Goal: Task Accomplishment & Management: Complete application form

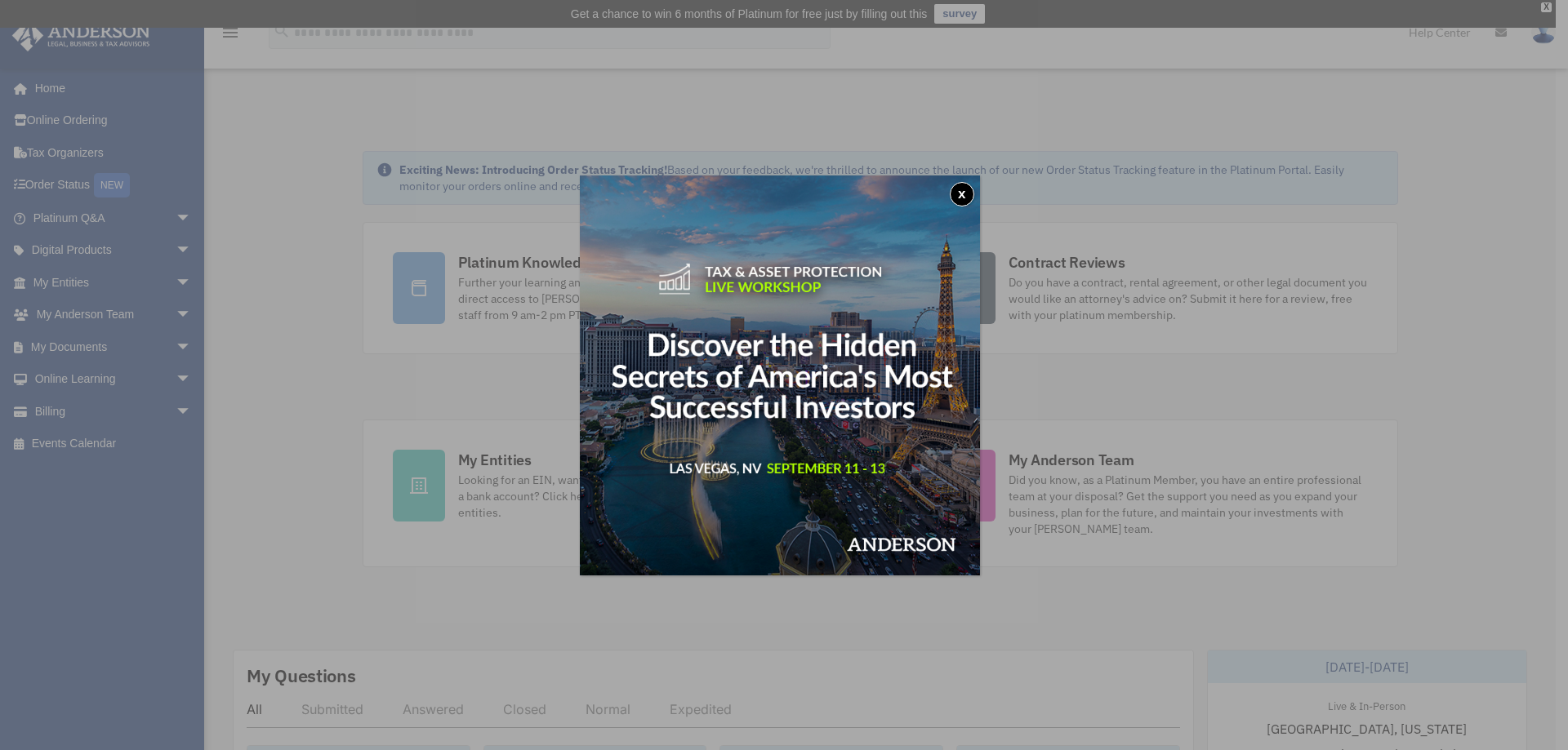
click at [963, 194] on button "x" at bounding box center [962, 195] width 25 height 25
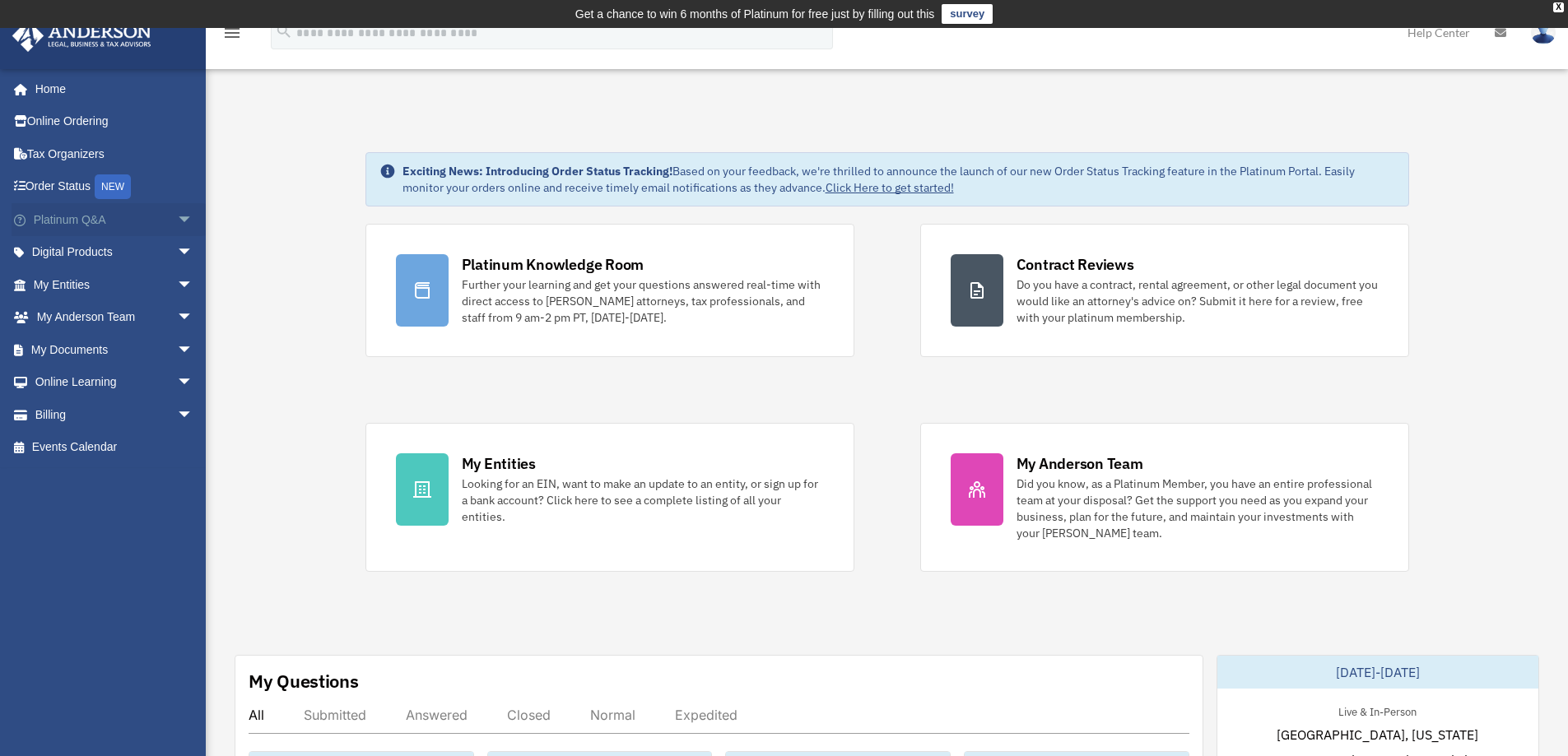
click at [177, 216] on span "arrow_drop_down" at bounding box center [194, 220] width 33 height 34
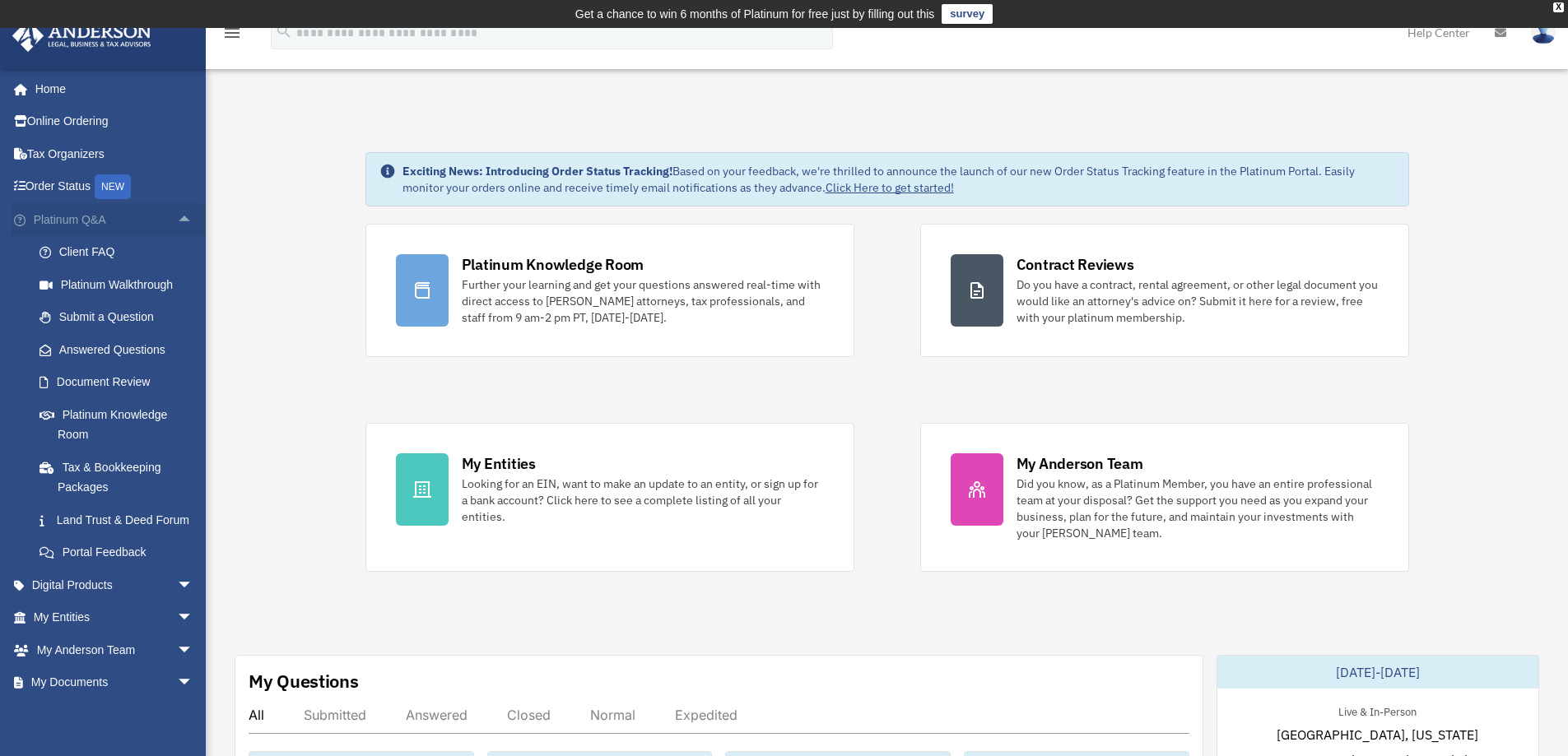
click at [177, 217] on span "arrow_drop_up" at bounding box center [194, 220] width 33 height 34
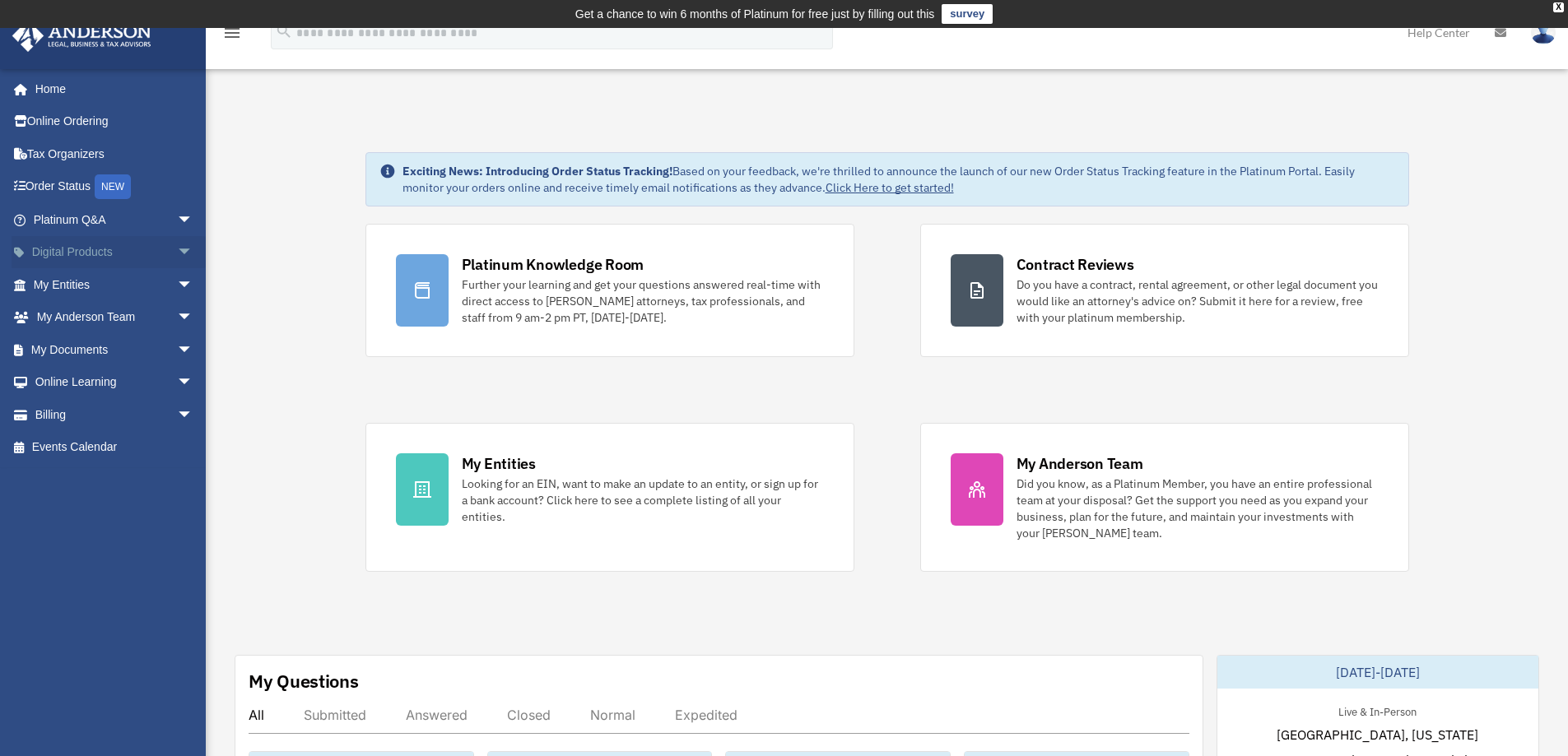
click at [177, 248] on span "arrow_drop_down" at bounding box center [194, 253] width 33 height 34
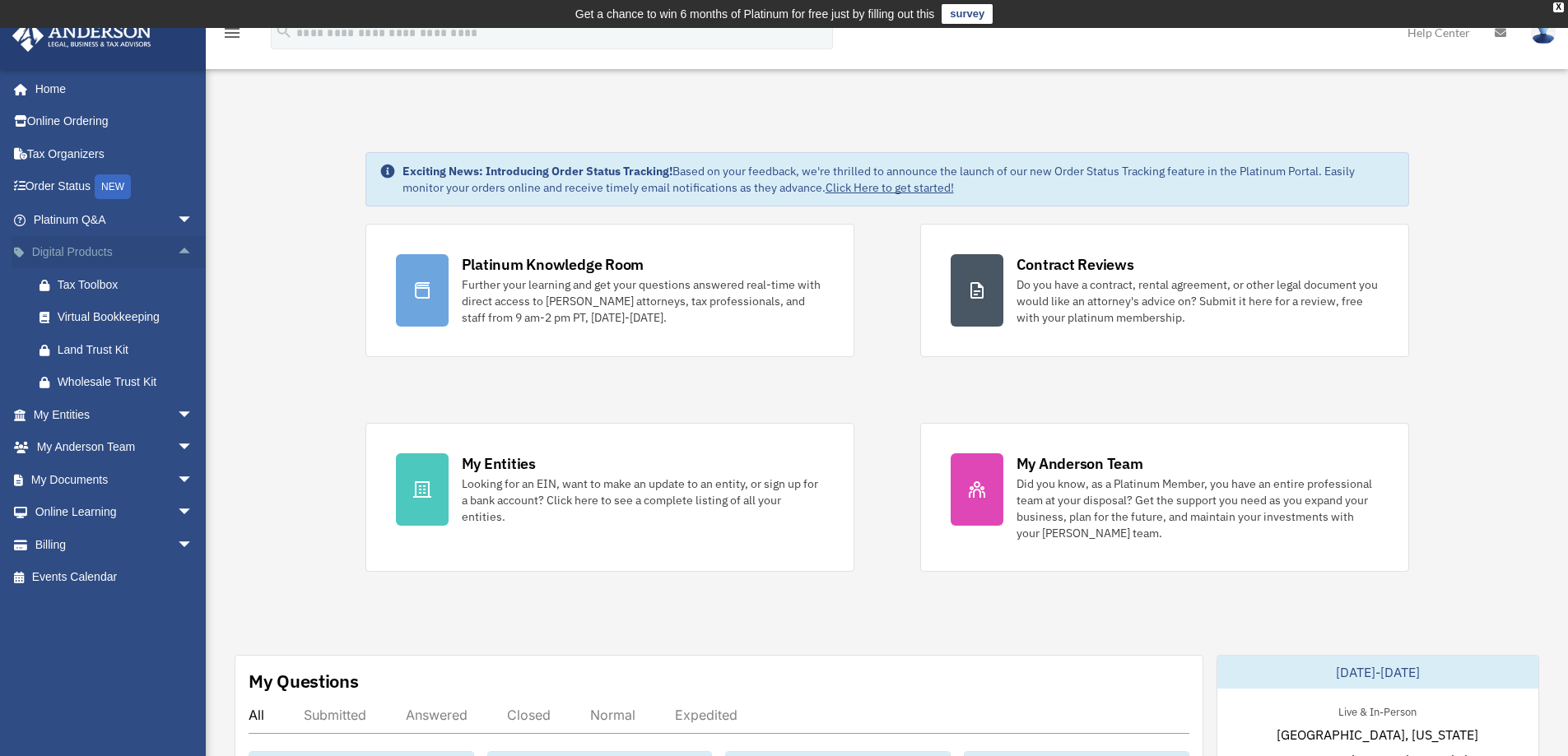
click at [177, 249] on span "arrow_drop_up" at bounding box center [194, 253] width 33 height 34
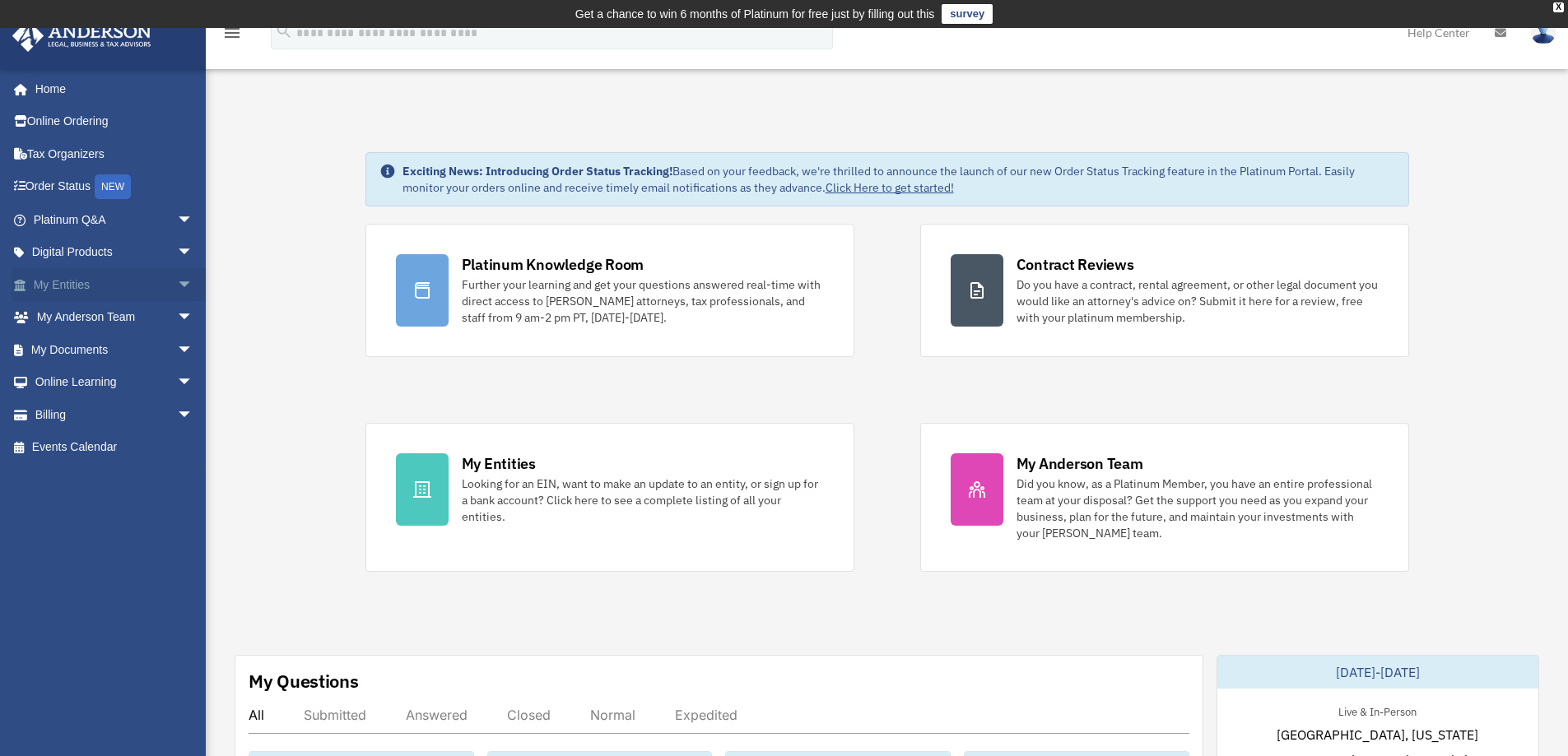
click at [177, 277] on span "arrow_drop_down" at bounding box center [194, 285] width 33 height 34
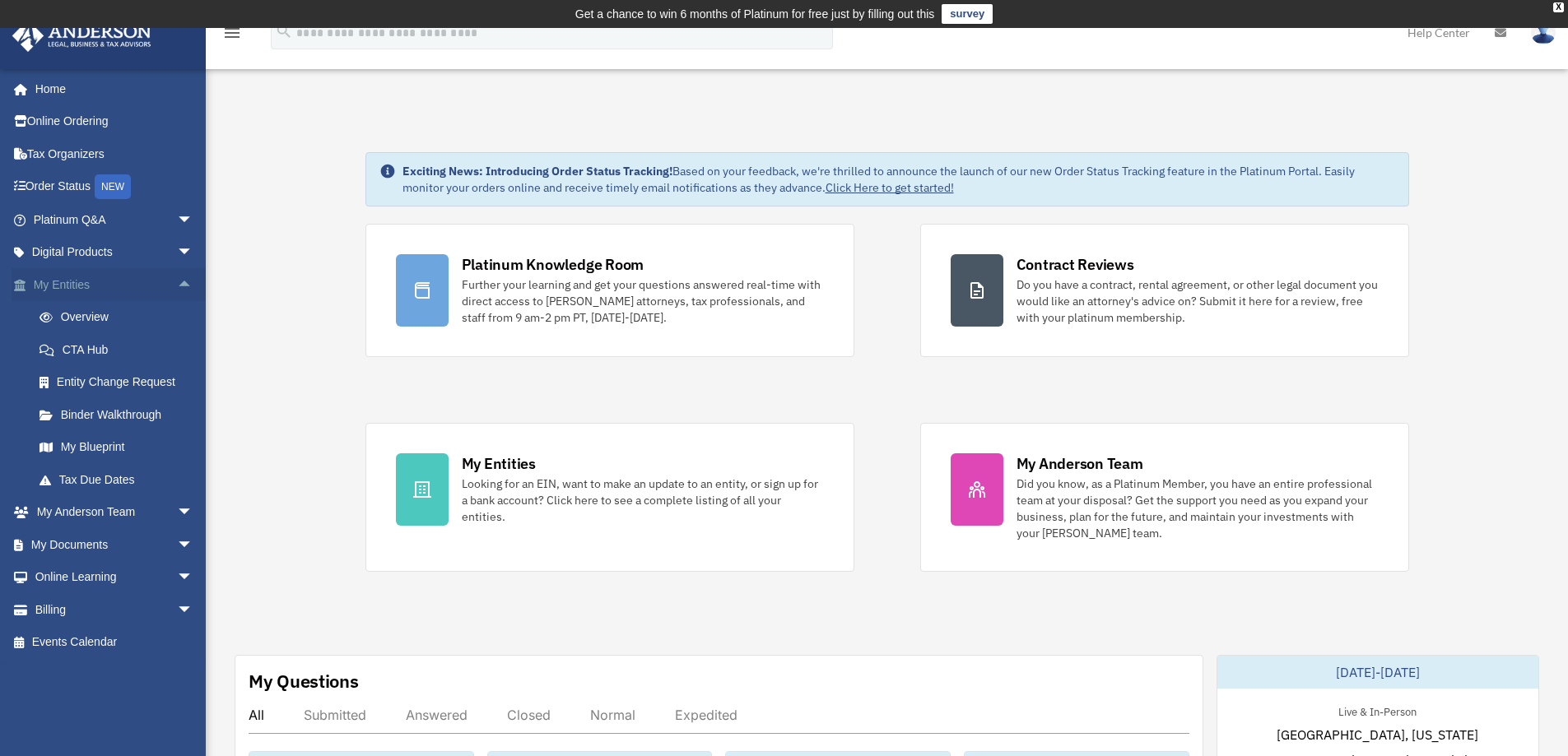
click at [177, 284] on span "arrow_drop_up" at bounding box center [194, 285] width 33 height 34
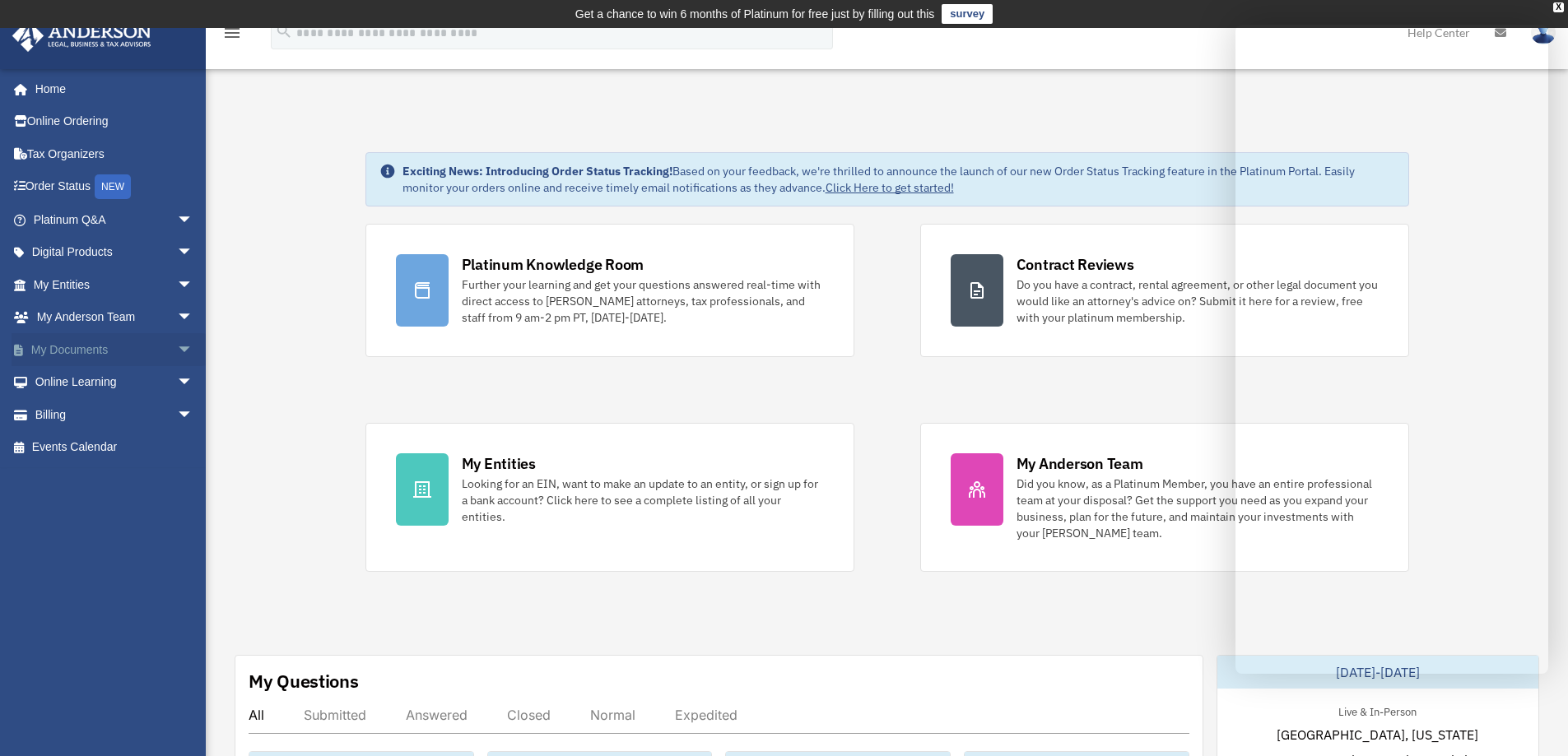
click at [177, 342] on span "arrow_drop_down" at bounding box center [194, 350] width 33 height 34
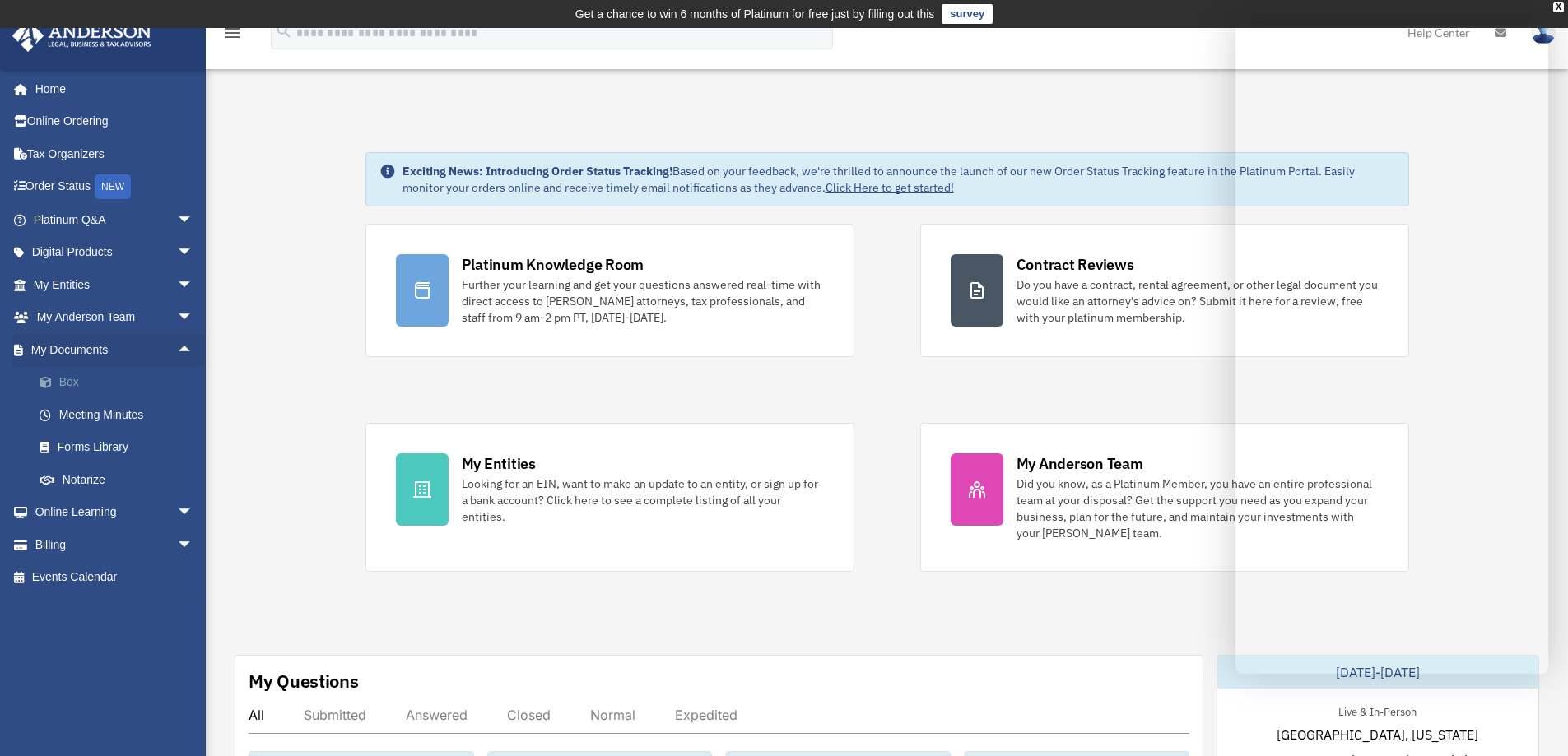
click at [81, 384] on link "Box" at bounding box center [120, 383] width 195 height 33
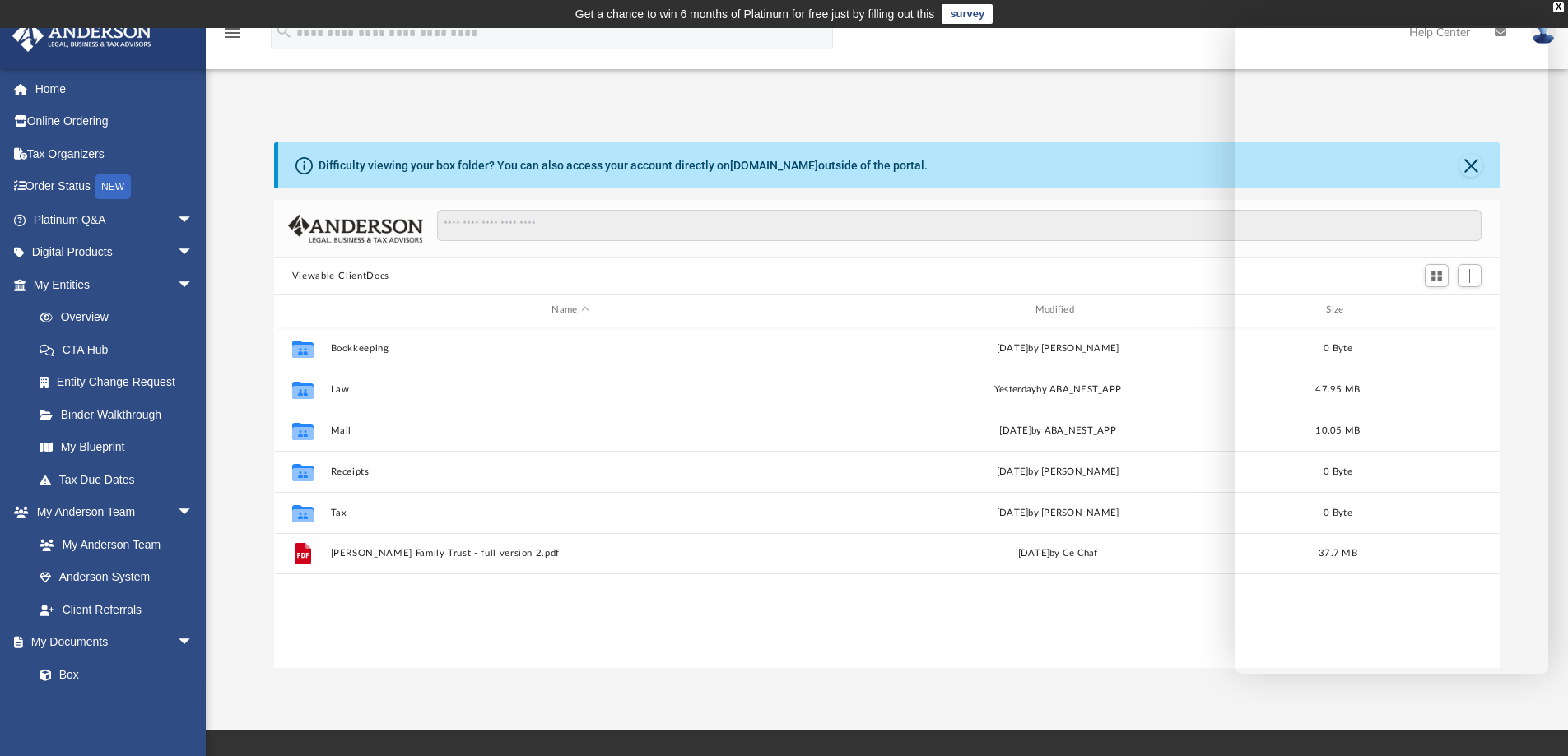
scroll to position [362, 1213]
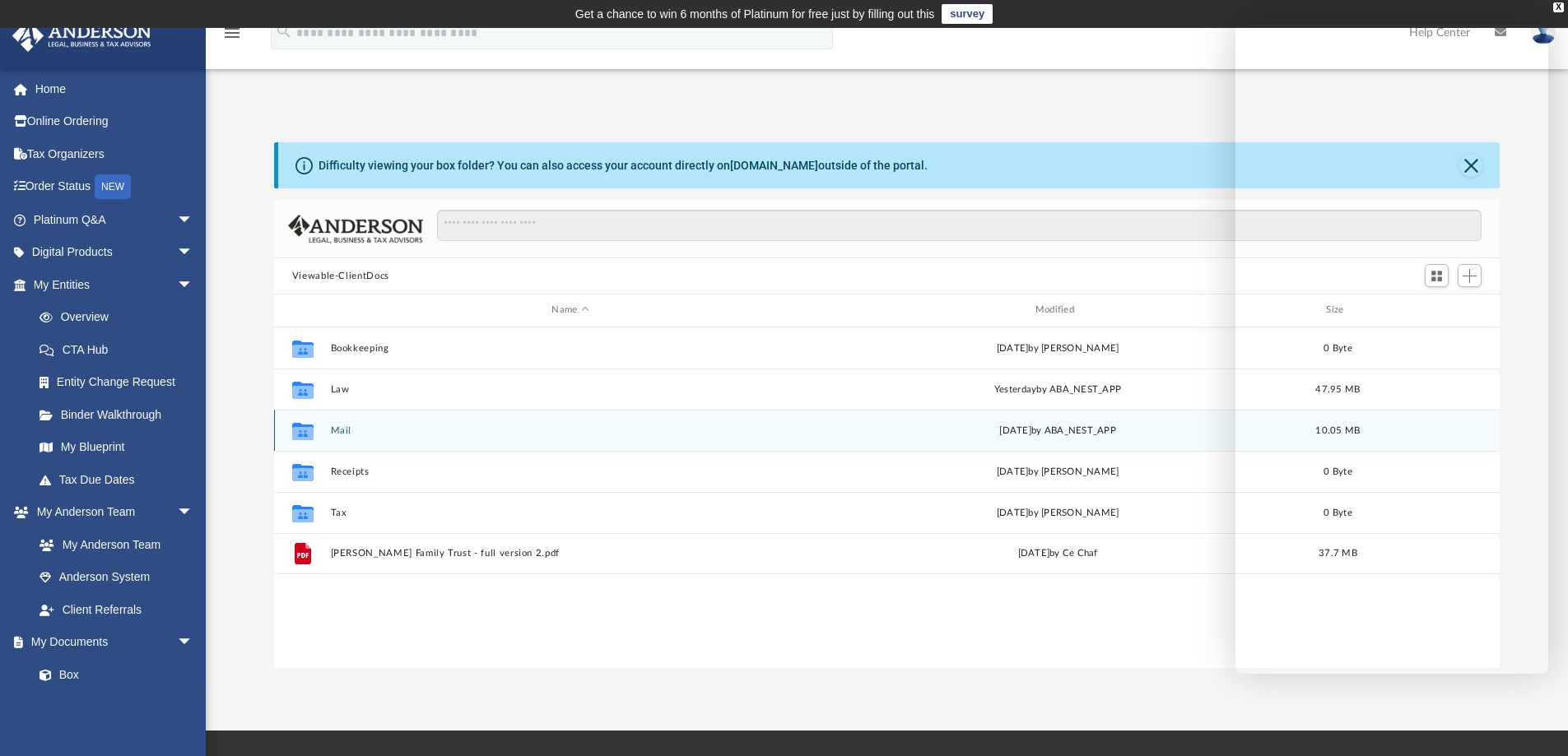
click at [345, 429] on button "Mail" at bounding box center [569, 430] width 479 height 11
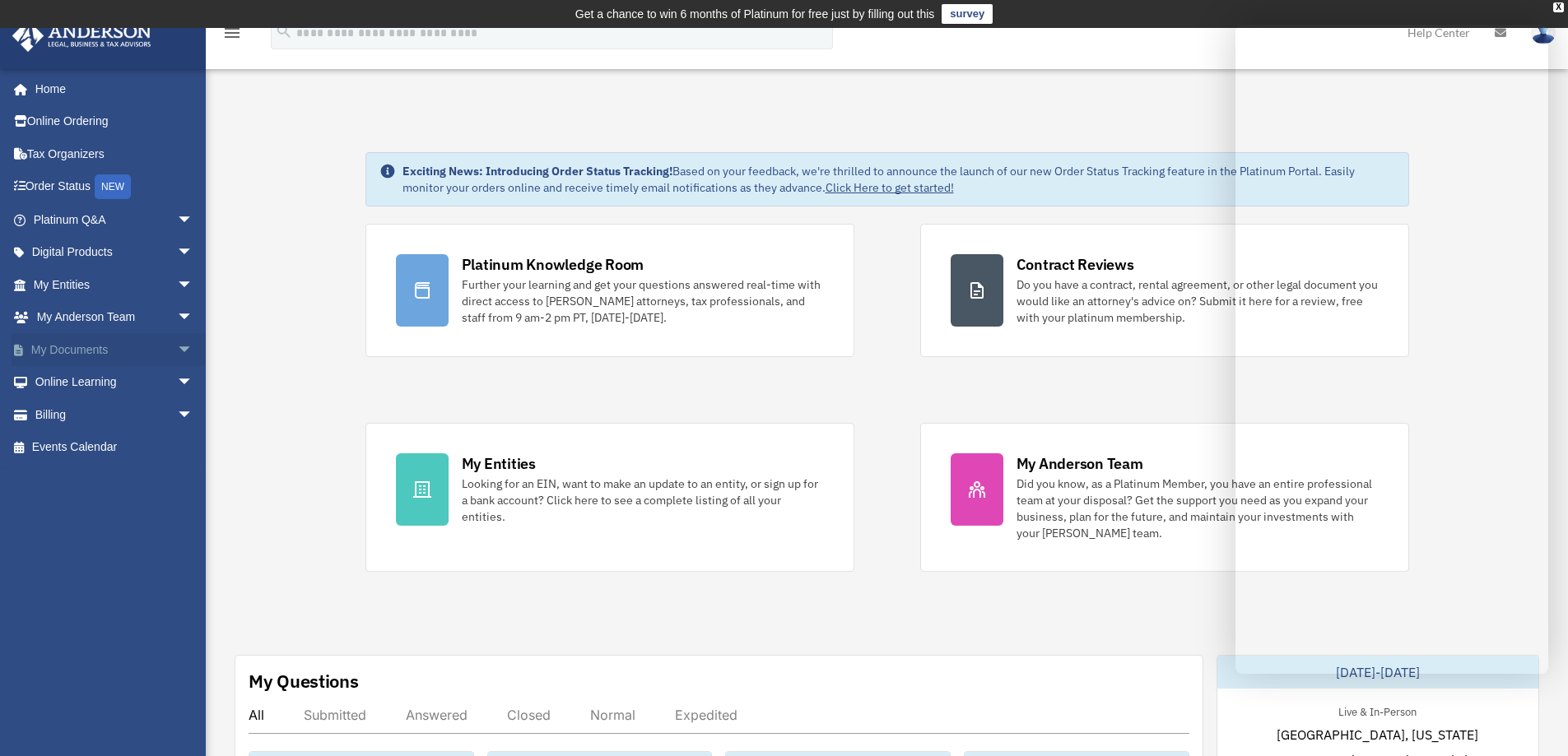
click at [177, 341] on span "arrow_drop_down" at bounding box center [194, 350] width 33 height 34
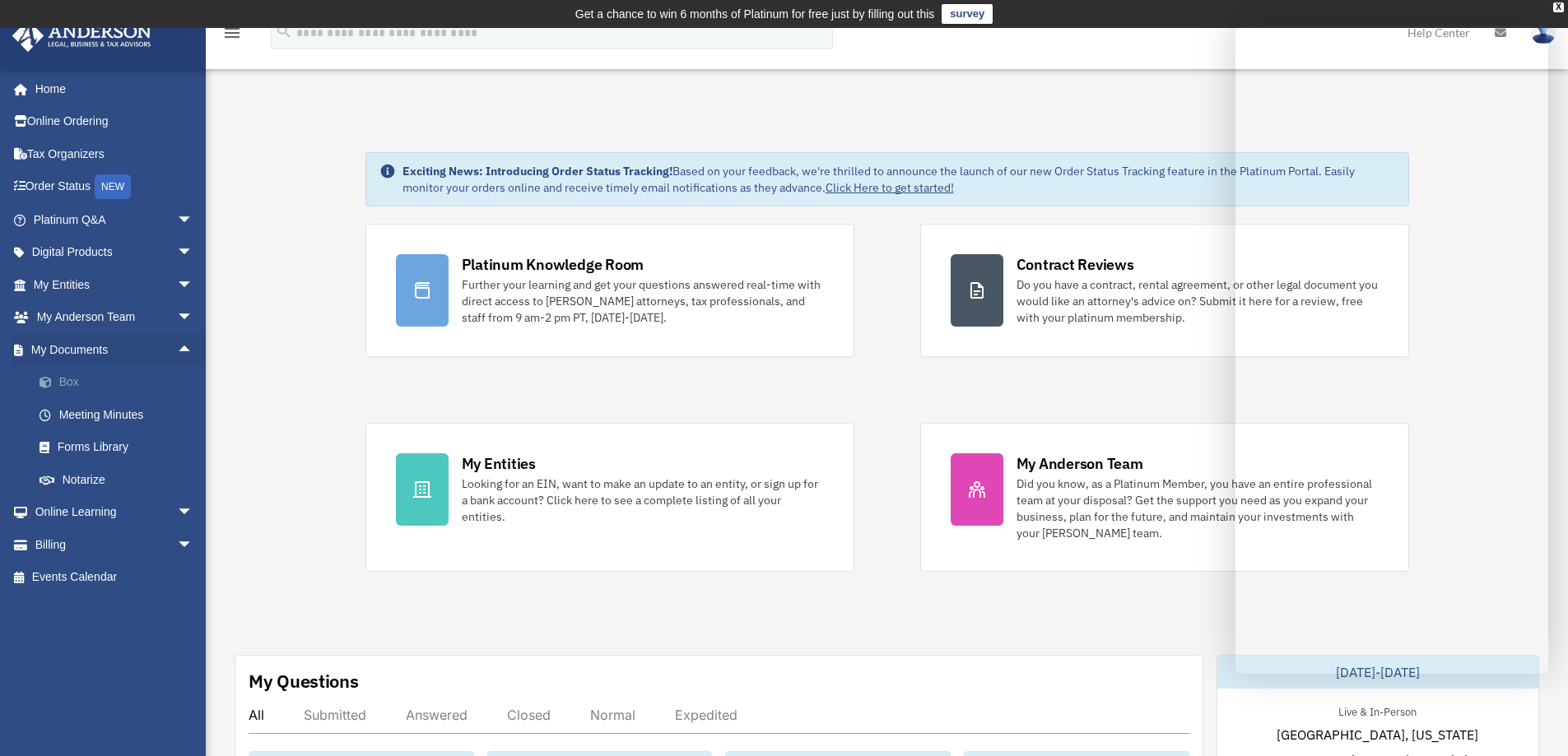
click at [66, 376] on link "Box" at bounding box center [120, 383] width 195 height 33
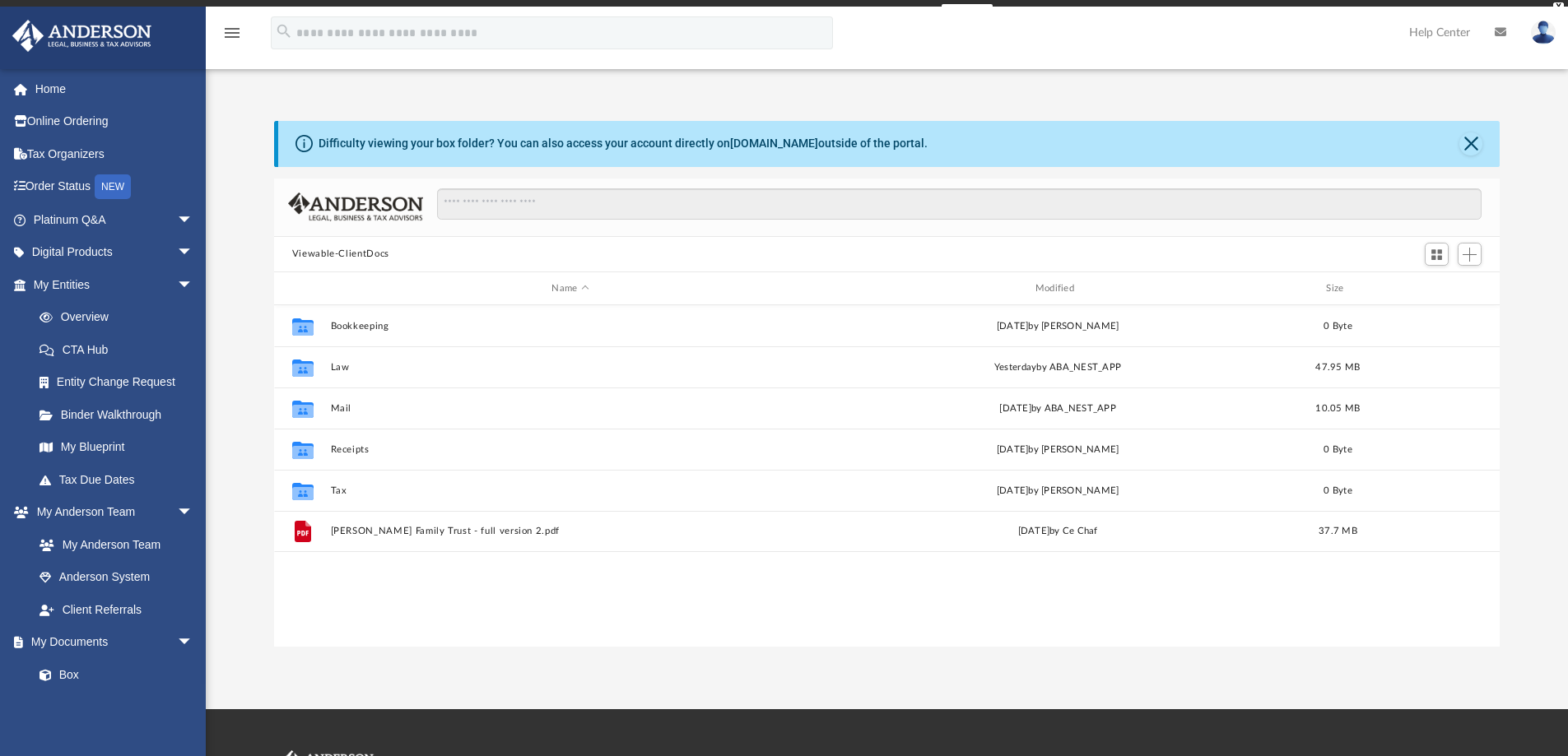
scroll to position [362, 1213]
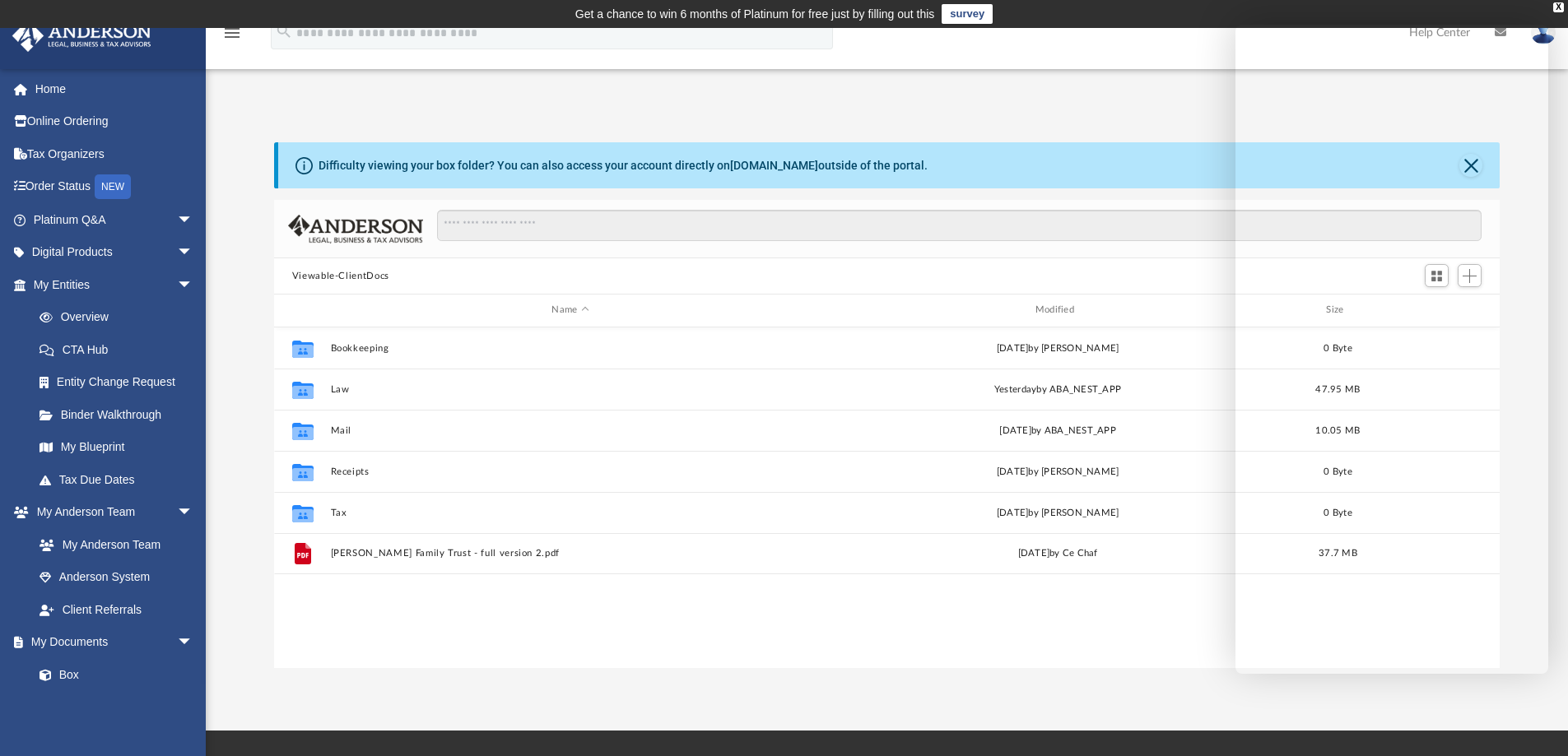
click at [346, 275] on button "Viewable-ClientDocs" at bounding box center [341, 277] width 97 height 15
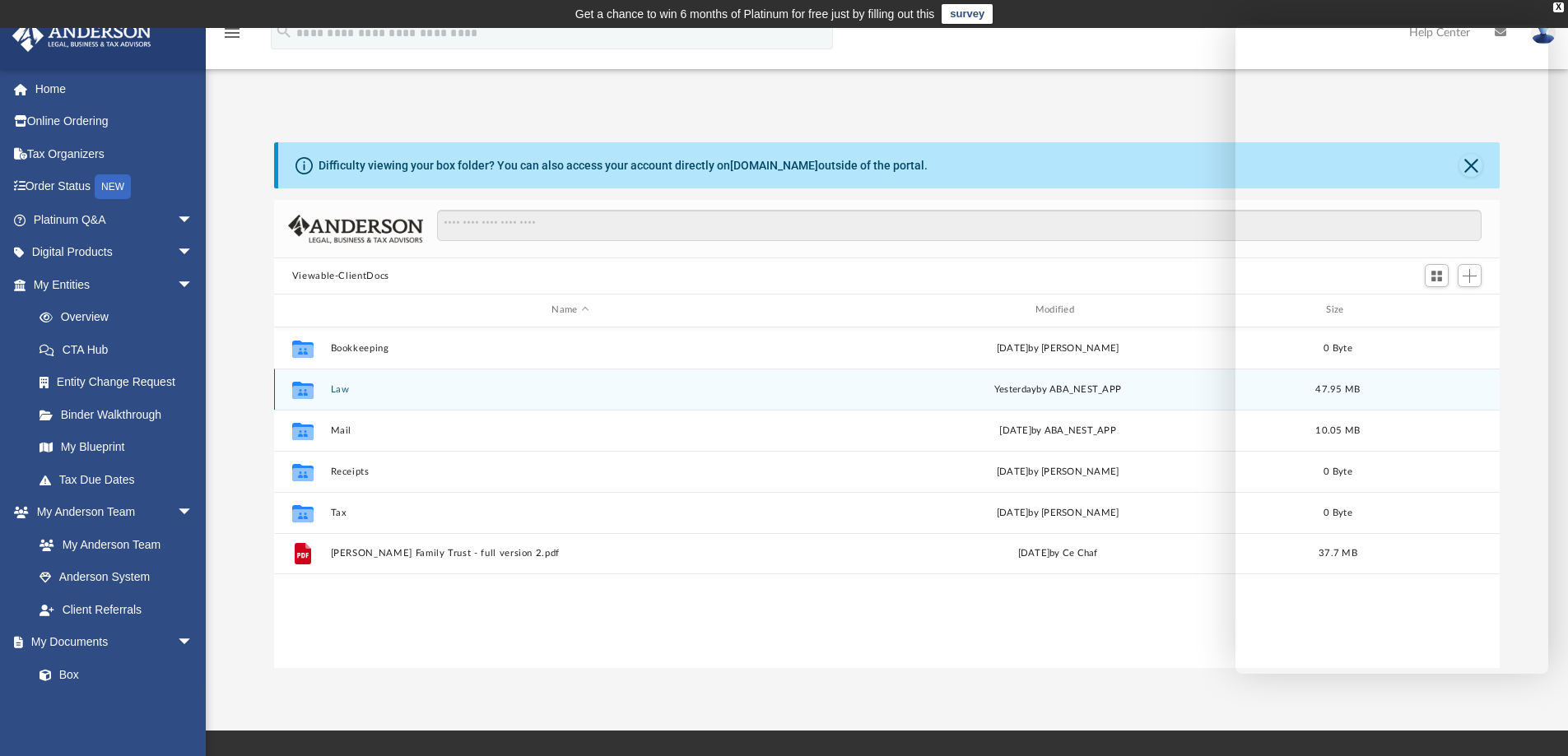
click at [307, 393] on icon "grid" at bounding box center [303, 390] width 22 height 17
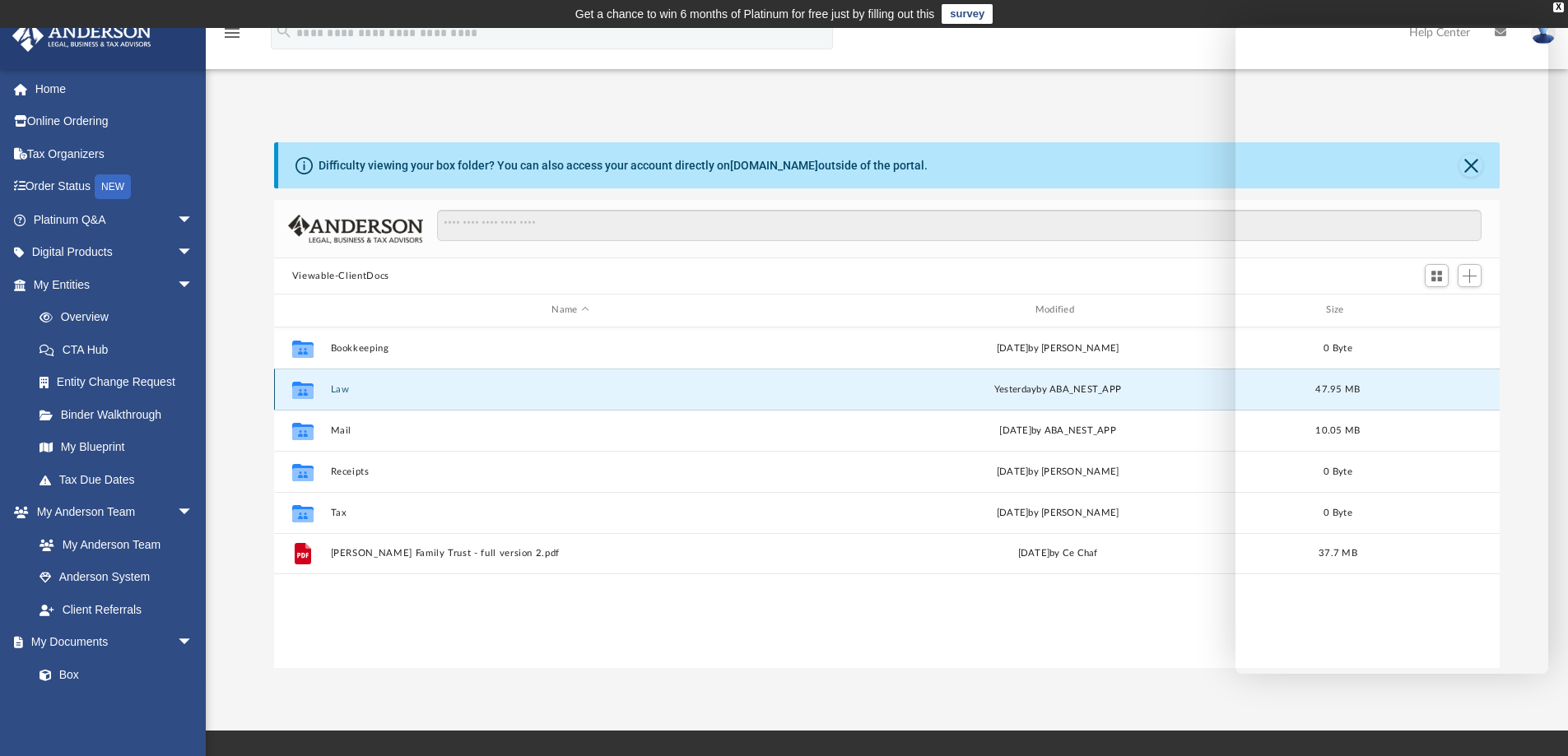
click at [307, 385] on icon "grid" at bounding box center [303, 390] width 22 height 17
click at [1068, 384] on div "yesterday by ABA_NEST_APP" at bounding box center [1057, 390] width 479 height 15
click at [341, 390] on button "Law" at bounding box center [569, 390] width 479 height 11
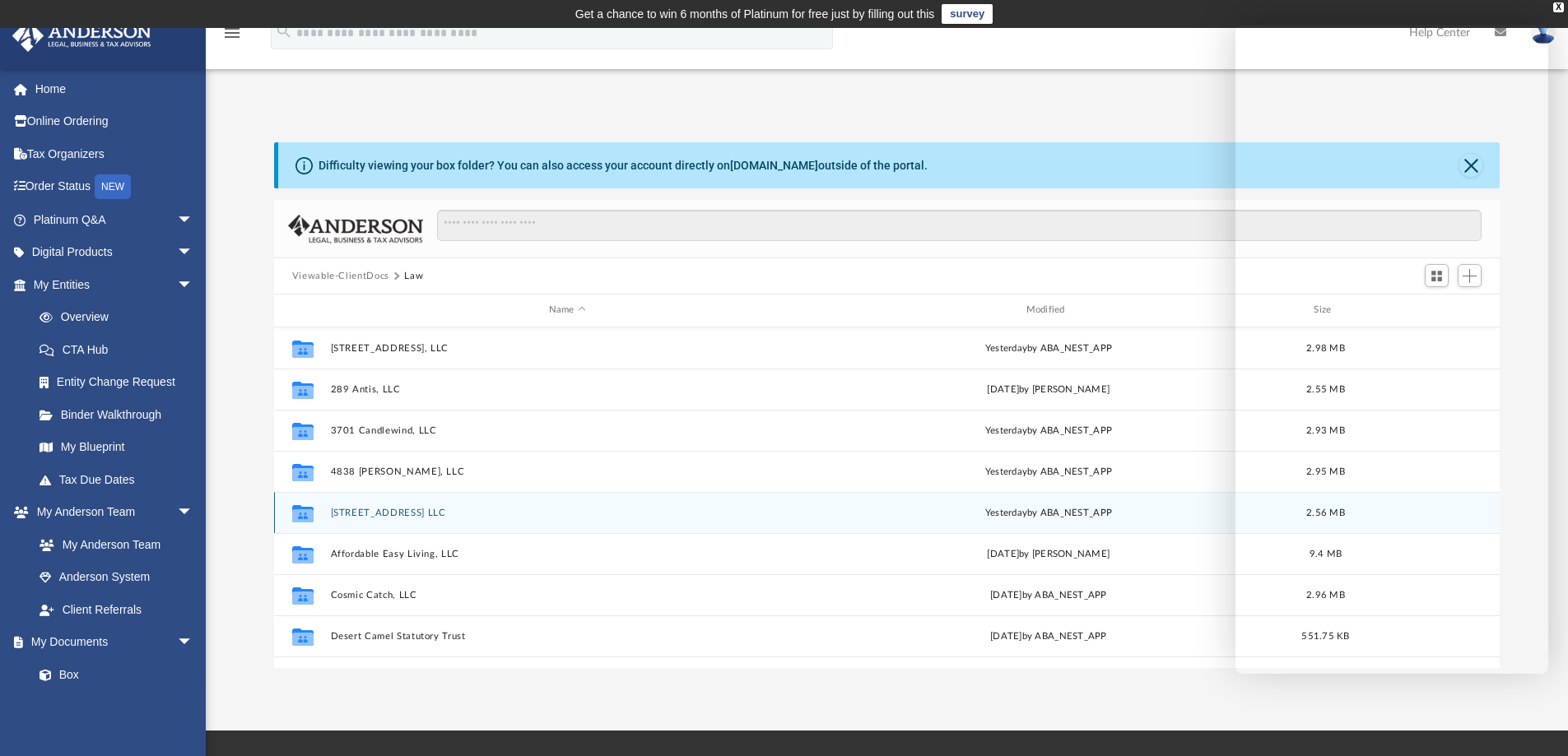
click at [363, 513] on button "[STREET_ADDRESS] LLC" at bounding box center [567, 513] width 474 height 11
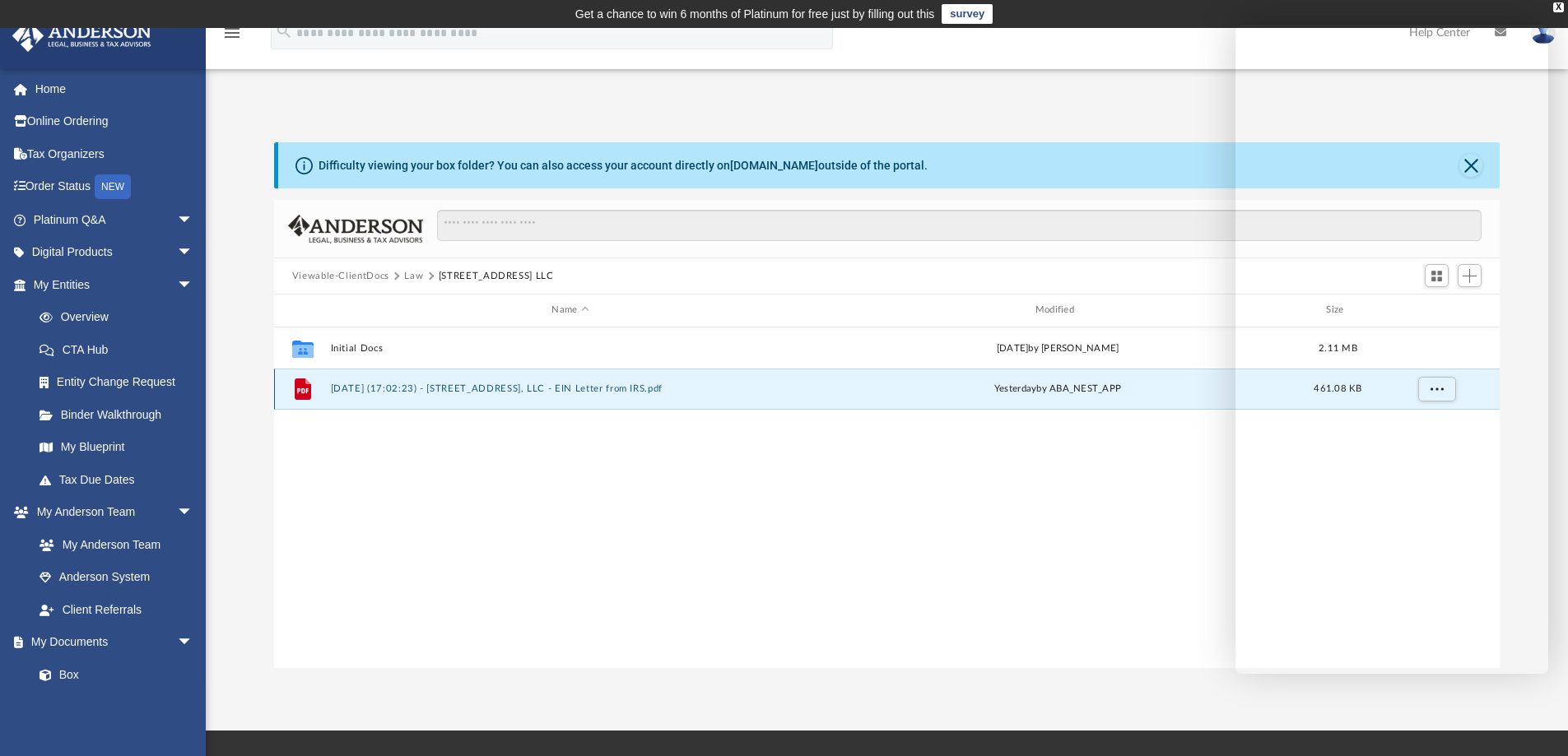
click at [435, 385] on button "2025.08.20 (17:02:23) - 6077 North Lane, LLC - EIN Letter from IRS.pdf" at bounding box center [569, 389] width 479 height 11
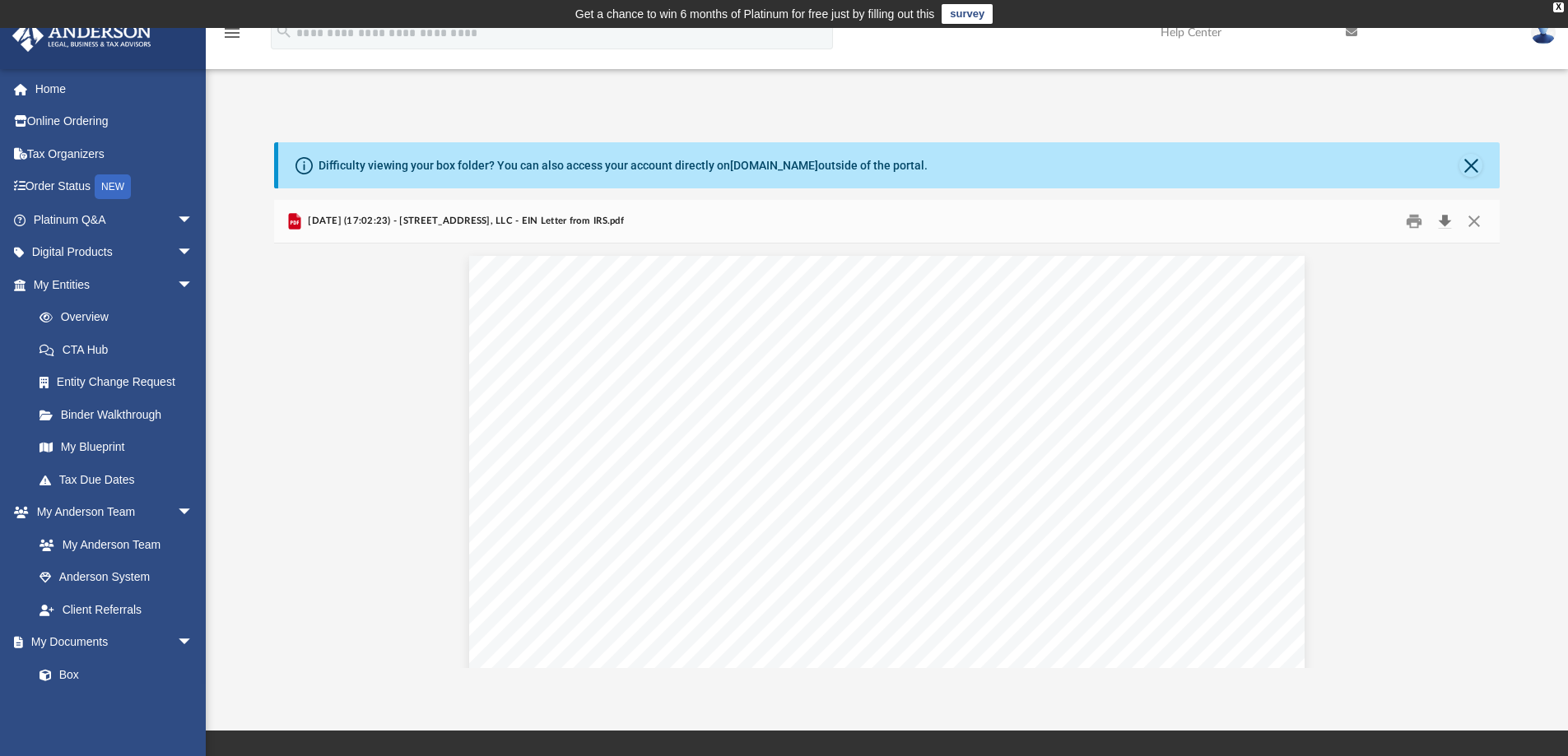
click at [1446, 217] on button "Download" at bounding box center [1445, 222] width 30 height 26
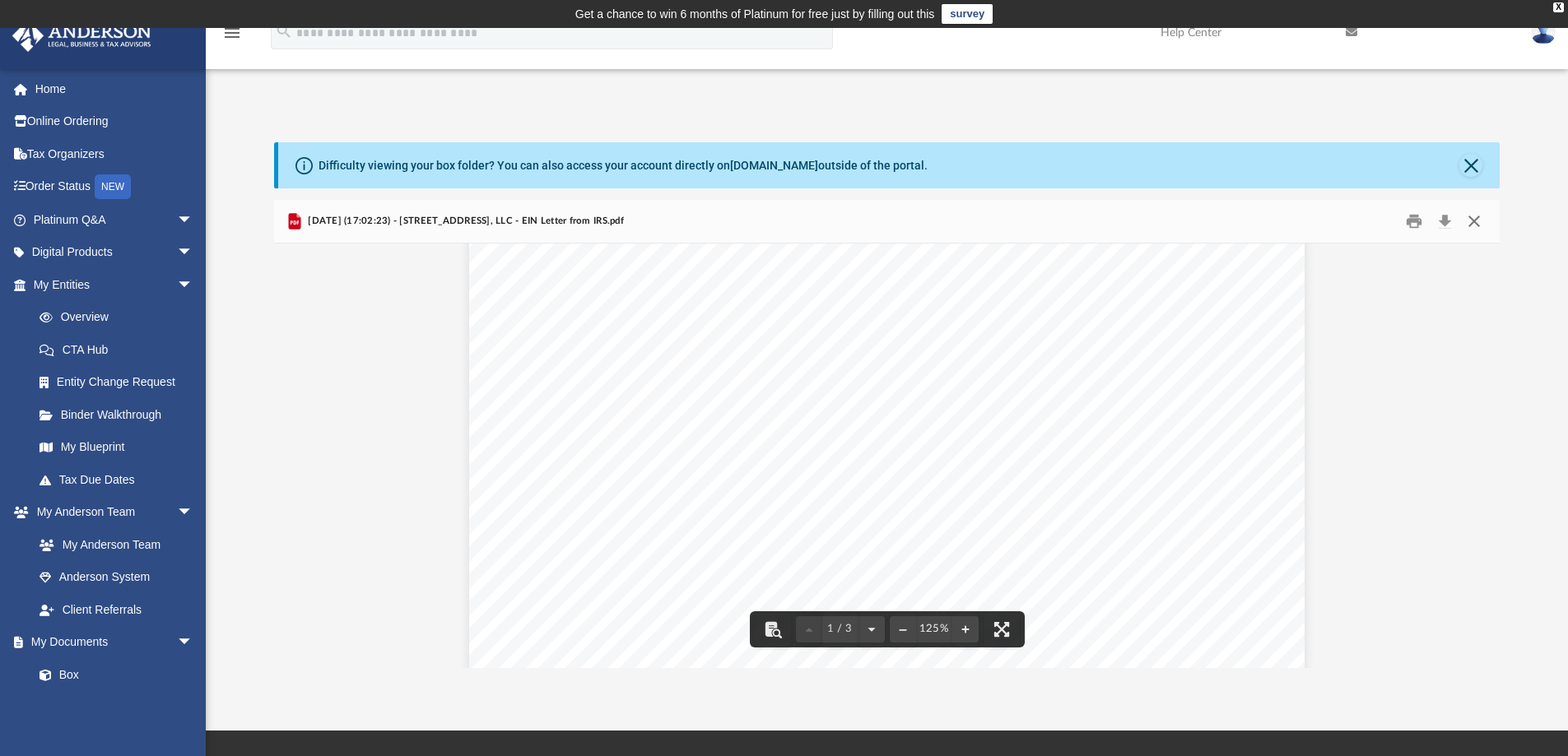
click at [1477, 221] on button "Close" at bounding box center [1474, 222] width 30 height 26
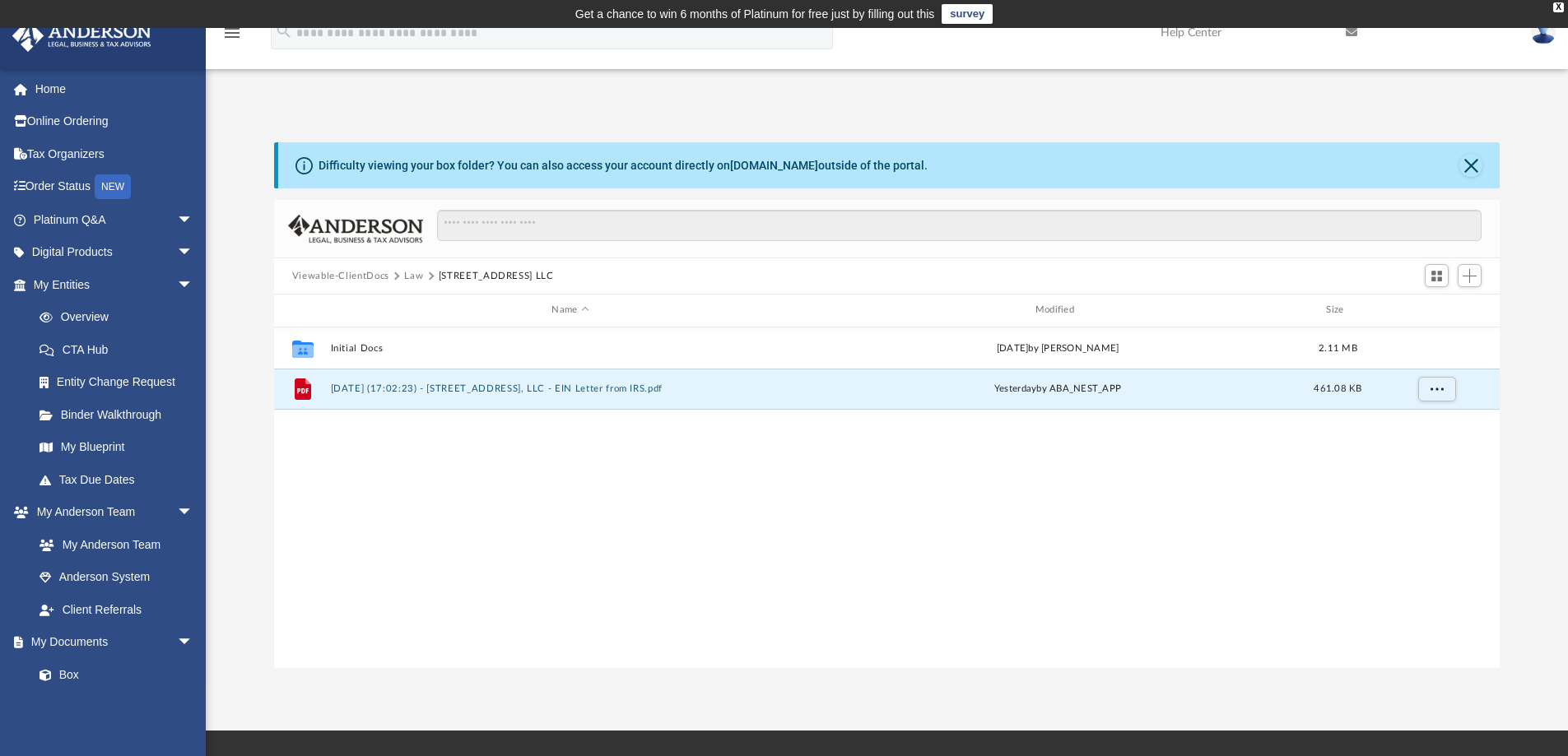
click at [409, 275] on button "Law" at bounding box center [413, 277] width 19 height 15
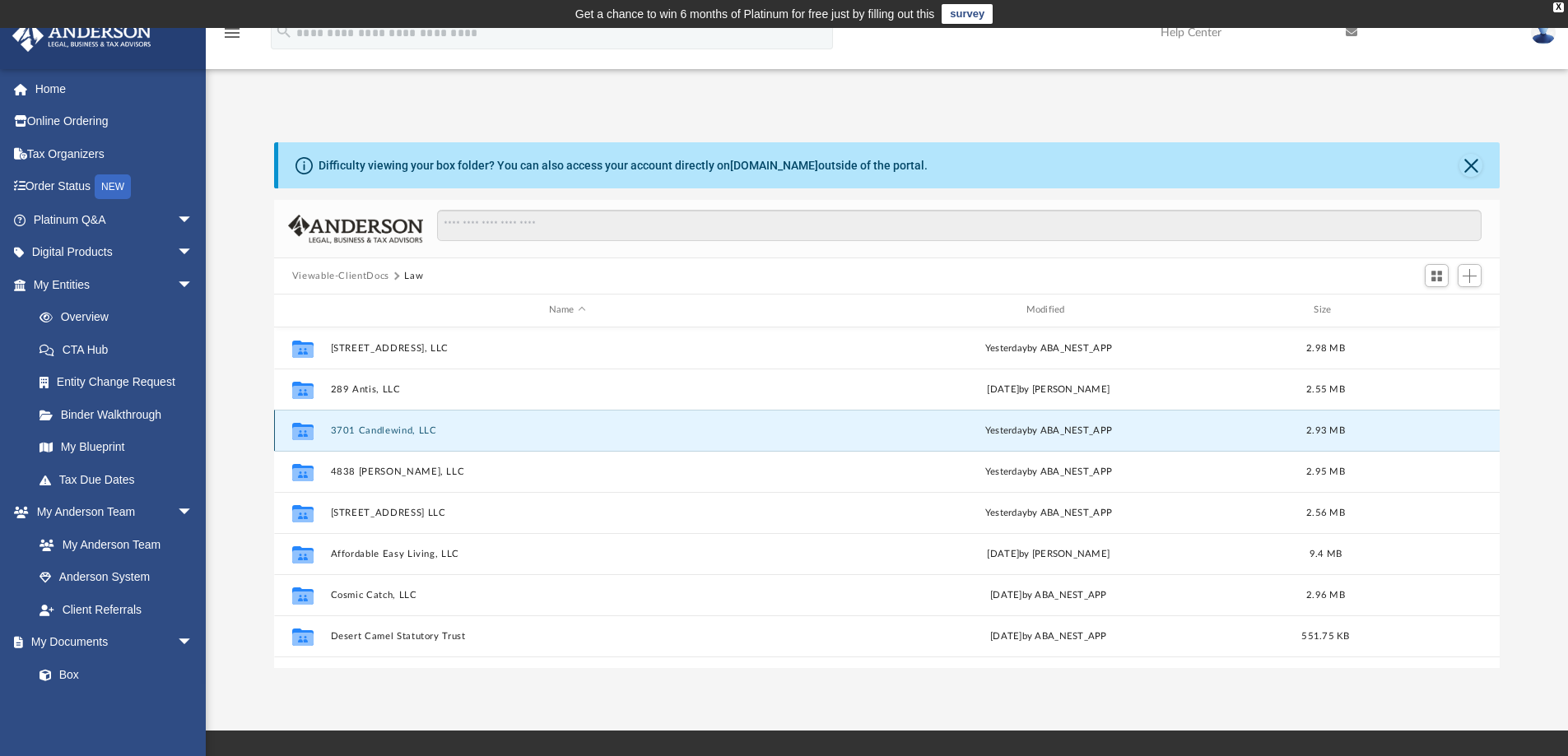
click at [376, 429] on button "3701 Candlewind, LLC" at bounding box center [567, 430] width 474 height 11
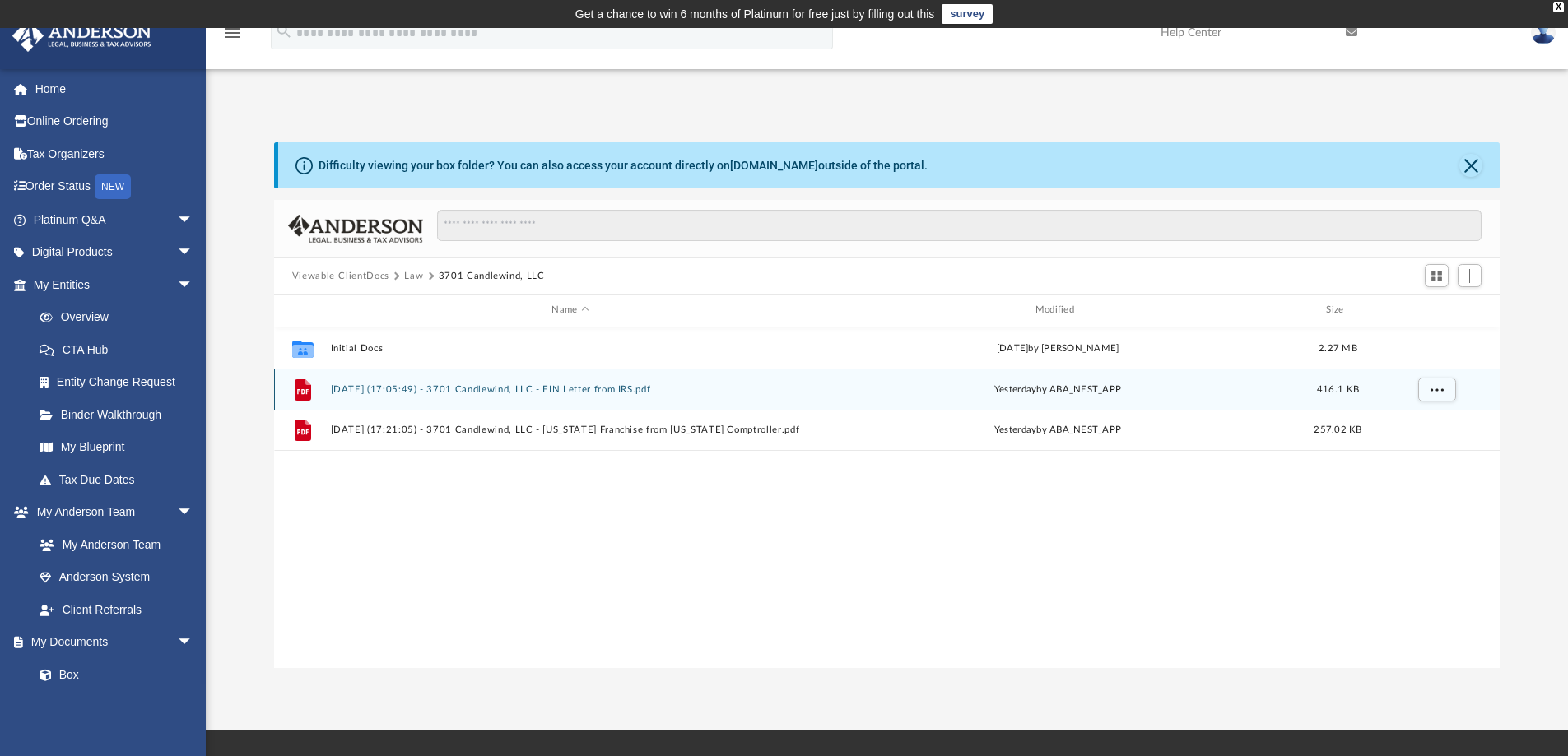
click at [367, 389] on button "2025.08.20 (17:05:49) - 3701 Candlewind, LLC - EIN Letter from IRS.pdf" at bounding box center [569, 390] width 479 height 11
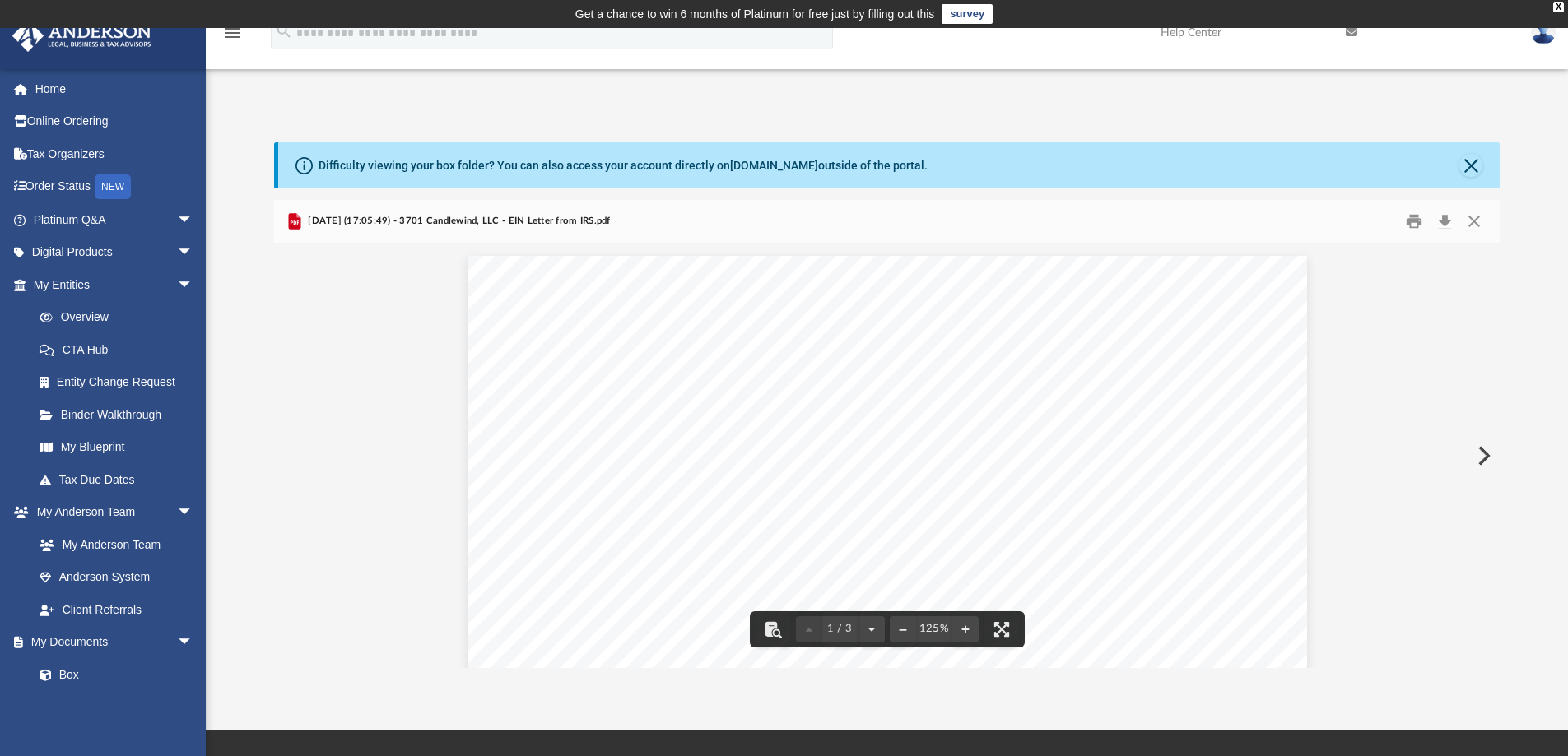
click at [251, 430] on div "Difficulty viewing your box folder? You can also access your account directly o…" at bounding box center [887, 405] width 1362 height 526
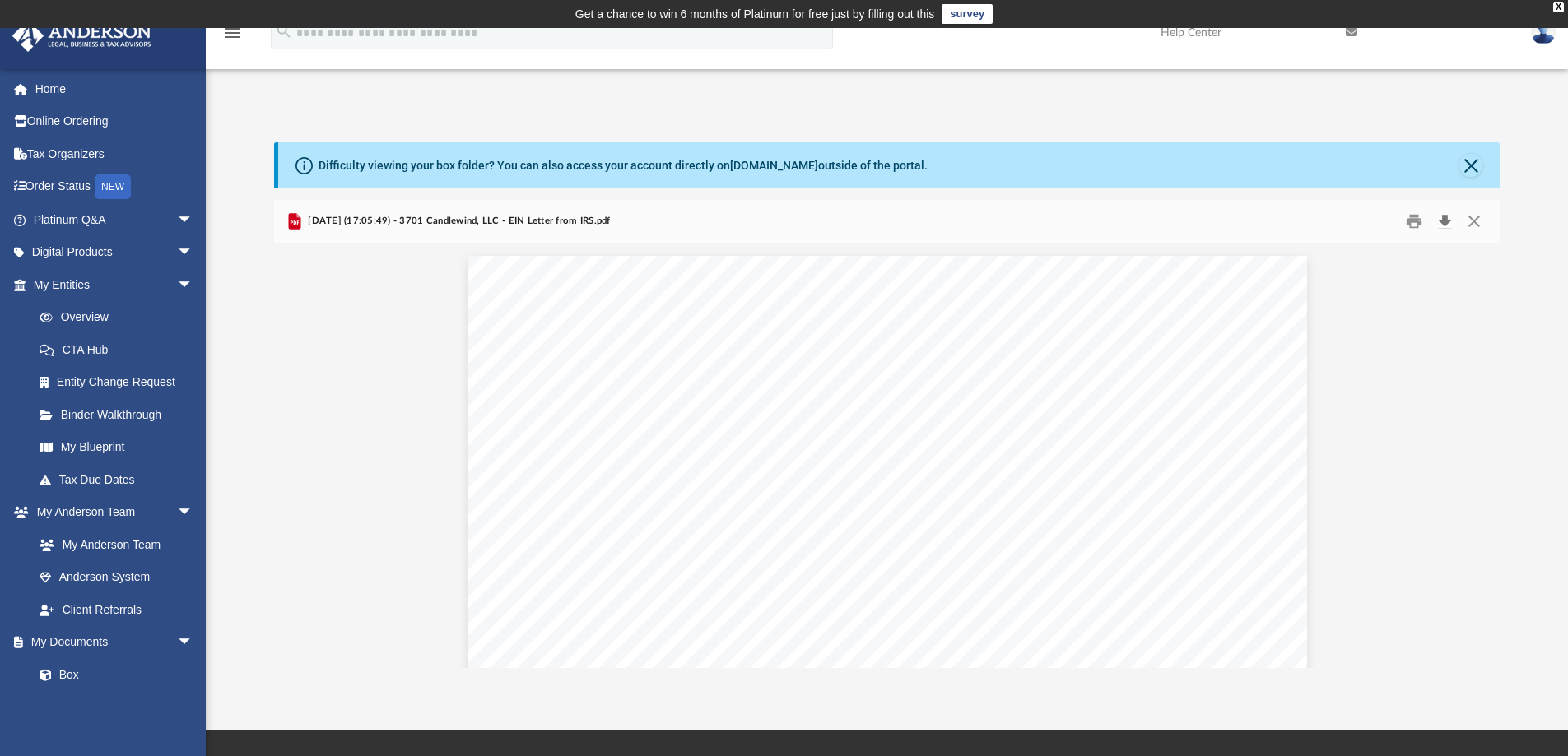
click at [1443, 216] on button "Download" at bounding box center [1445, 222] width 30 height 26
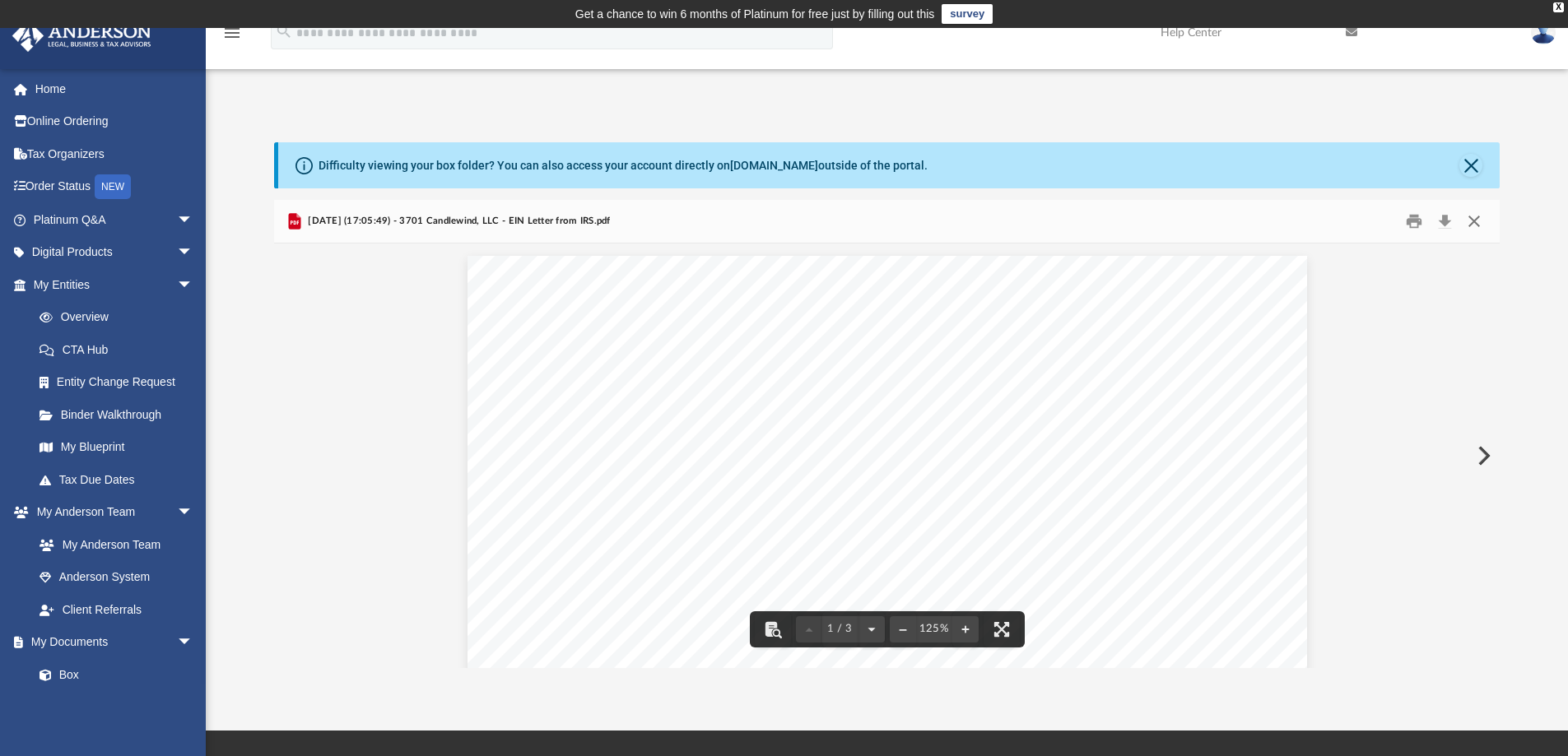
click at [1474, 217] on button "Close" at bounding box center [1474, 222] width 30 height 26
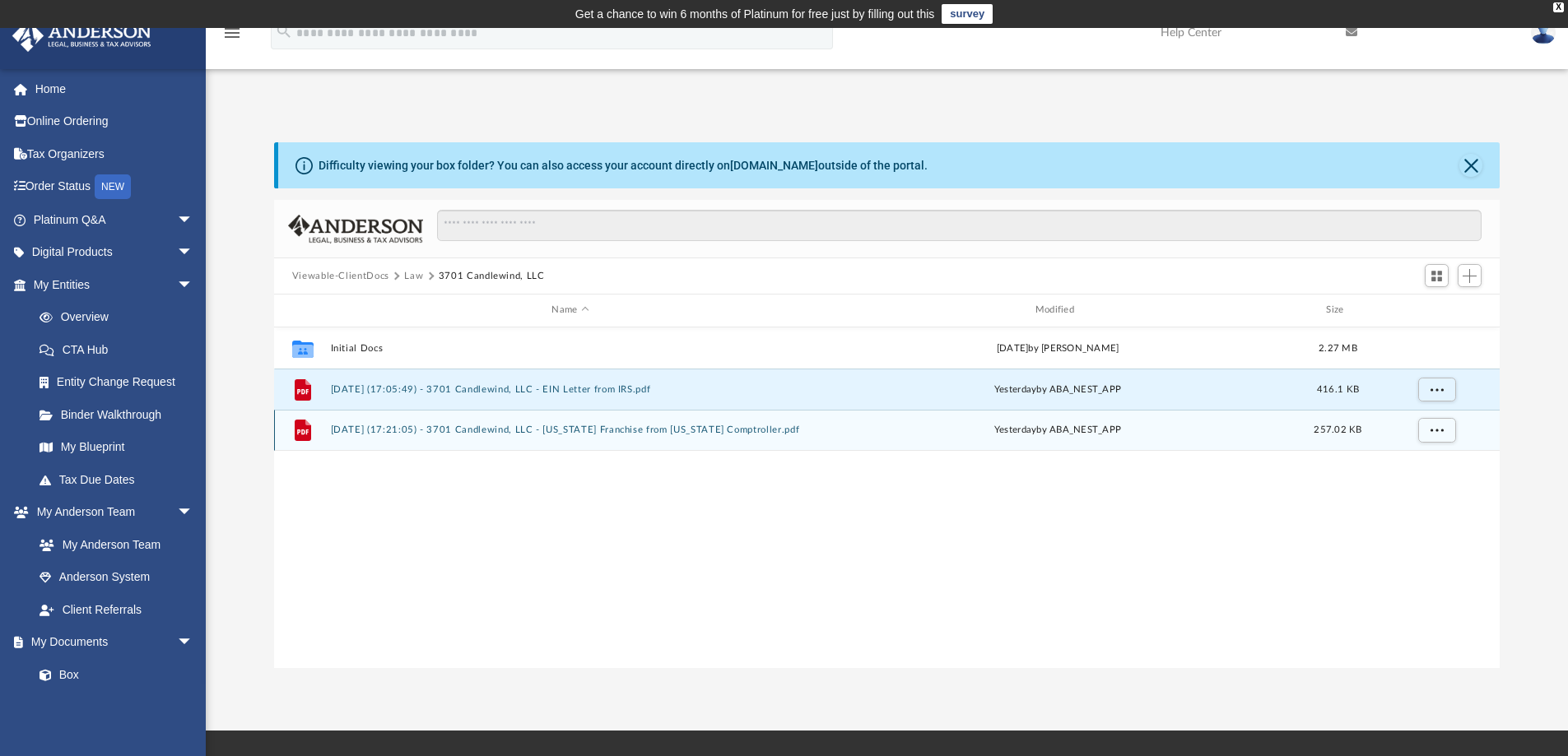
click at [481, 426] on button "2025.08.20 (17:21:05) - 3701 Candlewind, LLC - Texas Franchise from Texas Compt…" at bounding box center [569, 430] width 479 height 11
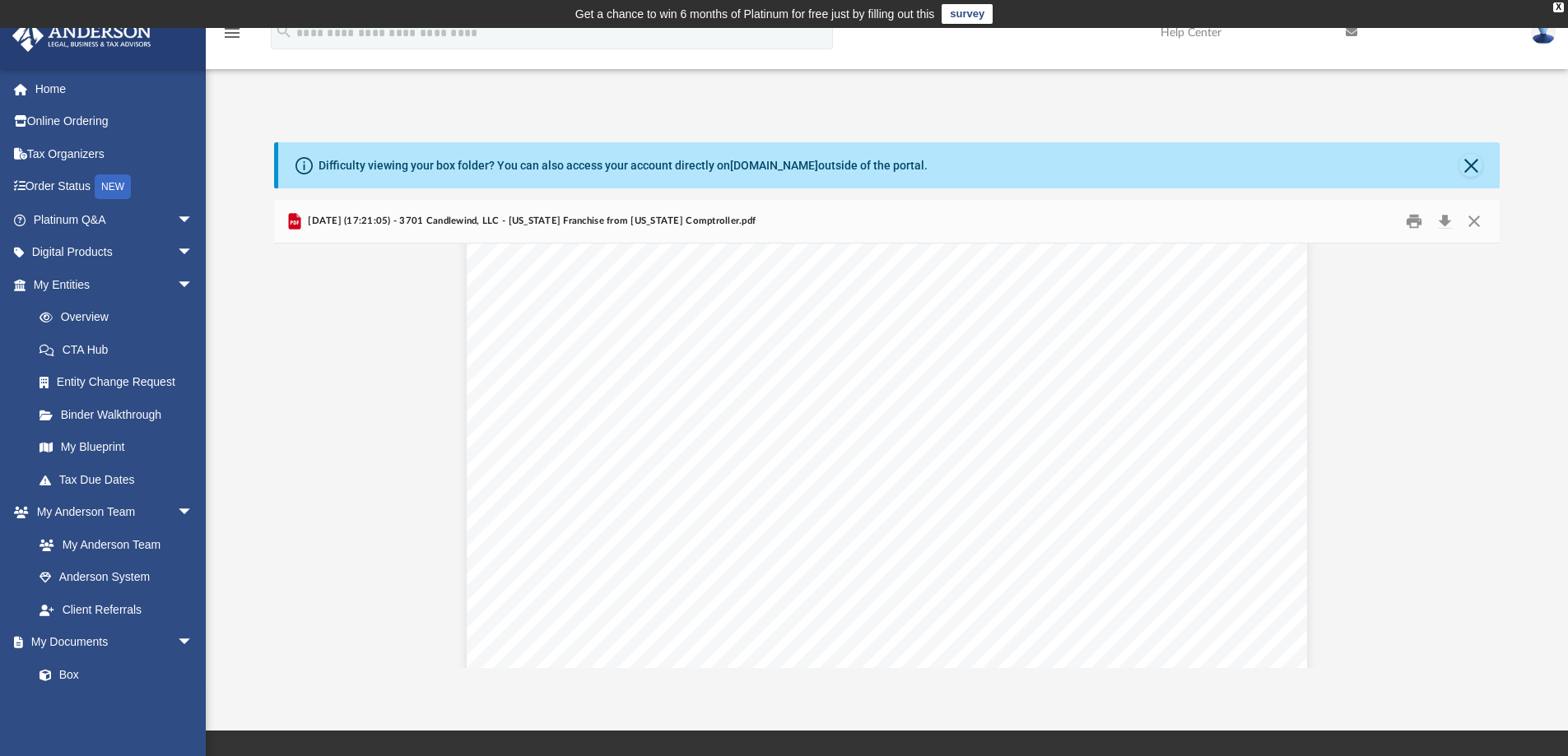
scroll to position [0, 0]
click at [177, 509] on span "arrow_drop_down" at bounding box center [194, 513] width 33 height 34
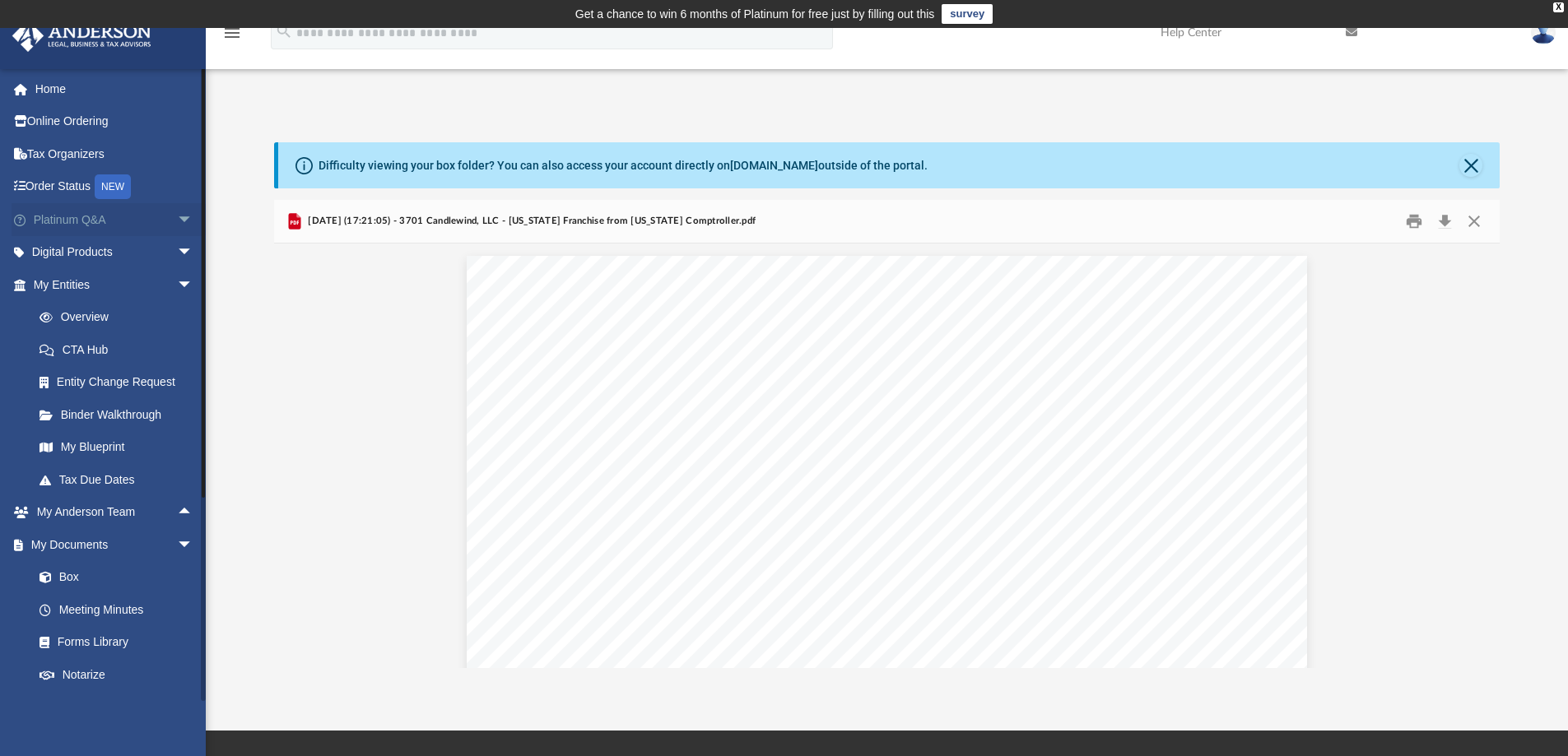
click at [177, 213] on span "arrow_drop_down" at bounding box center [194, 220] width 33 height 34
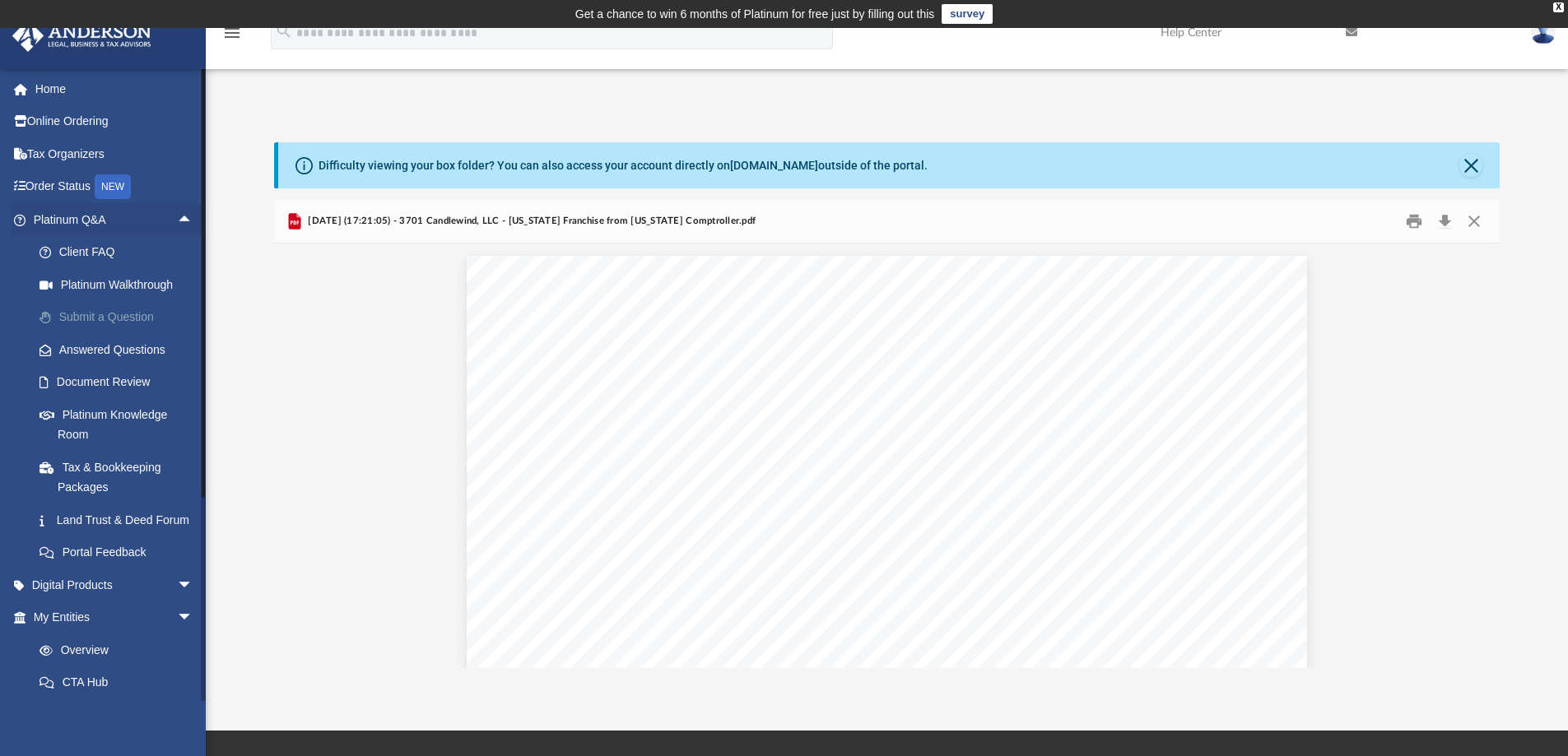
click at [130, 314] on link "Submit a Question" at bounding box center [120, 318] width 195 height 33
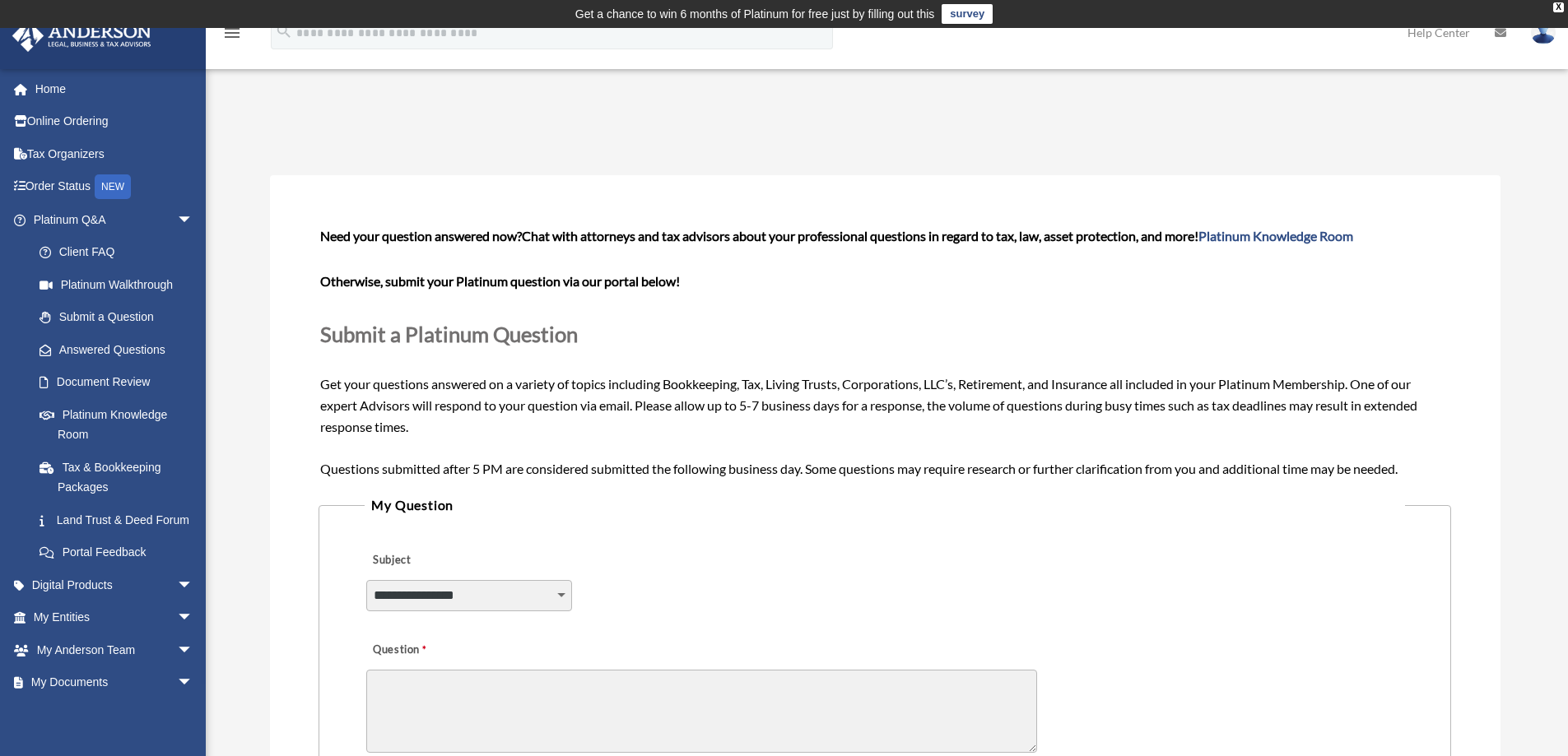
click at [563, 594] on select "**********" at bounding box center [469, 596] width 206 height 32
select select "******"
click at [366, 580] on select "**********" at bounding box center [469, 596] width 206 height 32
click at [528, 684] on textarea "Question" at bounding box center [701, 711] width 671 height 83
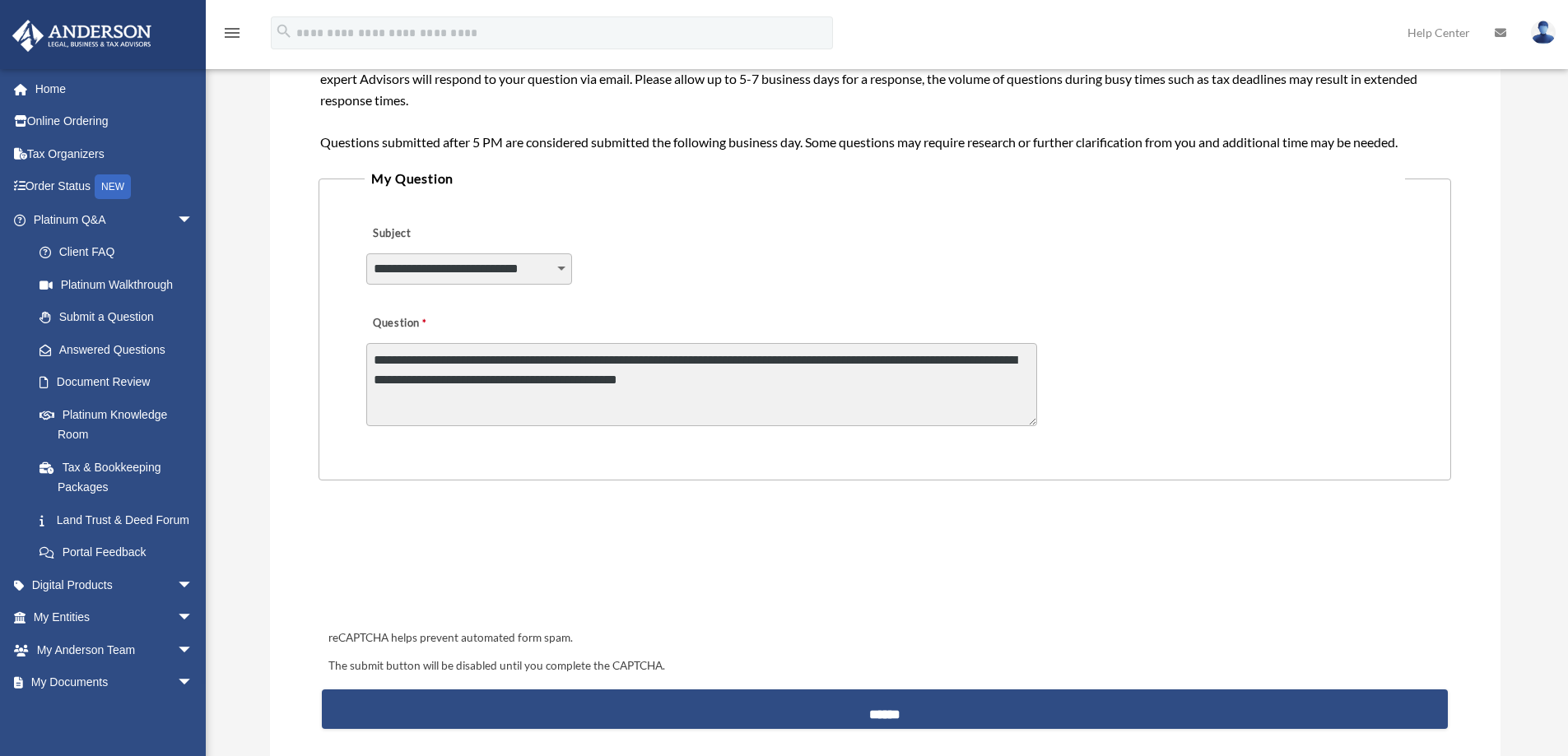
scroll to position [331, 0]
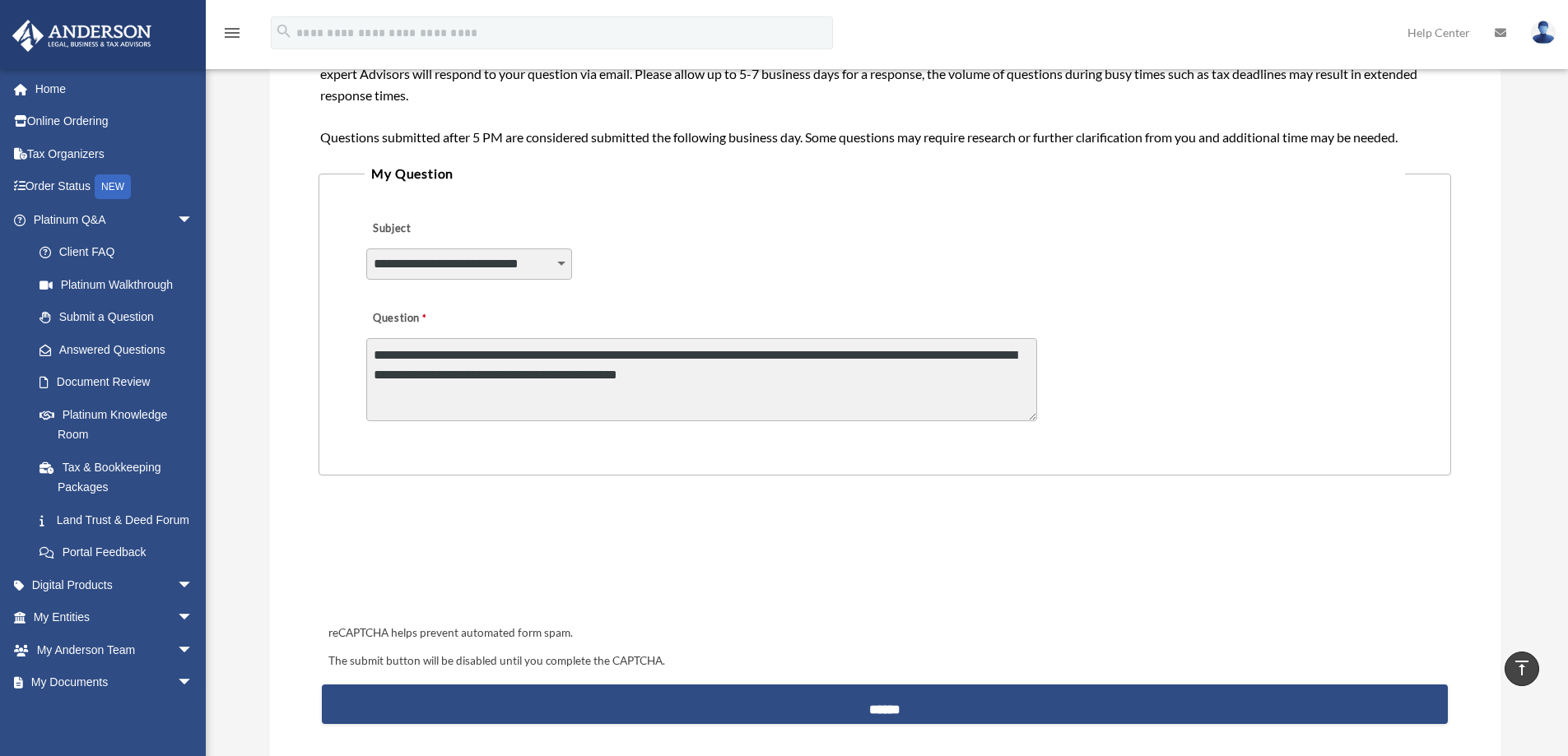
type textarea "**********"
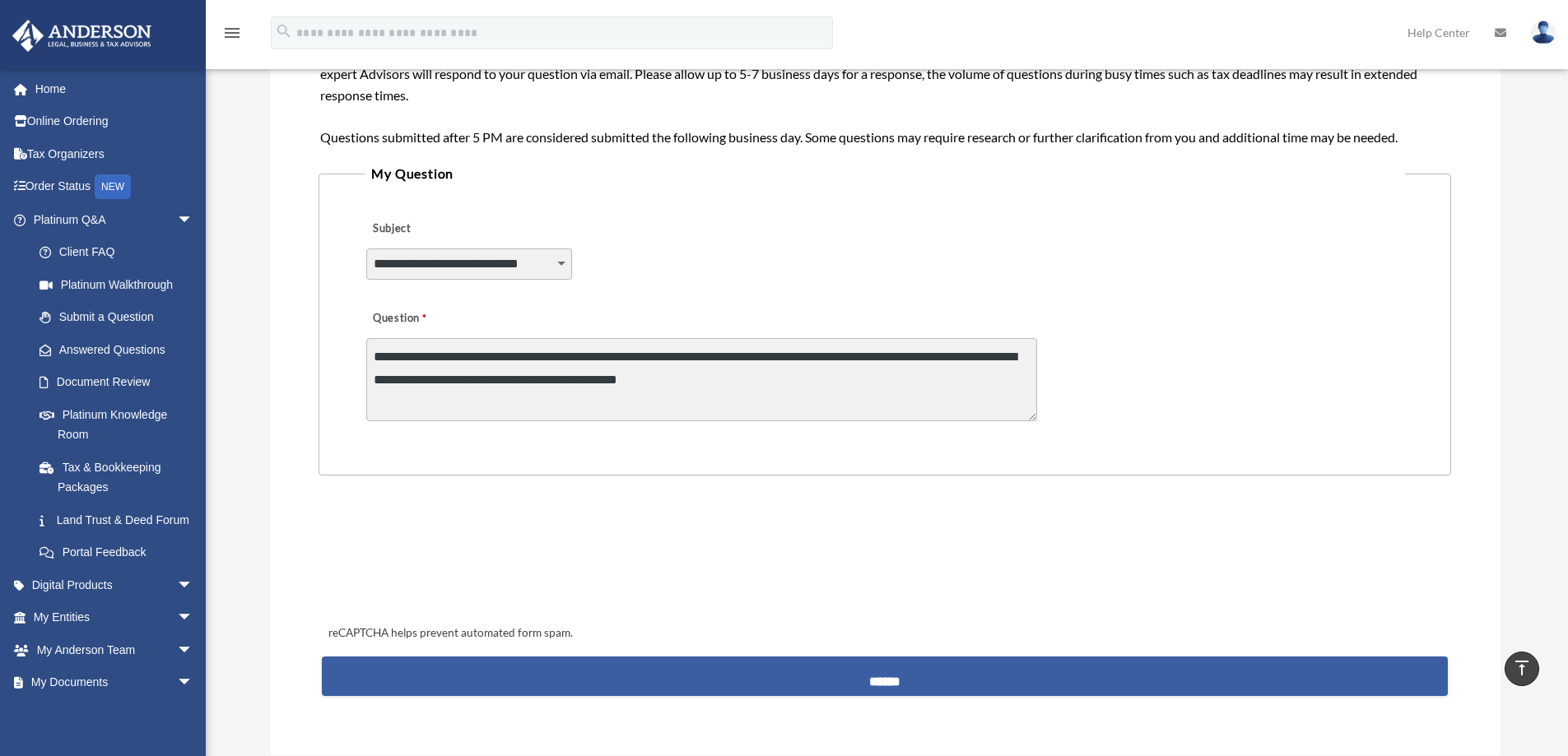
click at [721, 670] on input "******" at bounding box center [884, 676] width 1125 height 40
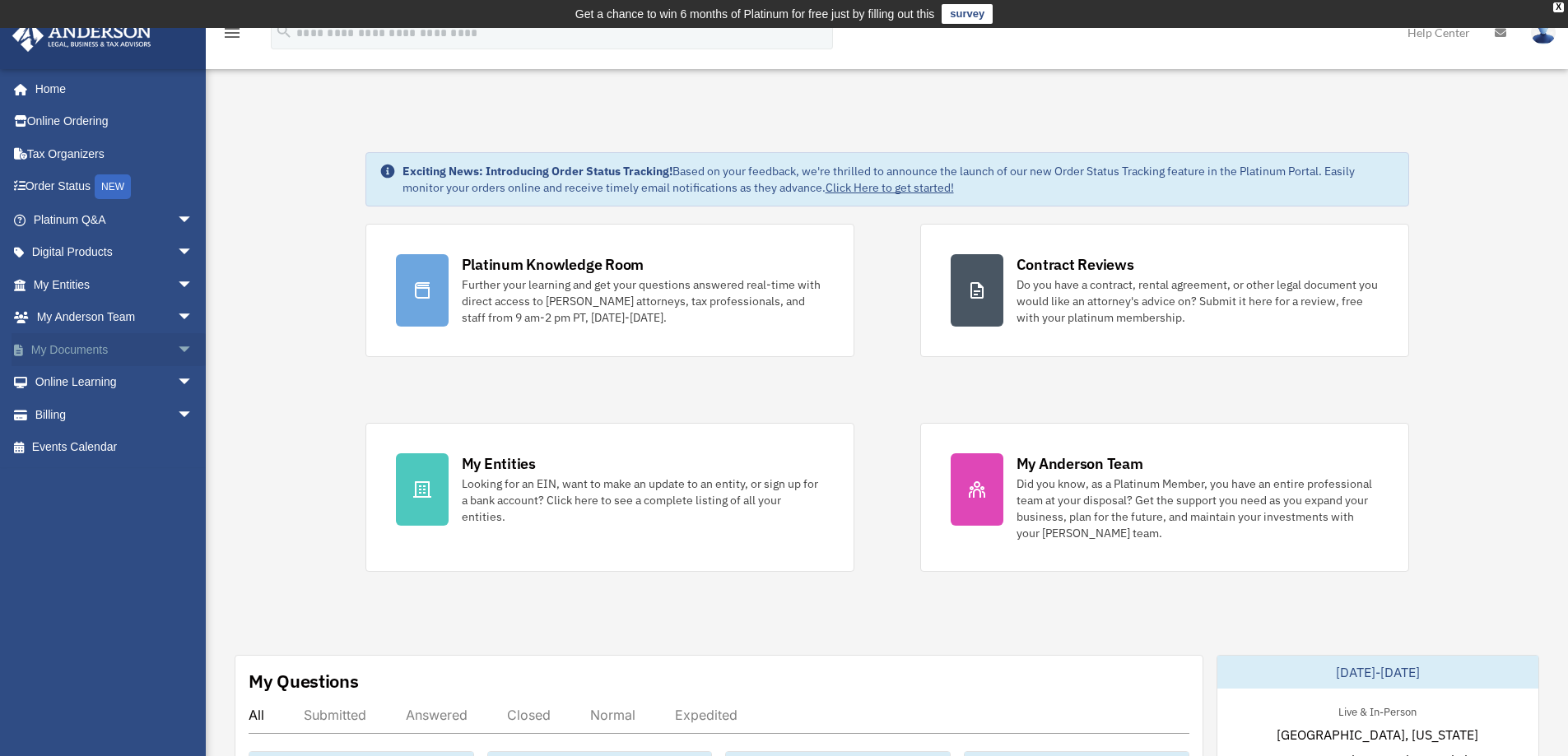
click at [177, 346] on span "arrow_drop_down" at bounding box center [194, 350] width 33 height 34
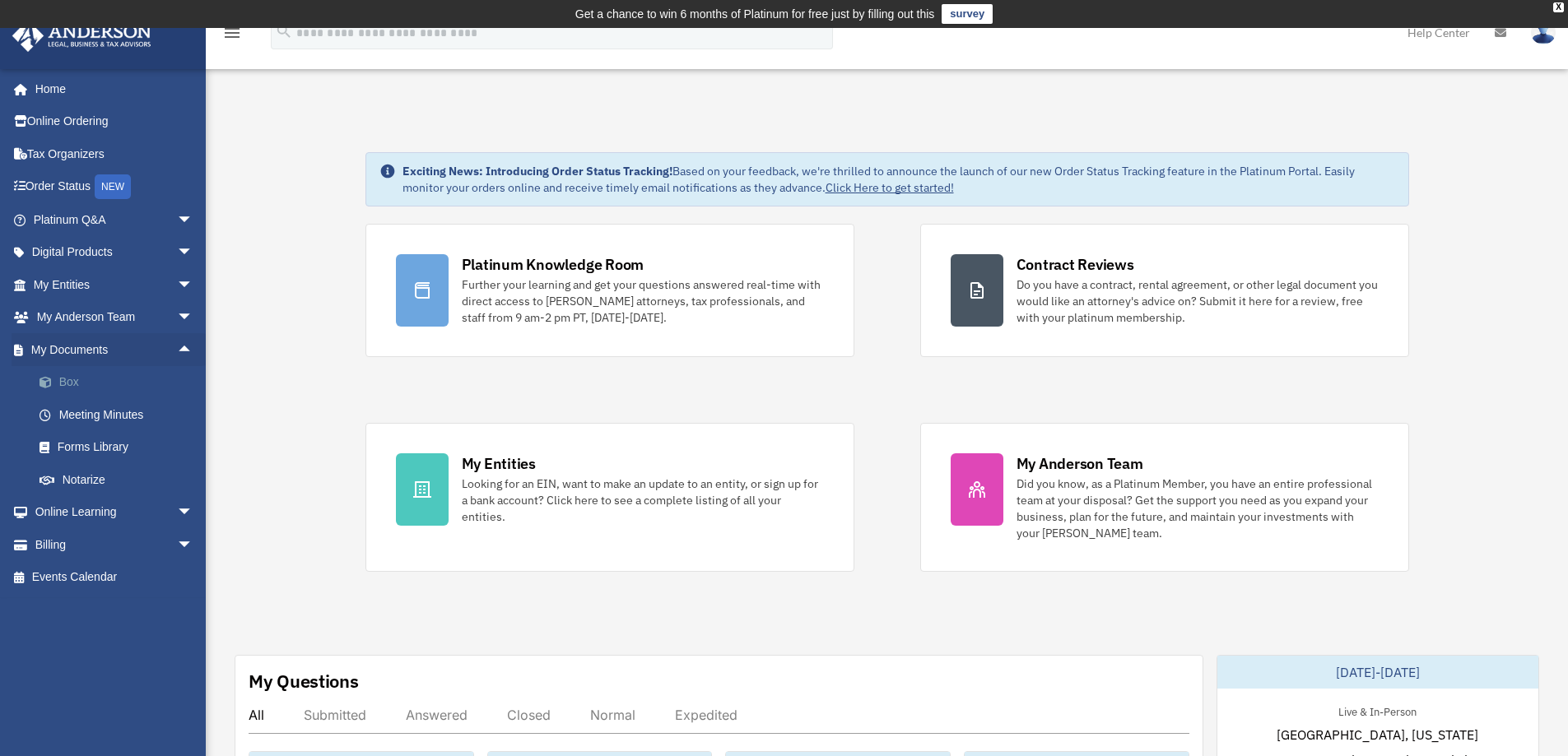
click at [62, 378] on link "Box" at bounding box center [120, 383] width 195 height 33
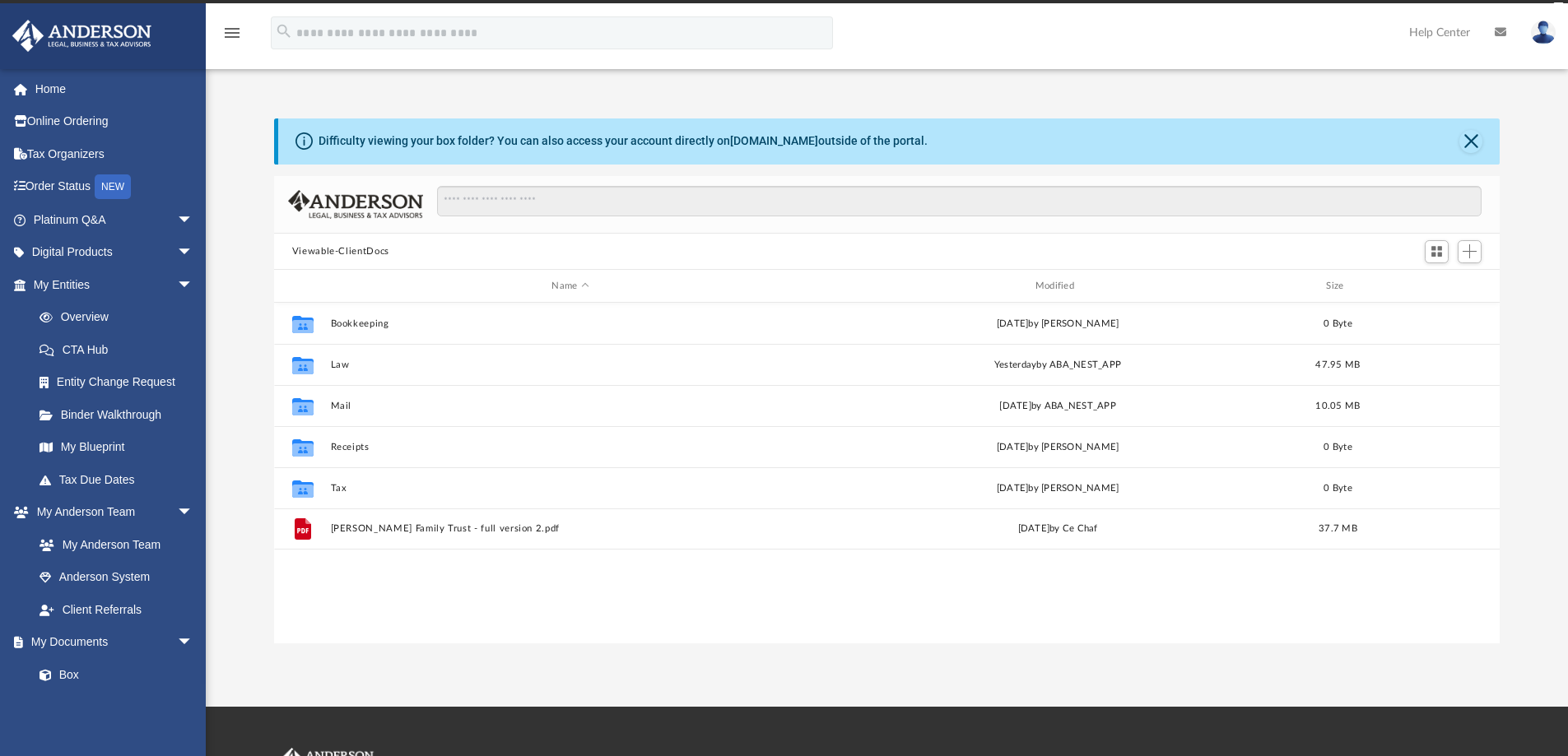
scroll to position [362, 1213]
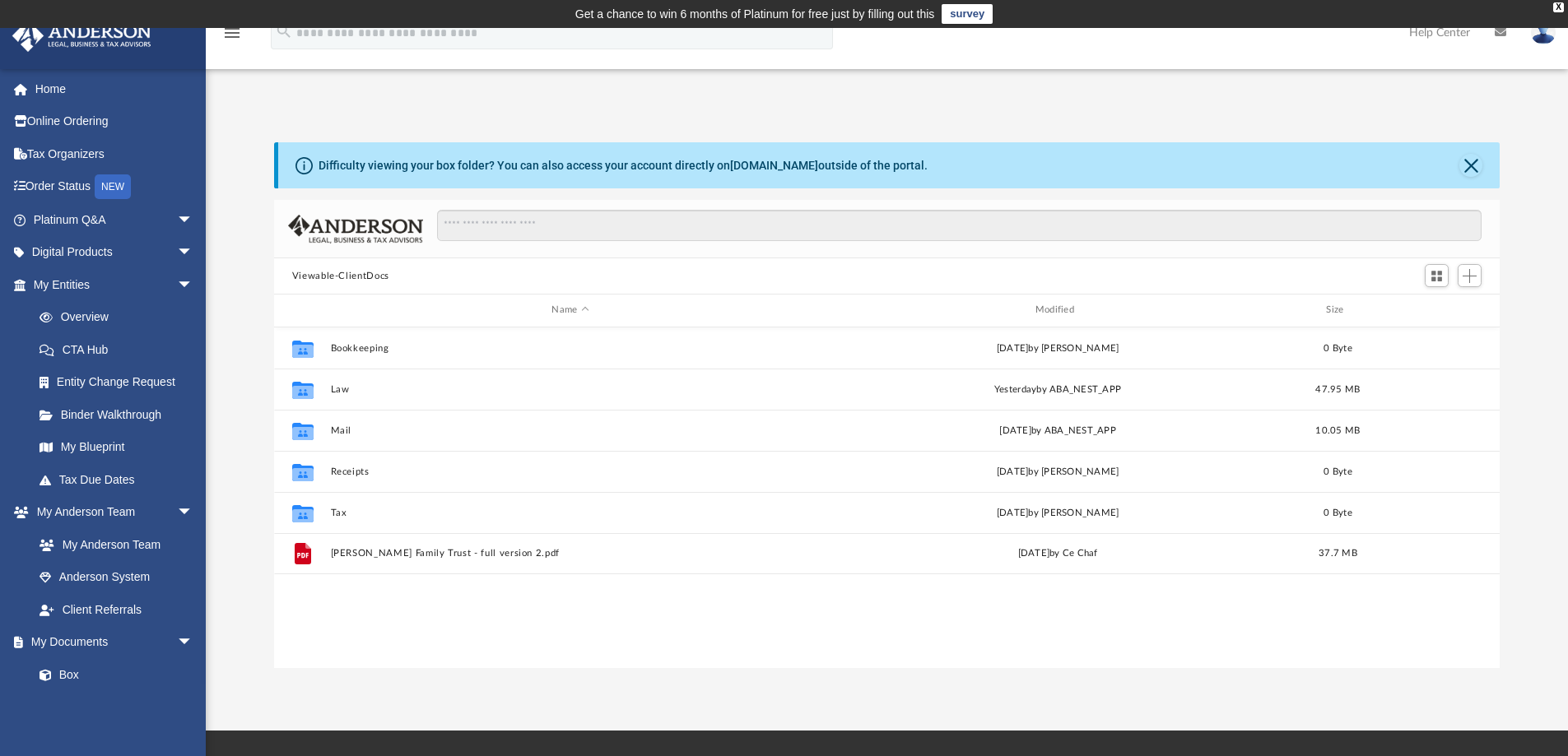
click at [367, 274] on button "Viewable-ClientDocs" at bounding box center [341, 277] width 97 height 15
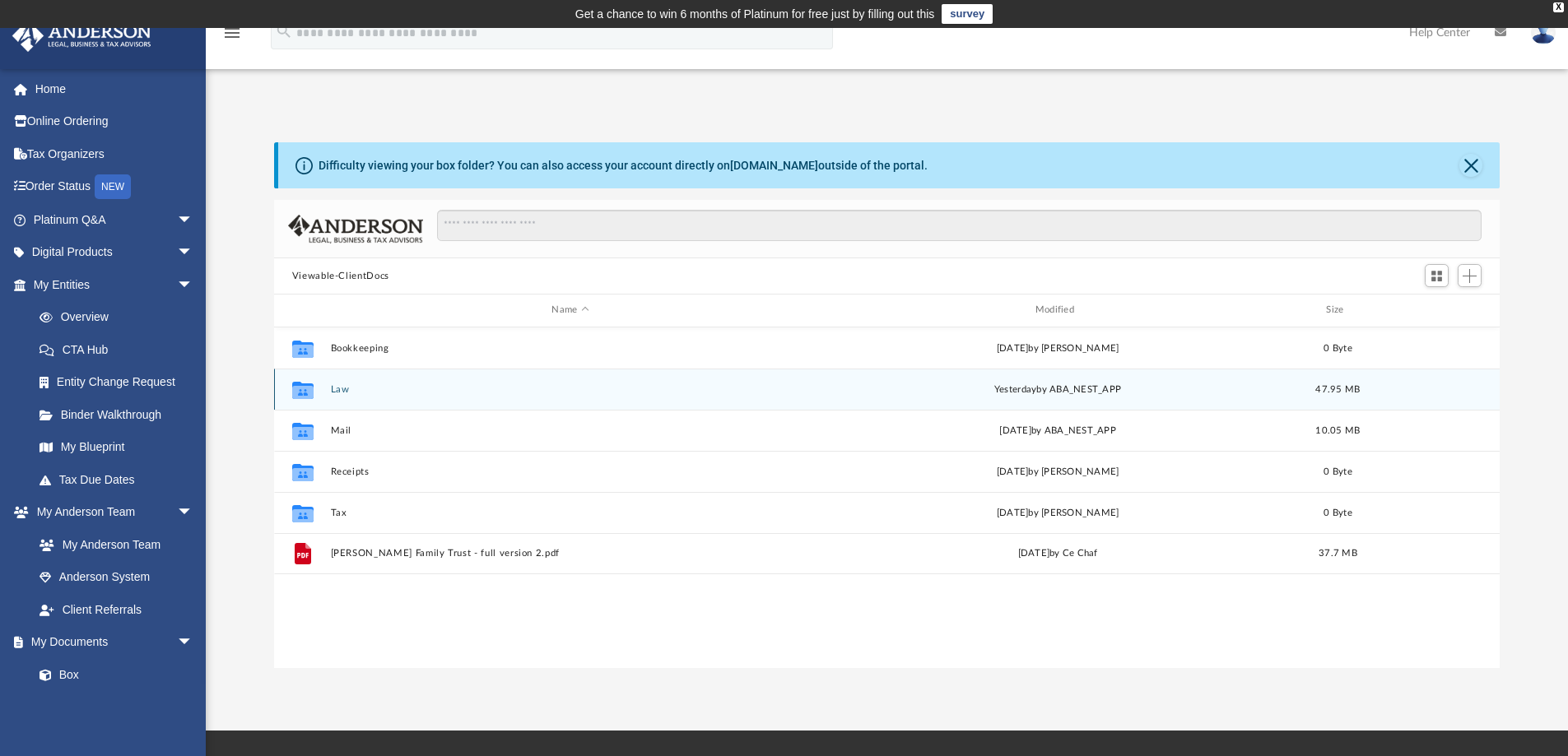
click at [337, 387] on button "Law" at bounding box center [569, 390] width 479 height 11
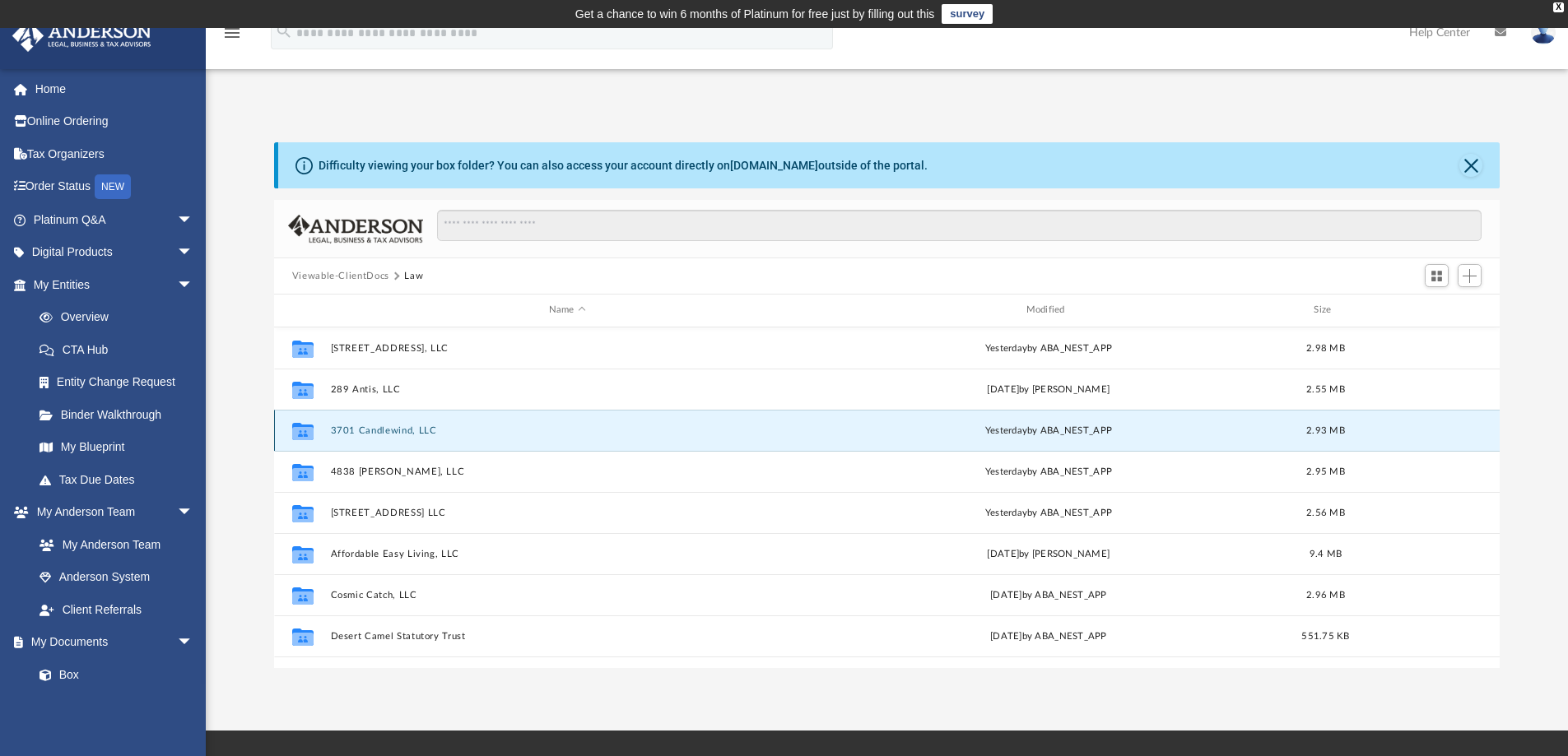
click at [385, 427] on button "3701 Candlewind, LLC" at bounding box center [567, 430] width 474 height 11
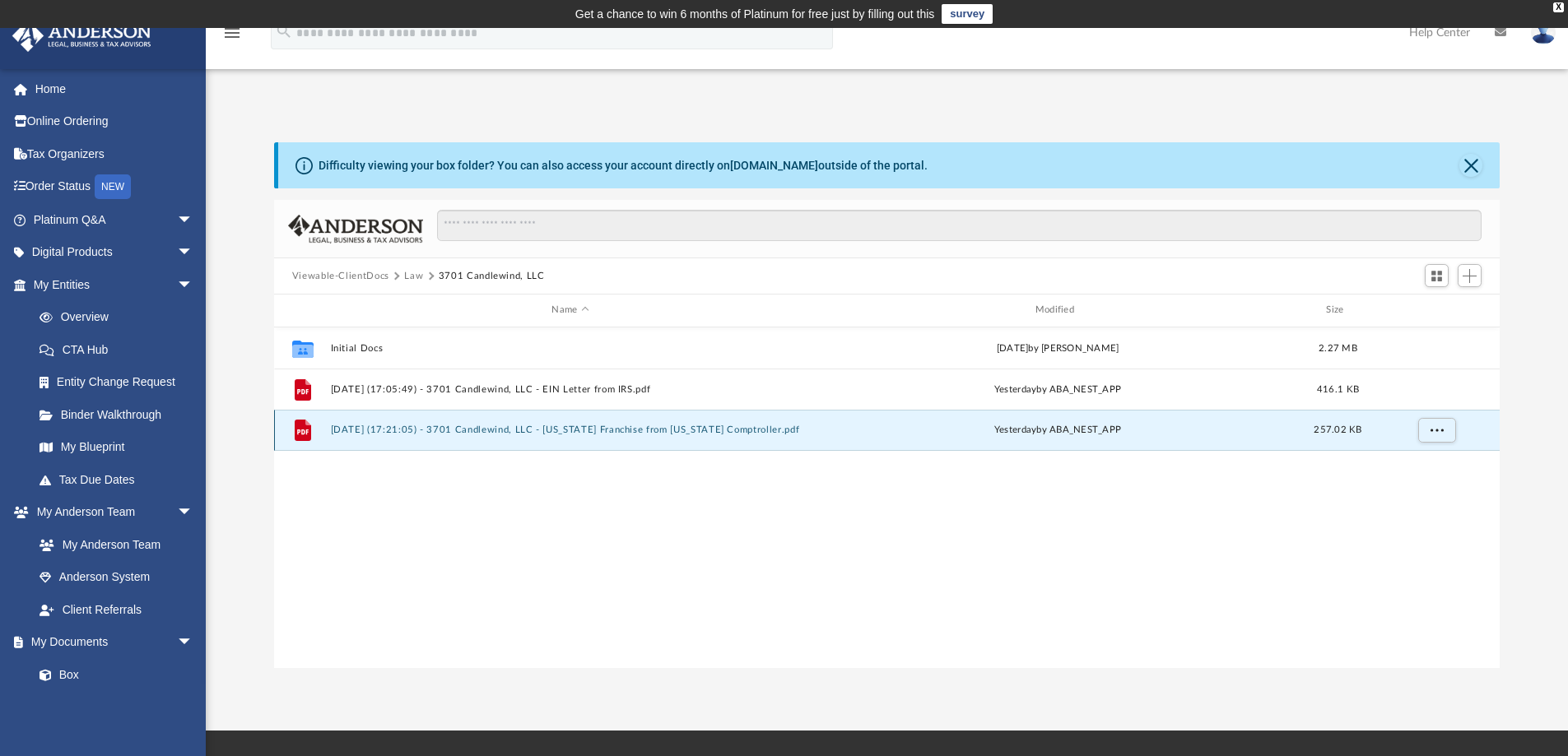
click at [479, 427] on button "[DATE] (17:21:05) - 3701 Candlewind, LLC - [US_STATE] Franchise from [US_STATE]…" at bounding box center [569, 430] width 479 height 11
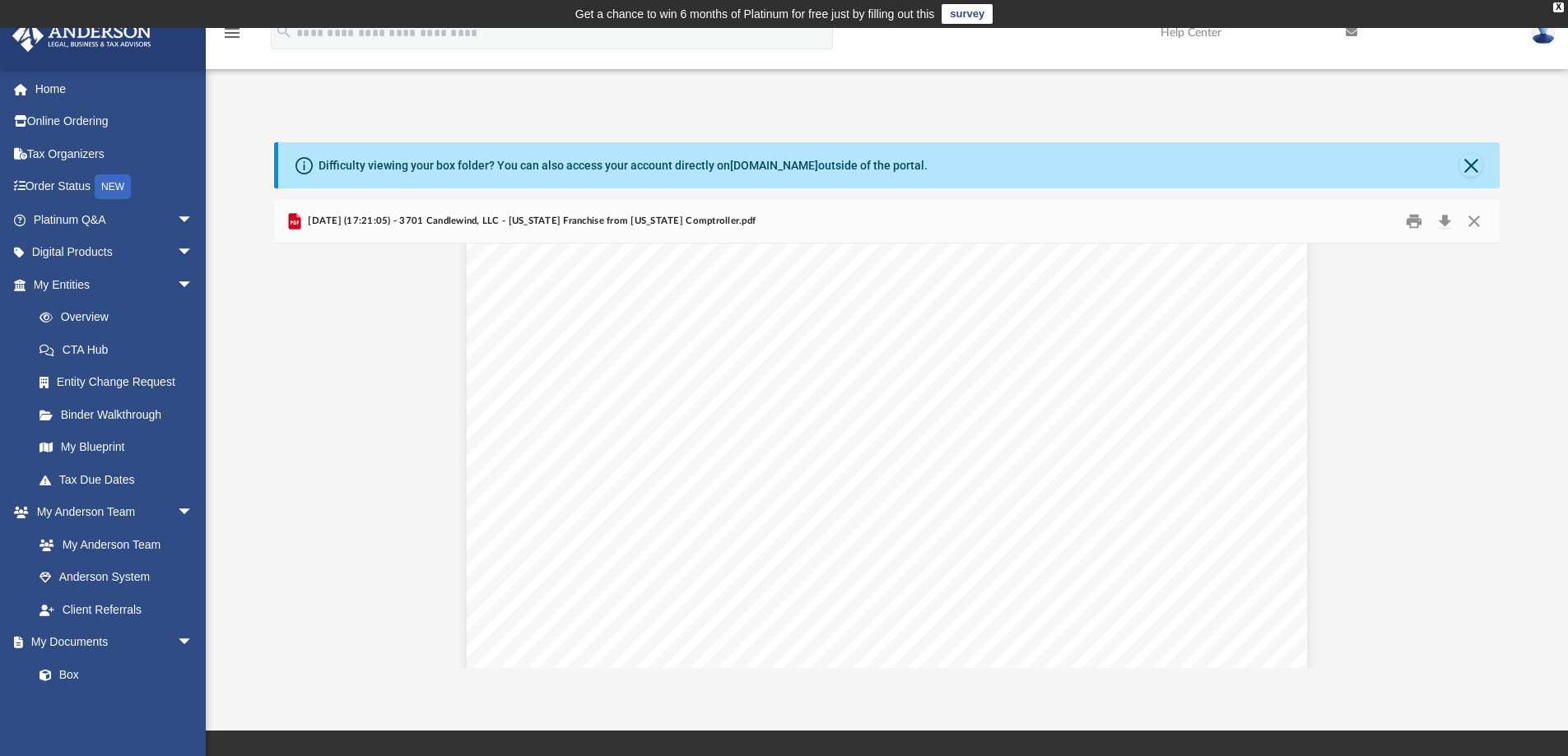
scroll to position [96, 0]
click at [1448, 217] on button "Download" at bounding box center [1445, 222] width 30 height 26
click at [1476, 219] on button "Close" at bounding box center [1474, 222] width 30 height 26
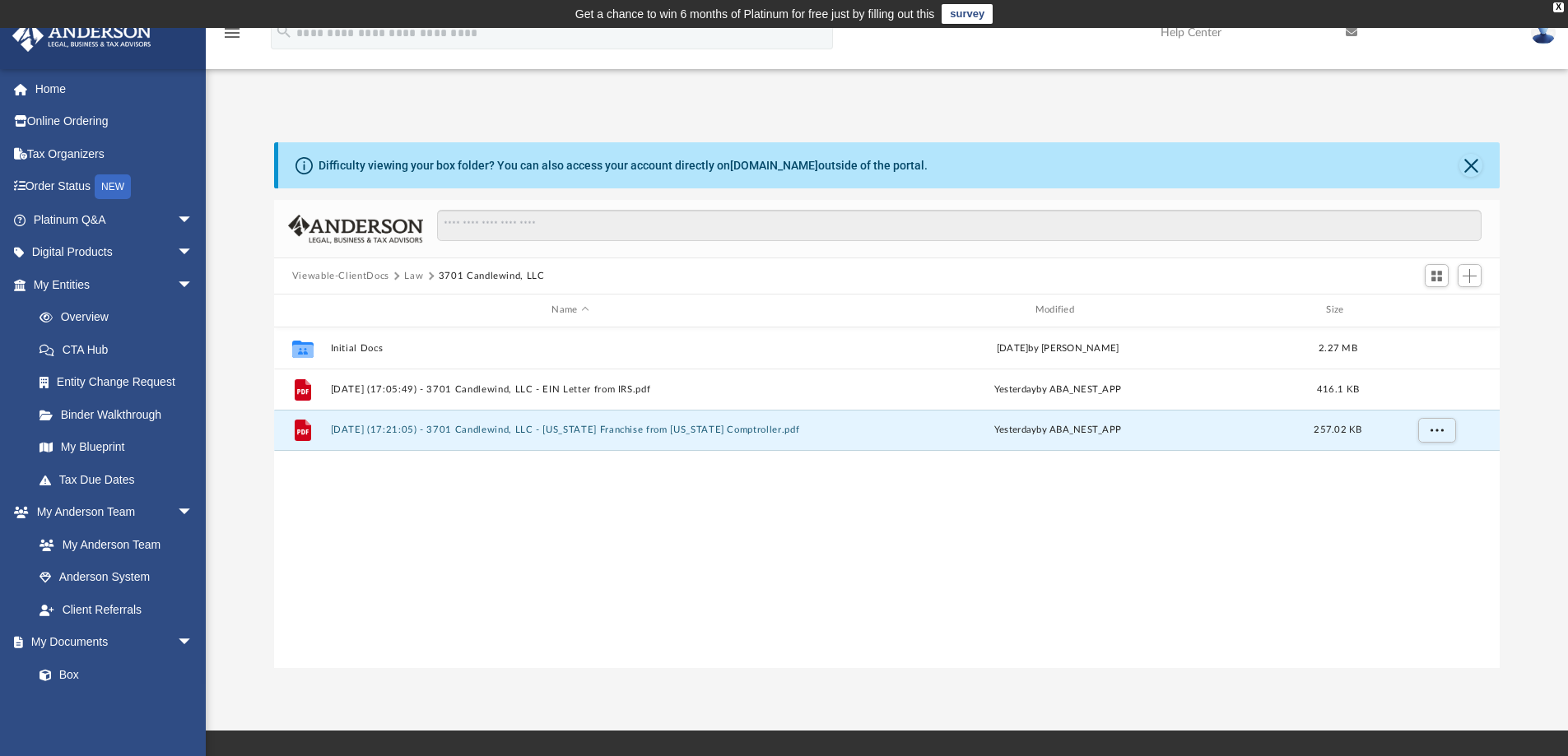
click at [414, 276] on button "Law" at bounding box center [413, 277] width 19 height 15
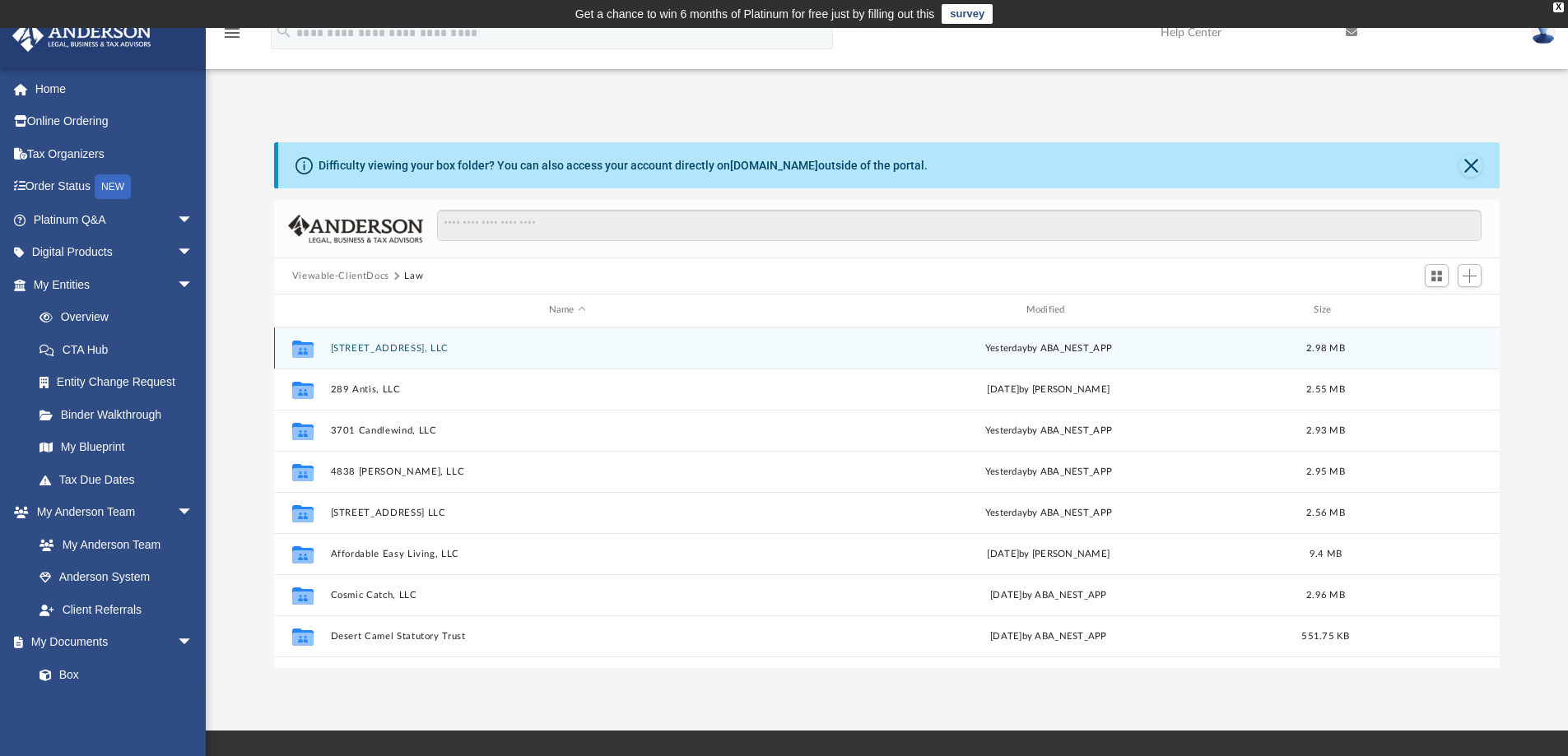
click at [383, 344] on button "2706 Lake Meadow, LLC" at bounding box center [567, 348] width 474 height 11
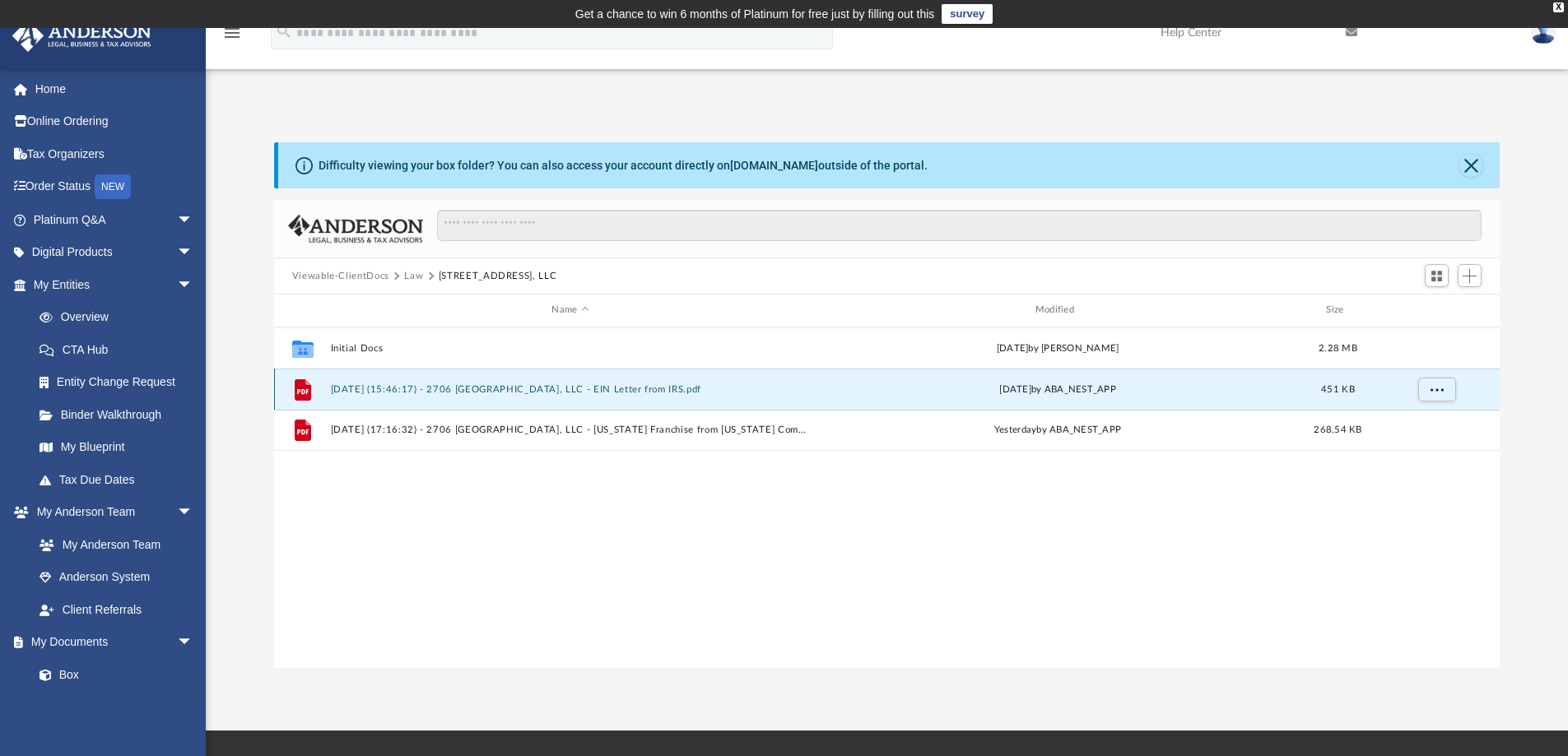
click at [495, 389] on button "2025.08.14 (15:46:17) - 2706 Lake Meadow, LLC - EIN Letter from IRS.pdf" at bounding box center [569, 390] width 479 height 11
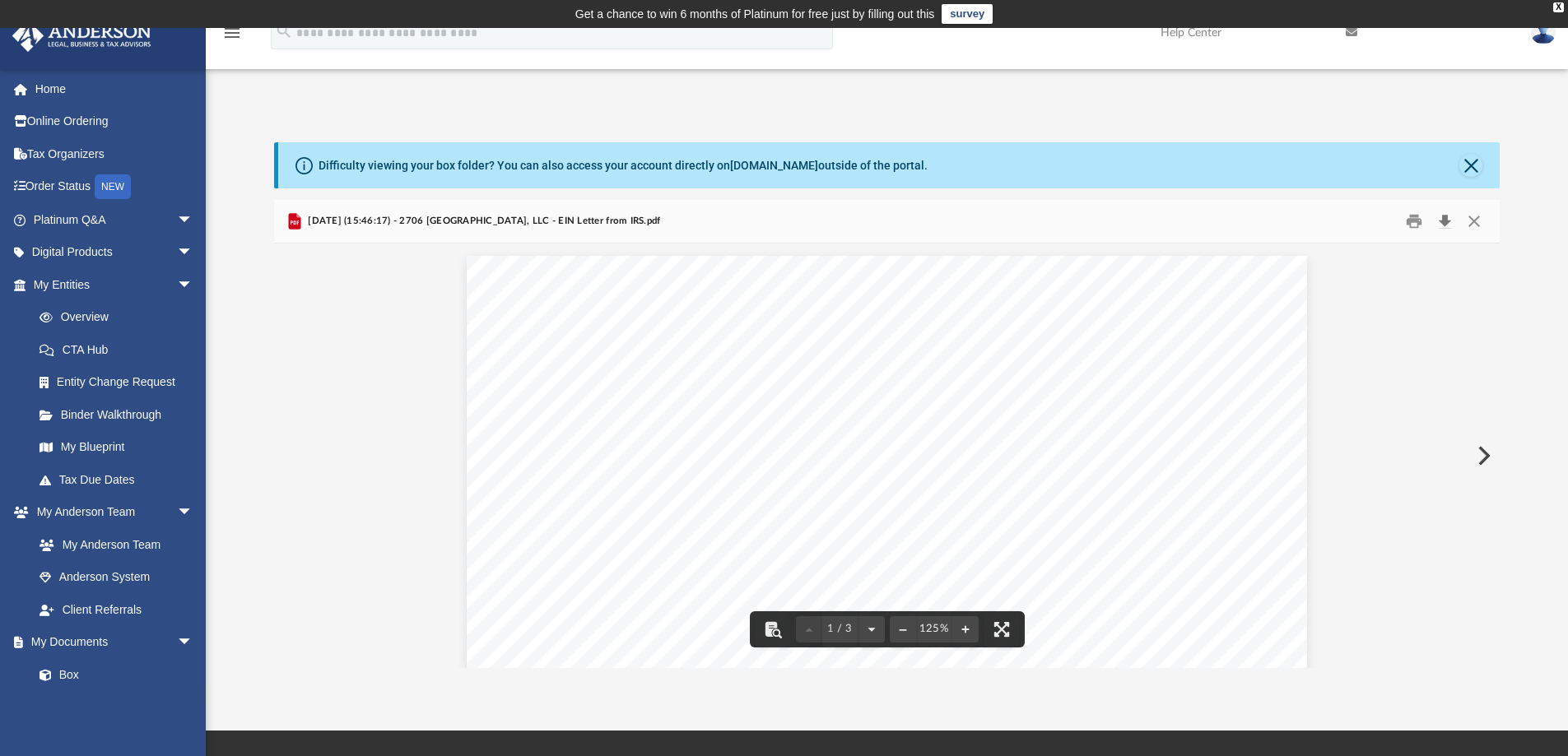
click at [1446, 218] on button "Download" at bounding box center [1445, 222] width 30 height 26
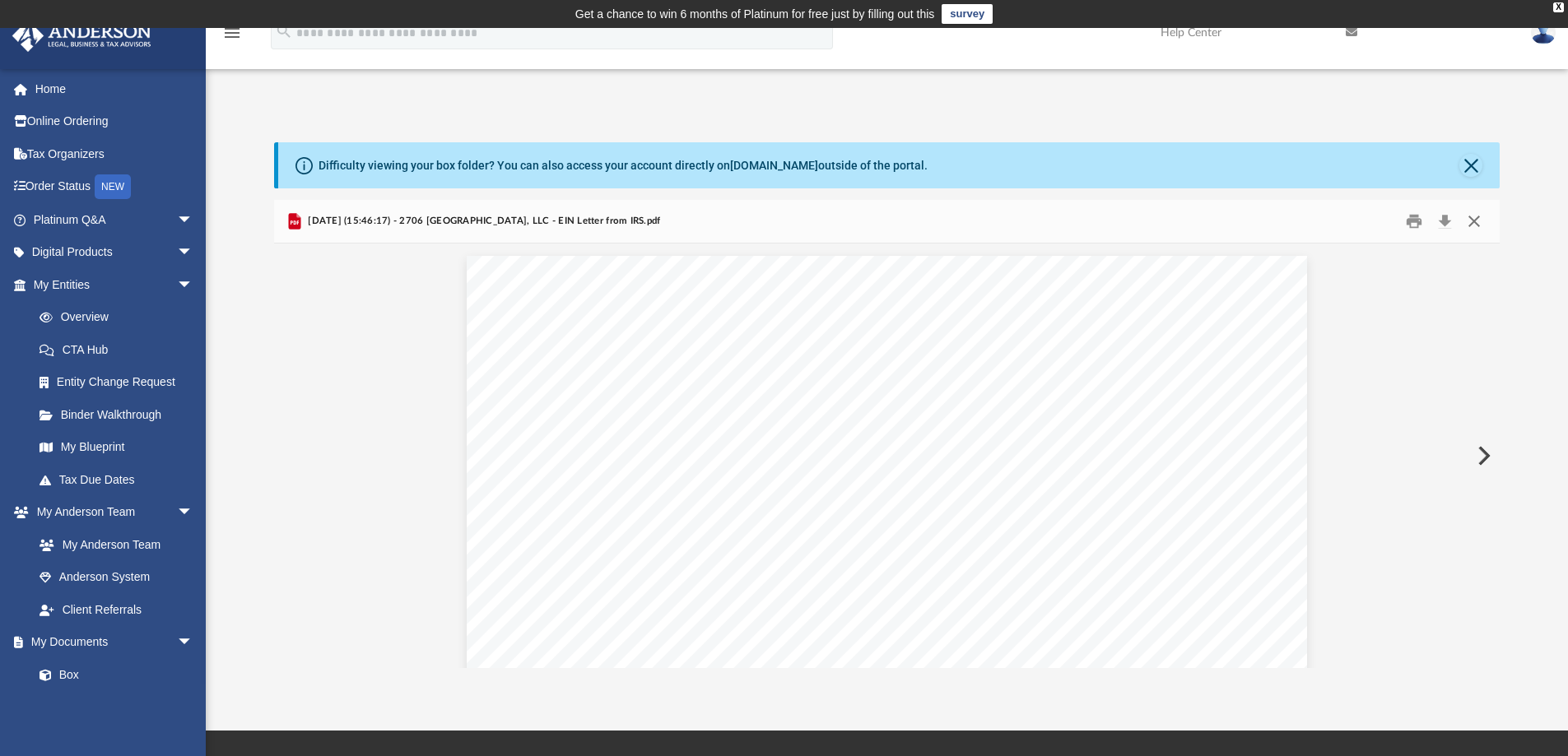
click at [1476, 222] on button "Close" at bounding box center [1474, 222] width 30 height 26
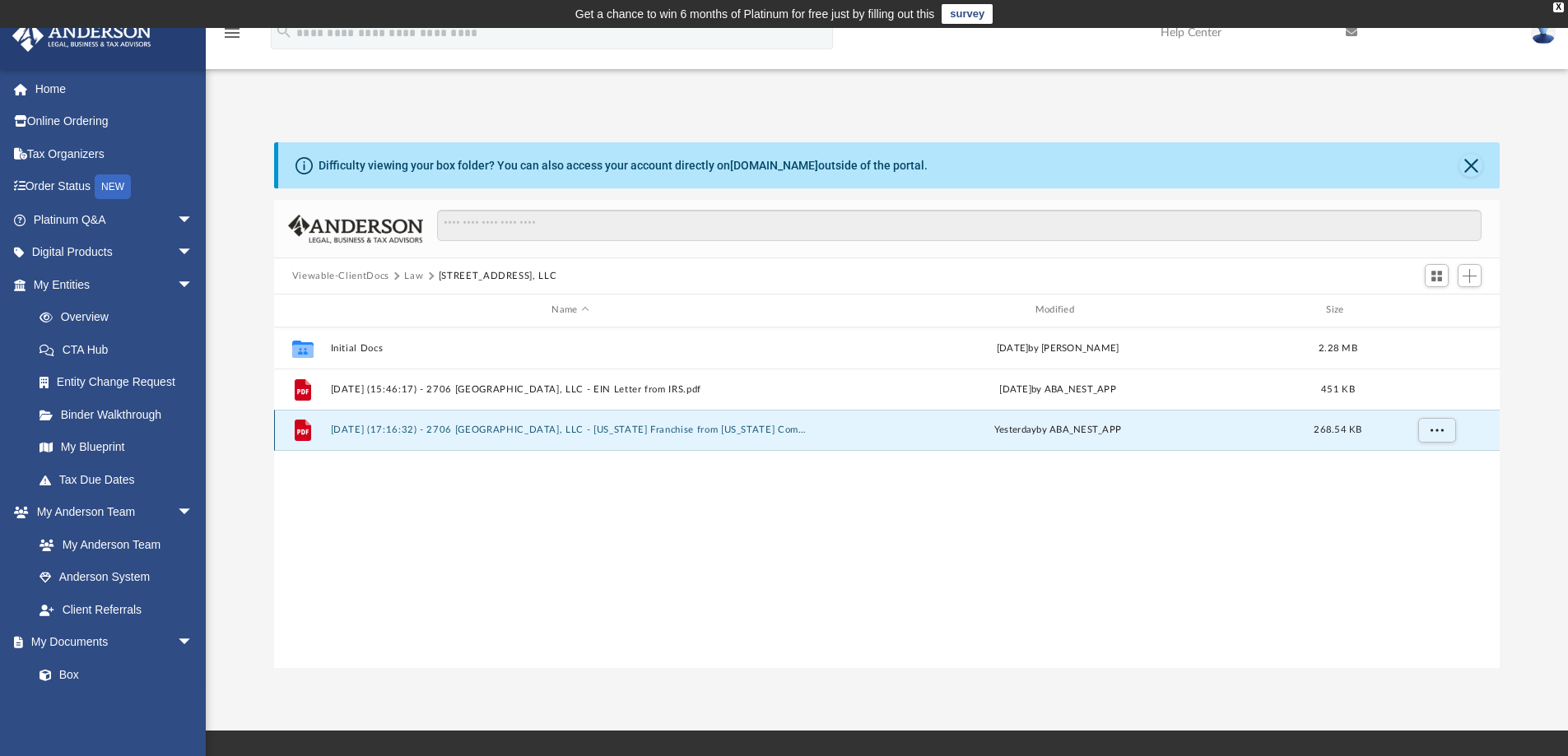
click at [535, 430] on button "2025.08.20 (17:16:32) - 2706 Lake Meadow, LLC - Texas Franchise from Texas Comp…" at bounding box center [569, 430] width 479 height 11
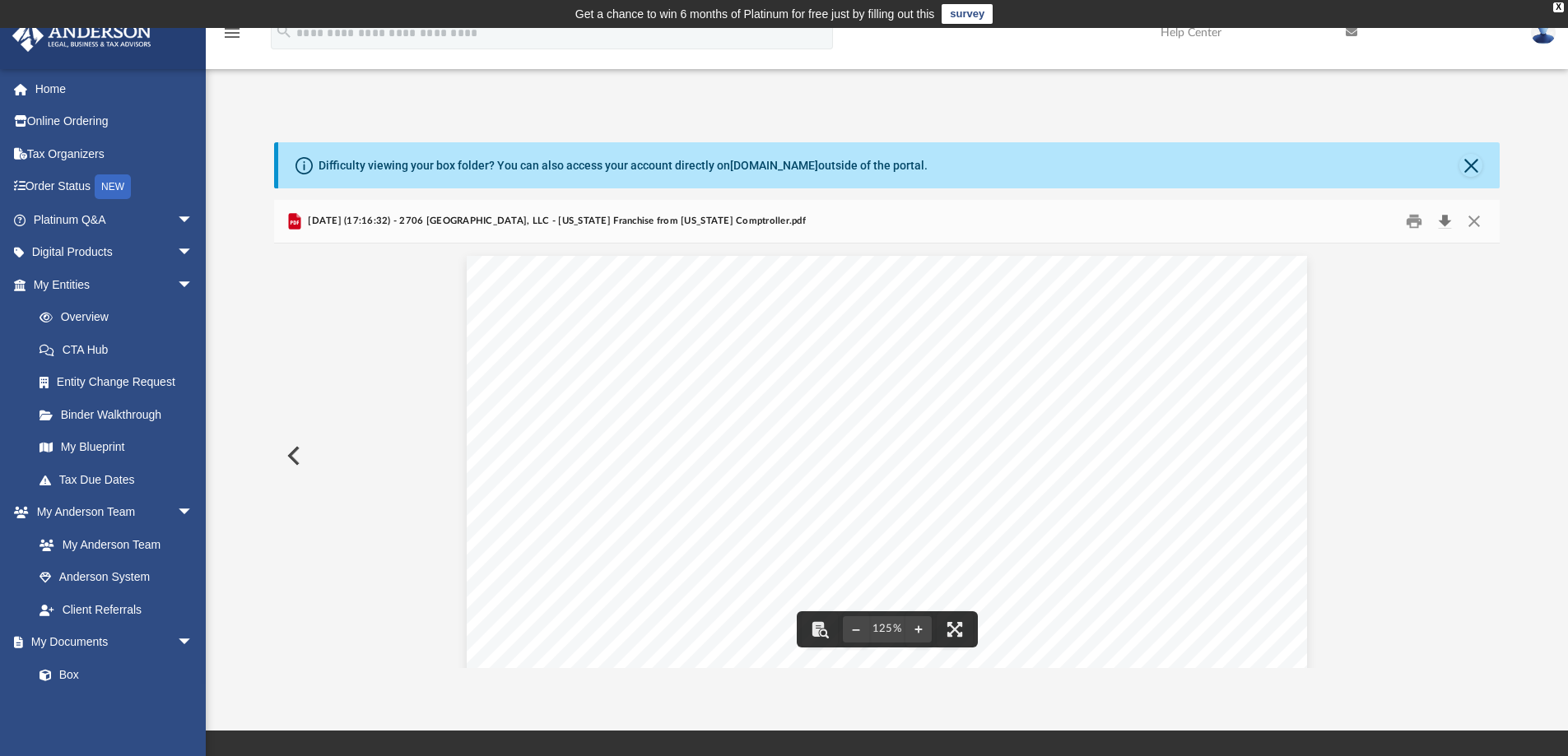
click at [1443, 218] on button "Download" at bounding box center [1445, 222] width 30 height 26
click at [1477, 218] on button "Close" at bounding box center [1474, 222] width 30 height 26
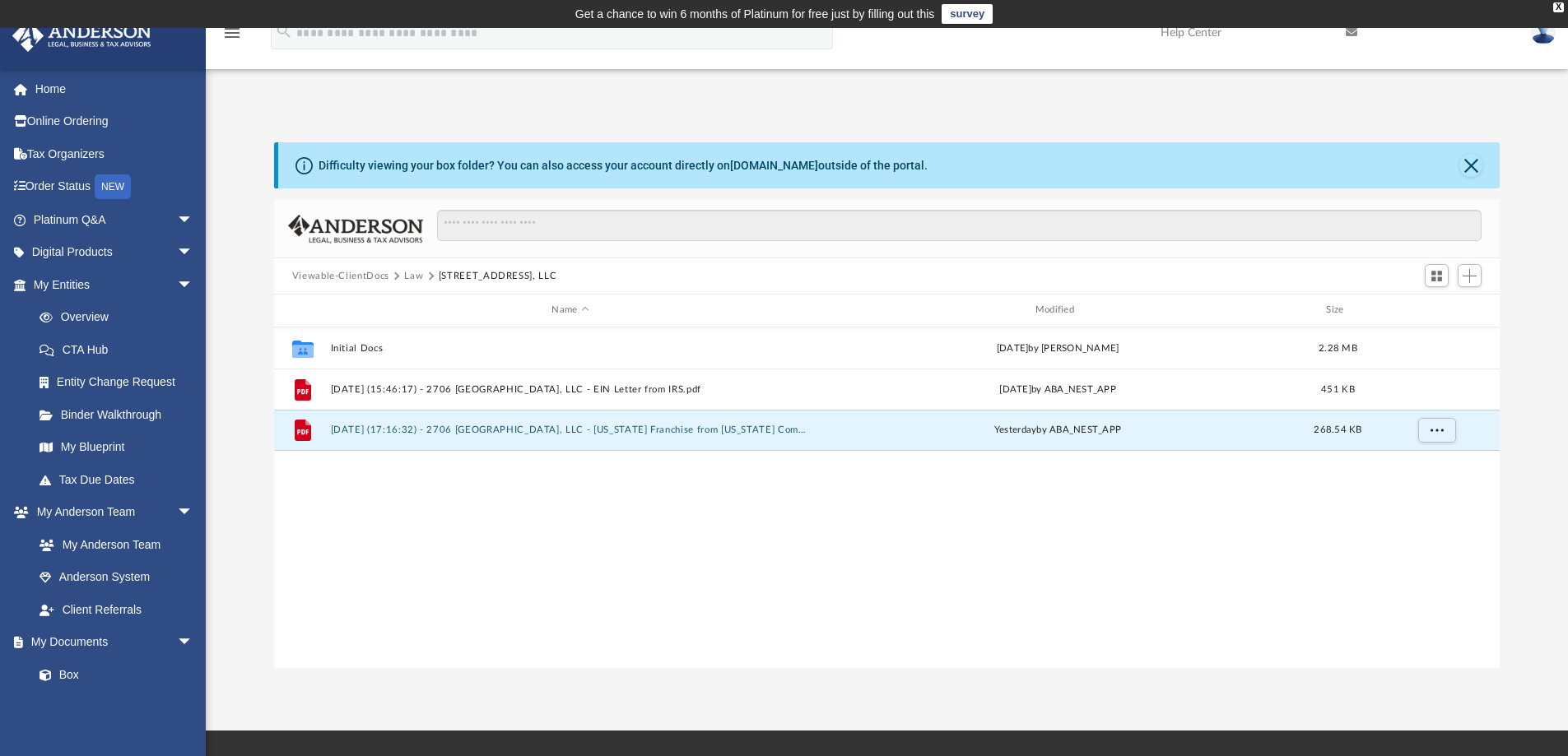
click at [414, 274] on button "Law" at bounding box center [413, 277] width 19 height 15
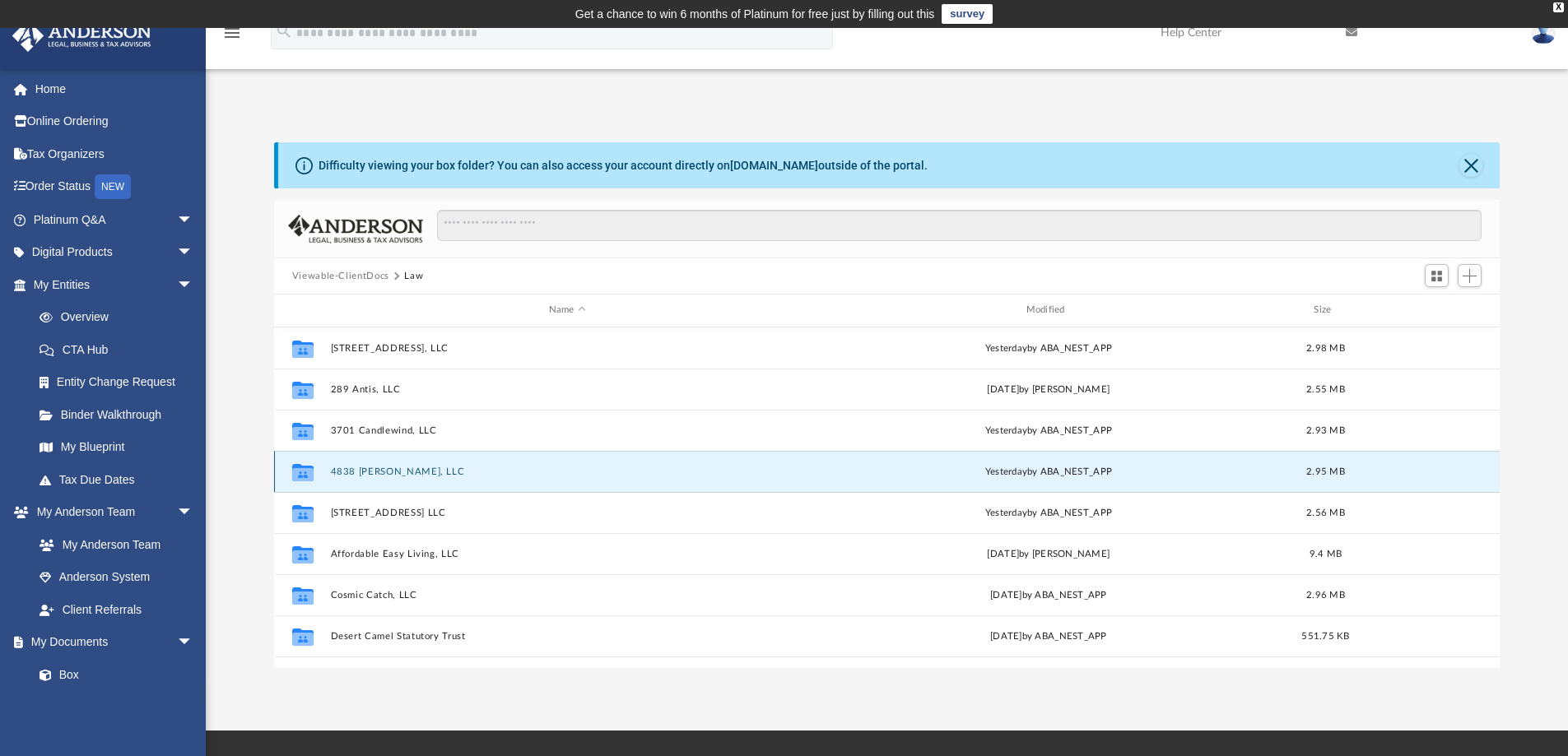
click at [391, 468] on button "4838 Scott Carpenter, LLC" at bounding box center [567, 472] width 474 height 11
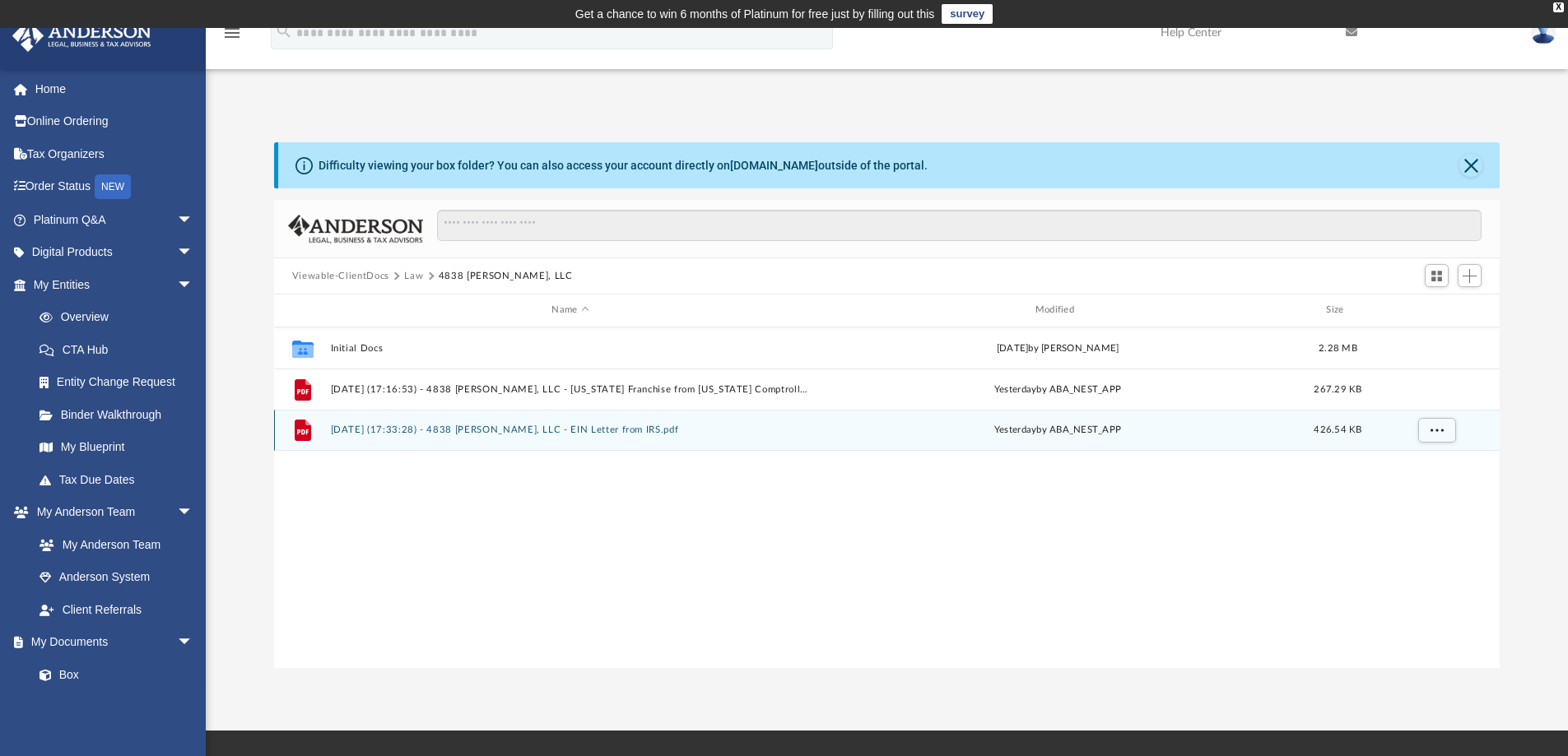
click at [491, 428] on button "2025.08.20 (17:33:28) - 4838 Scott Carpenter, LLC - EIN Letter from IRS.pdf" at bounding box center [569, 430] width 479 height 11
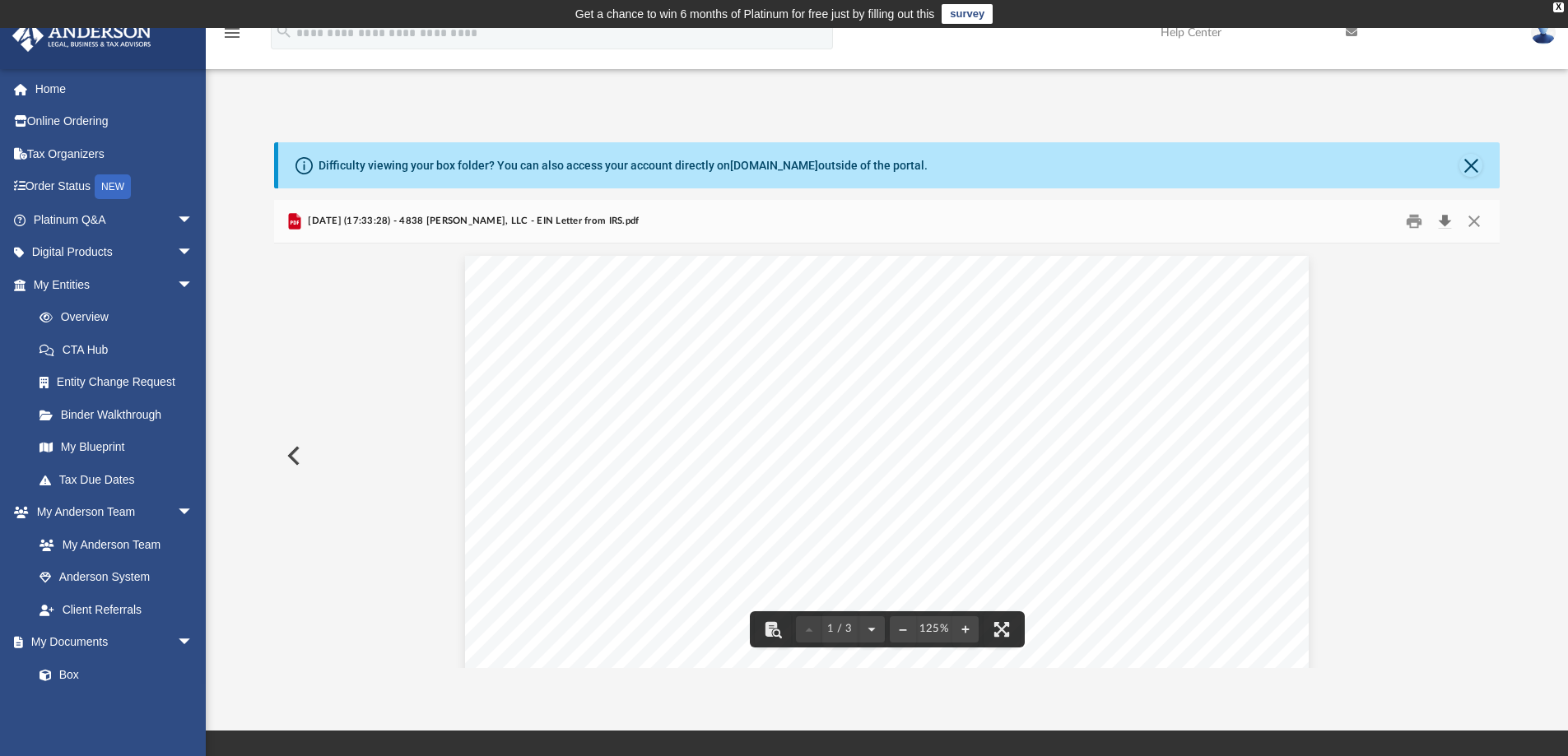
click at [1445, 218] on button "Download" at bounding box center [1445, 222] width 30 height 26
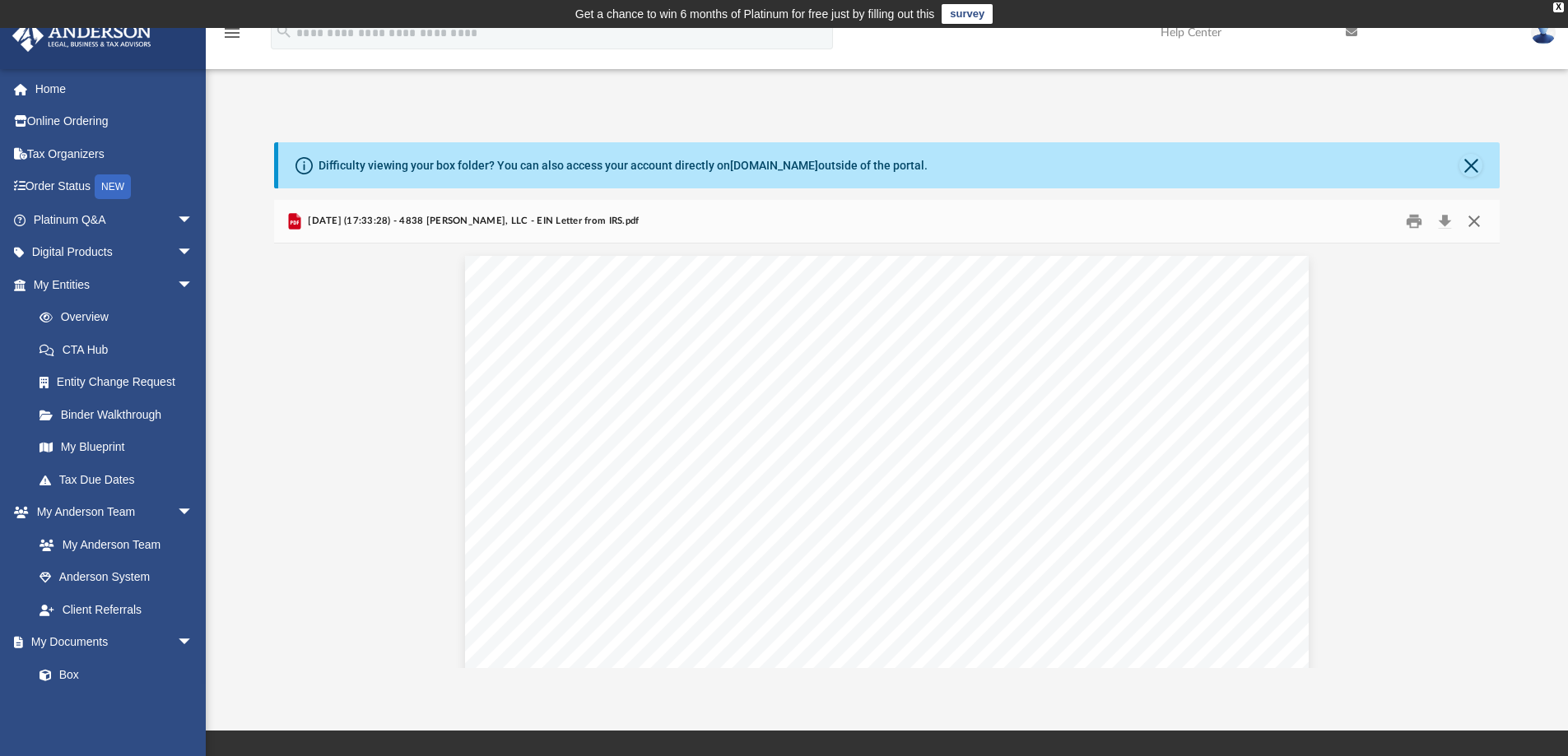
click at [1473, 218] on button "Close" at bounding box center [1474, 222] width 30 height 26
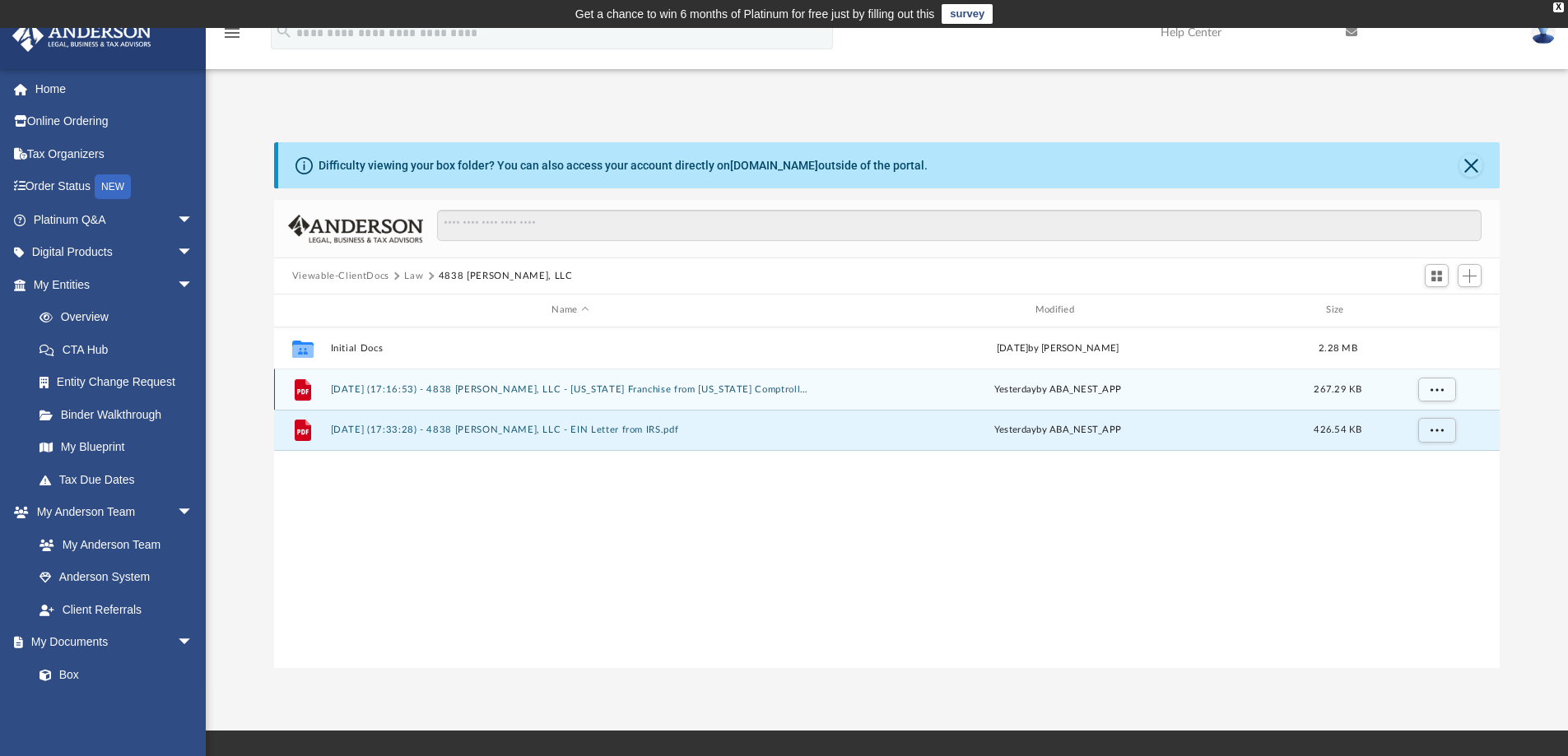
click at [533, 385] on button "2025.08.20 (17:16:53) - 4838 Scott Carpenter, LLC - Texas Franchise from Texas …" at bounding box center [569, 390] width 479 height 11
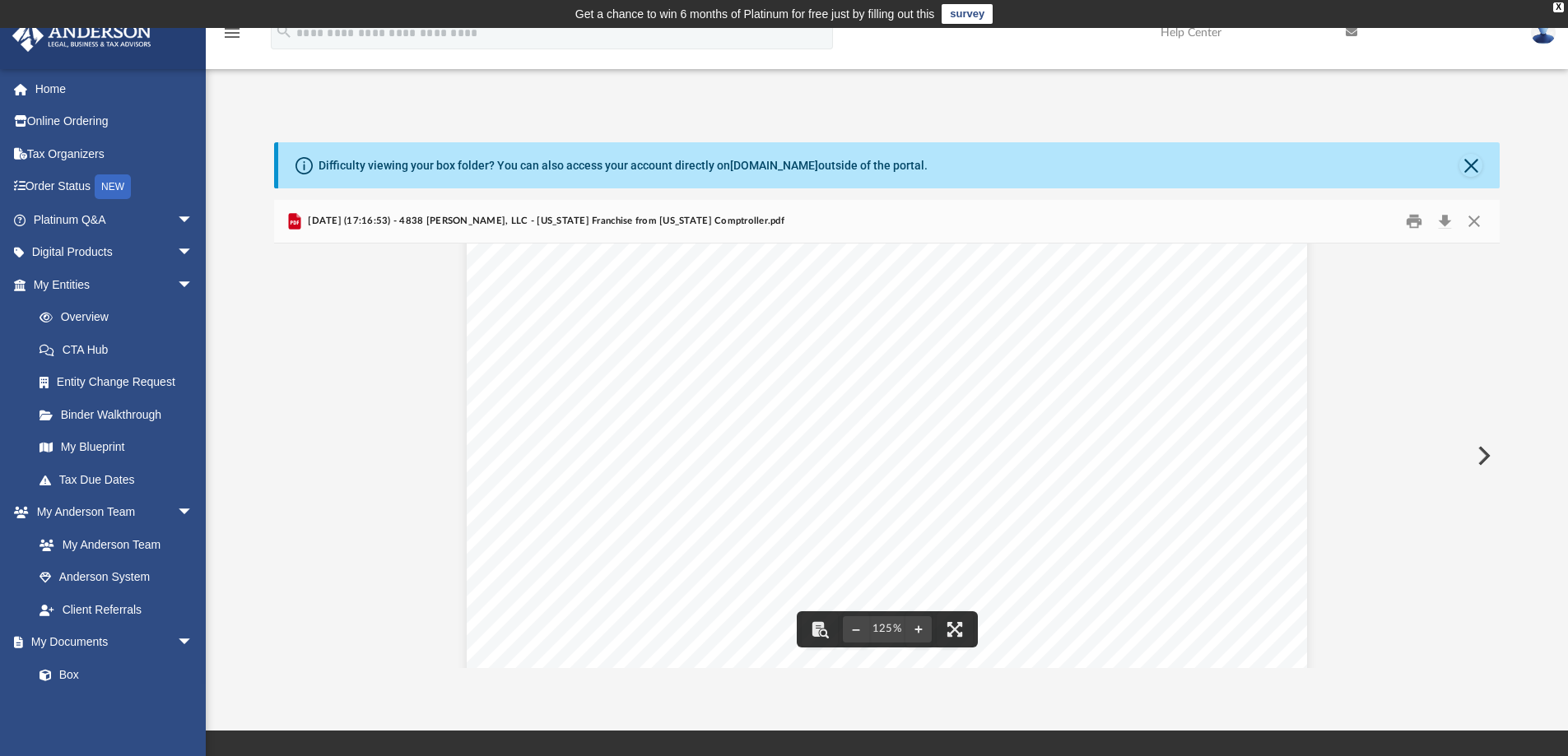
scroll to position [60, 0]
click at [1445, 217] on button "Download" at bounding box center [1445, 222] width 30 height 26
click at [1473, 217] on button "Close" at bounding box center [1474, 222] width 30 height 26
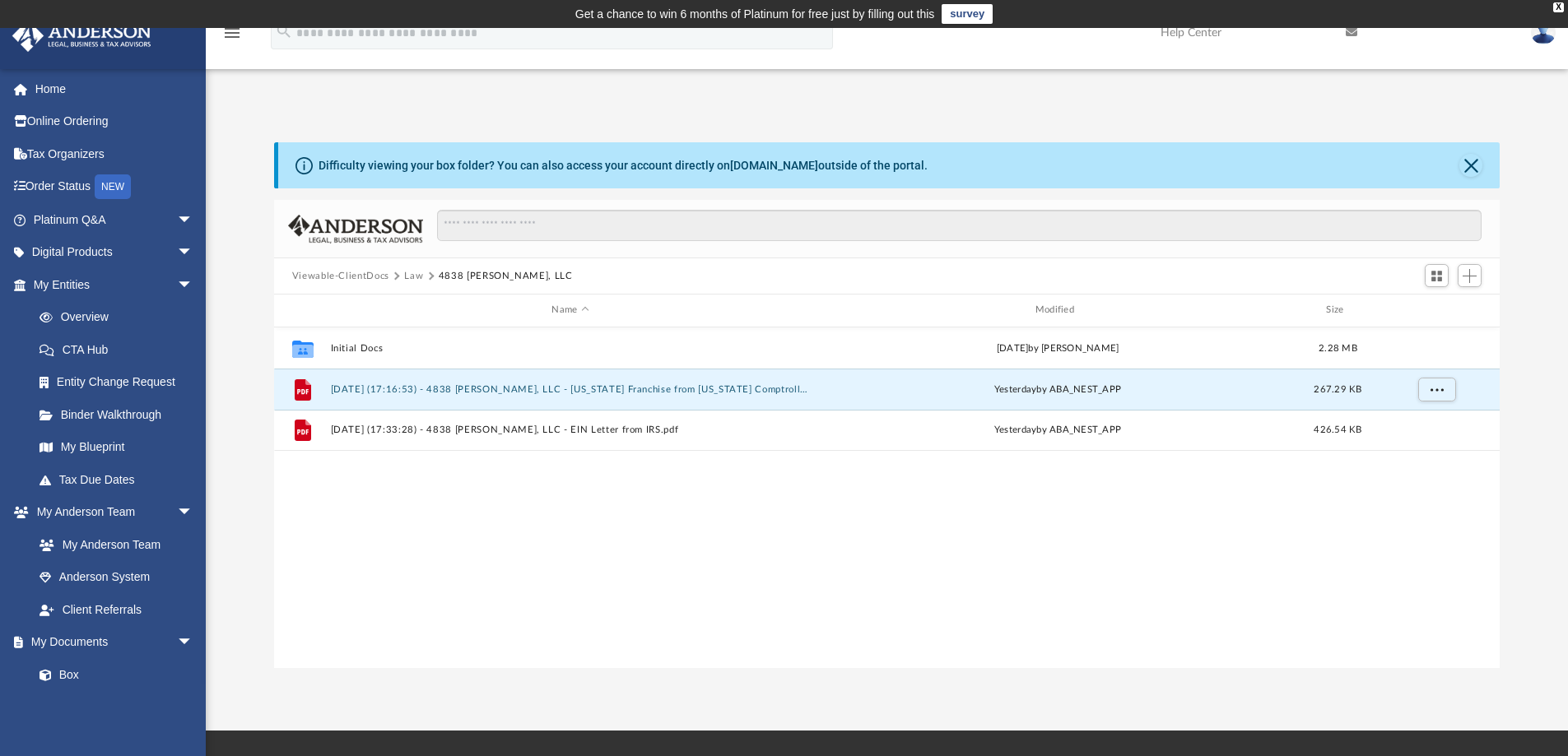
click at [407, 274] on button "Law" at bounding box center [413, 277] width 19 height 15
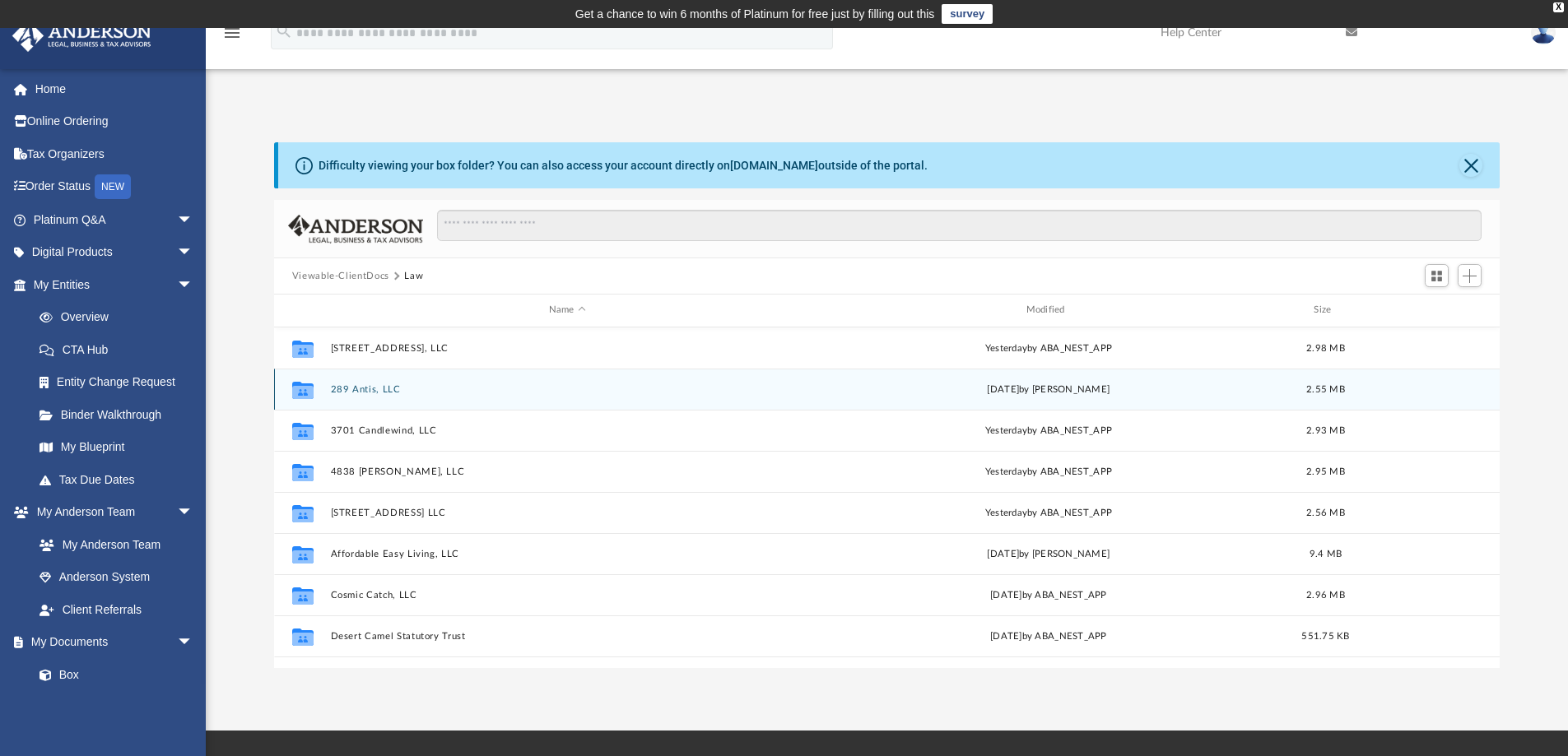
click at [362, 390] on button "289 Antis, LLC" at bounding box center [567, 390] width 474 height 11
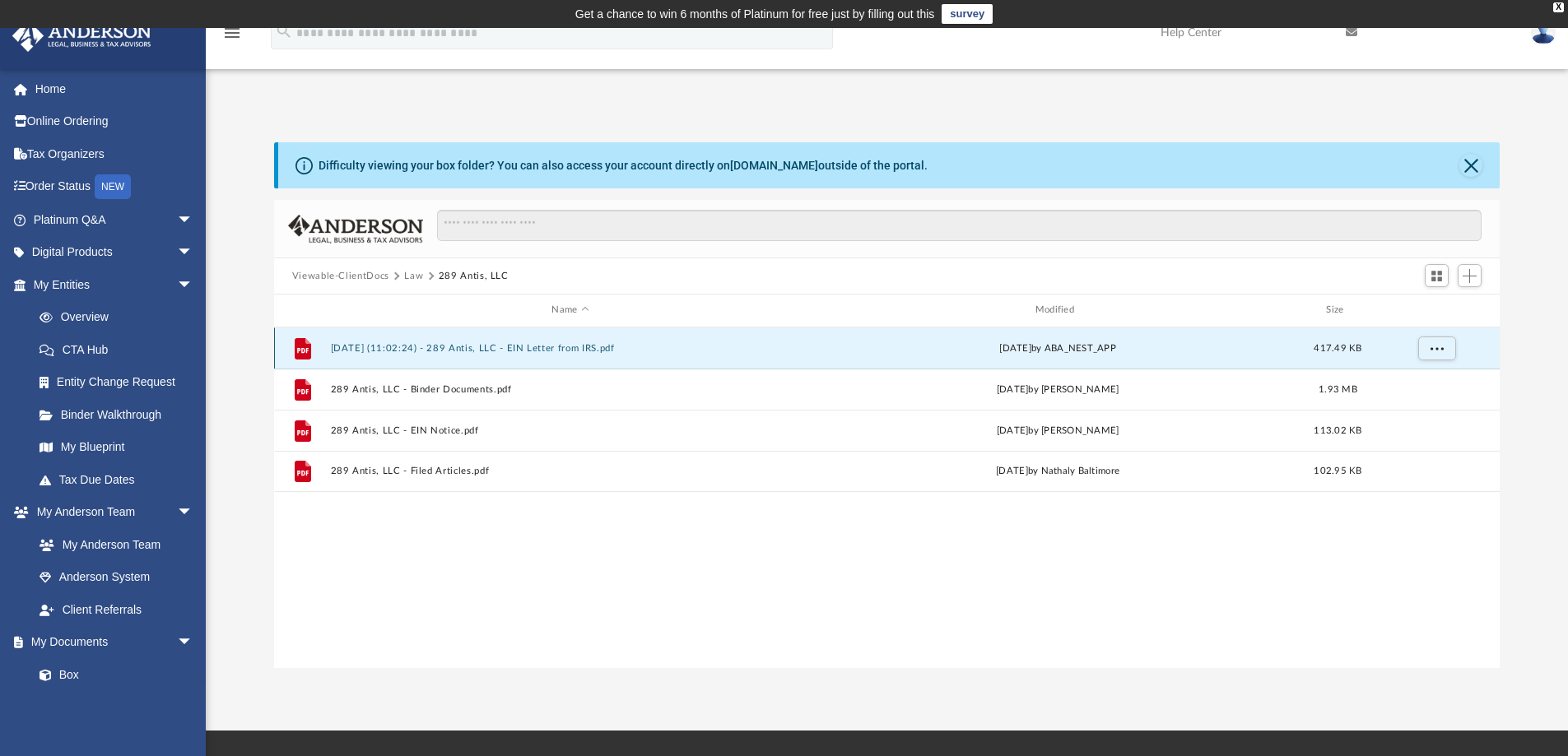
click at [606, 351] on button "2025.08.11 (11:02:24) - 289 Antis, LLC - EIN Letter from IRS.pdf" at bounding box center [569, 348] width 479 height 11
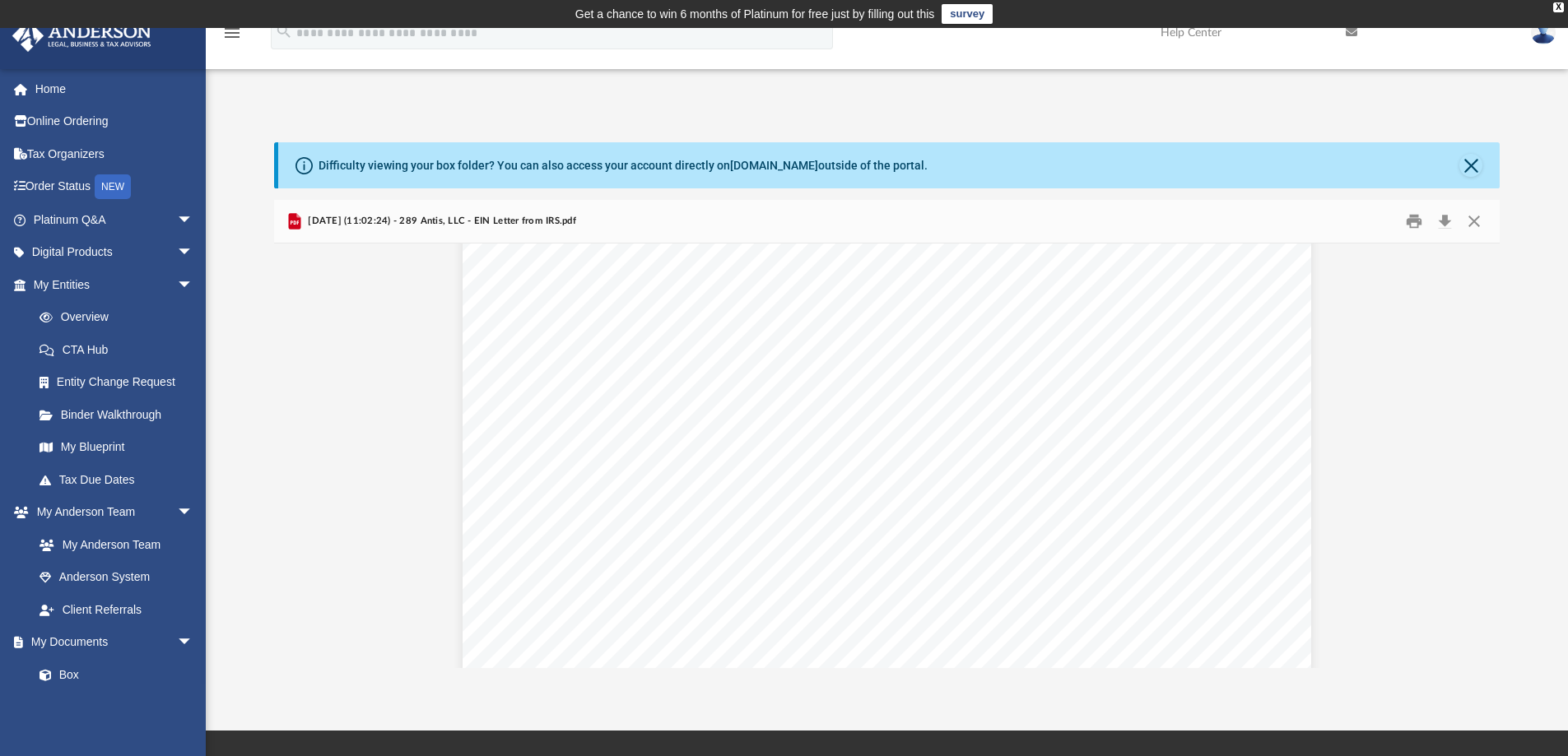
scroll to position [0, 0]
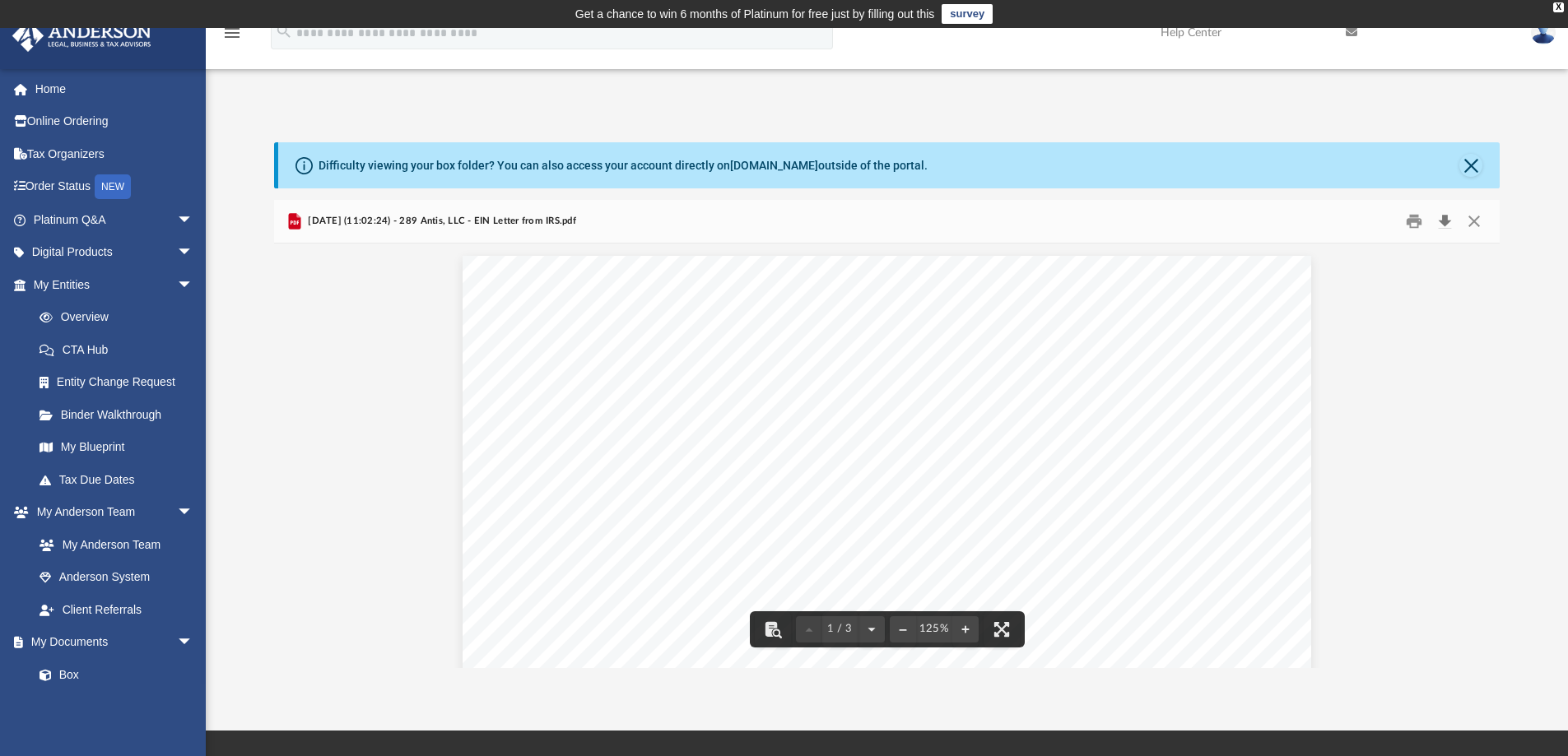
click at [1444, 217] on button "Download" at bounding box center [1445, 222] width 30 height 26
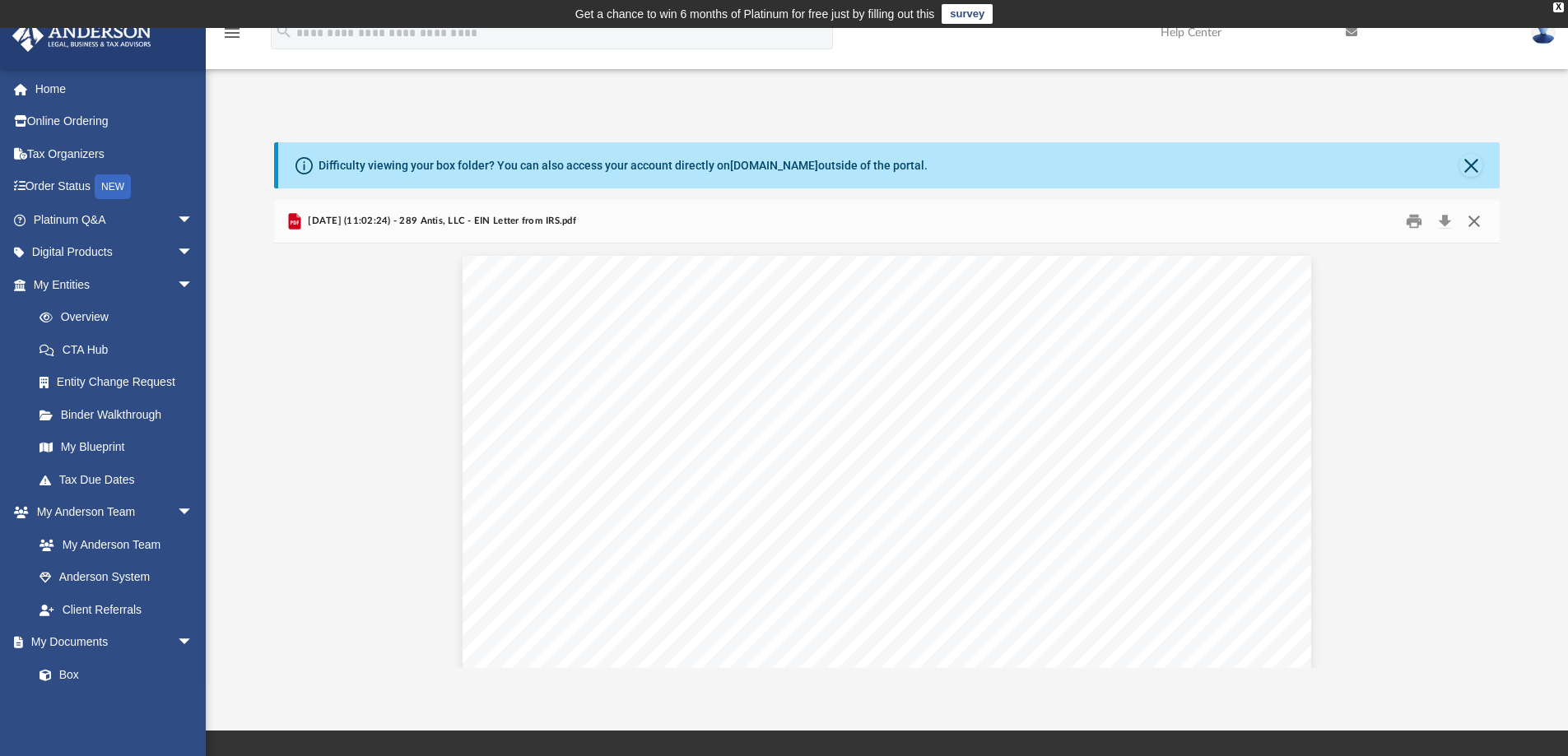
click at [1479, 216] on button "Close" at bounding box center [1474, 222] width 30 height 26
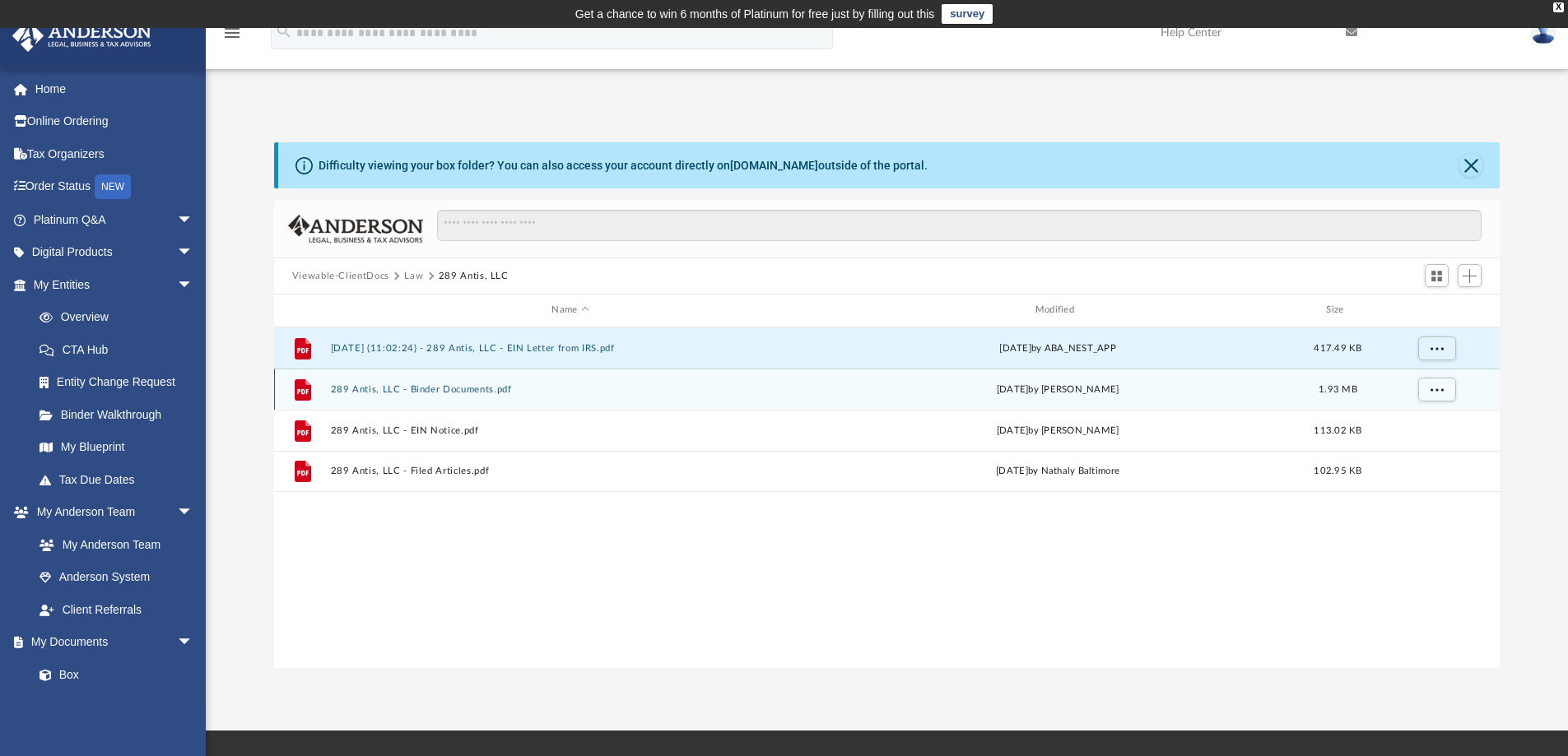
click at [468, 388] on button "289 Antis, LLC - Binder Documents.pdf" at bounding box center [569, 390] width 479 height 11
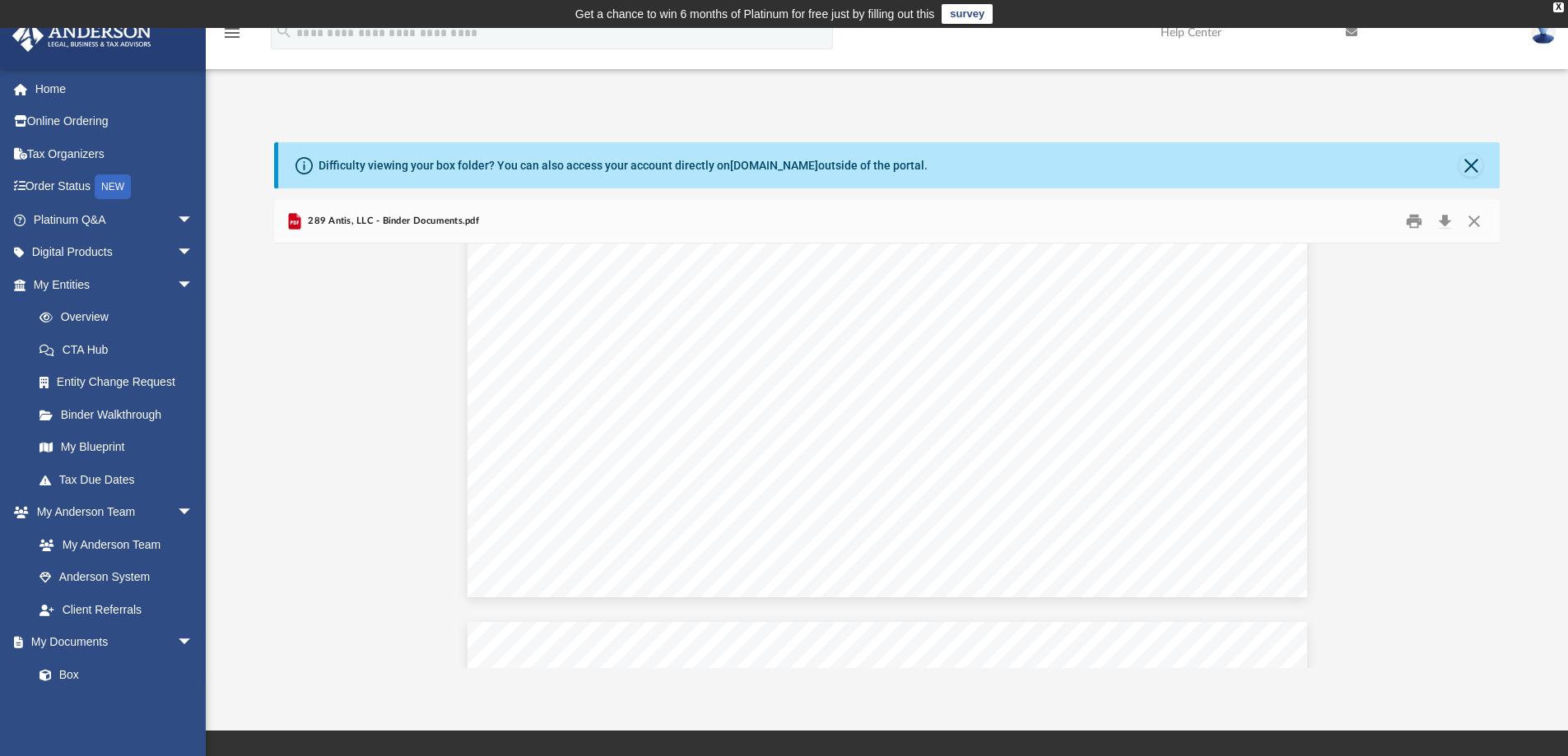
scroll to position [2226, 0]
click at [1445, 216] on button "Download" at bounding box center [1445, 222] width 30 height 26
click at [1472, 218] on button "Close" at bounding box center [1474, 222] width 30 height 26
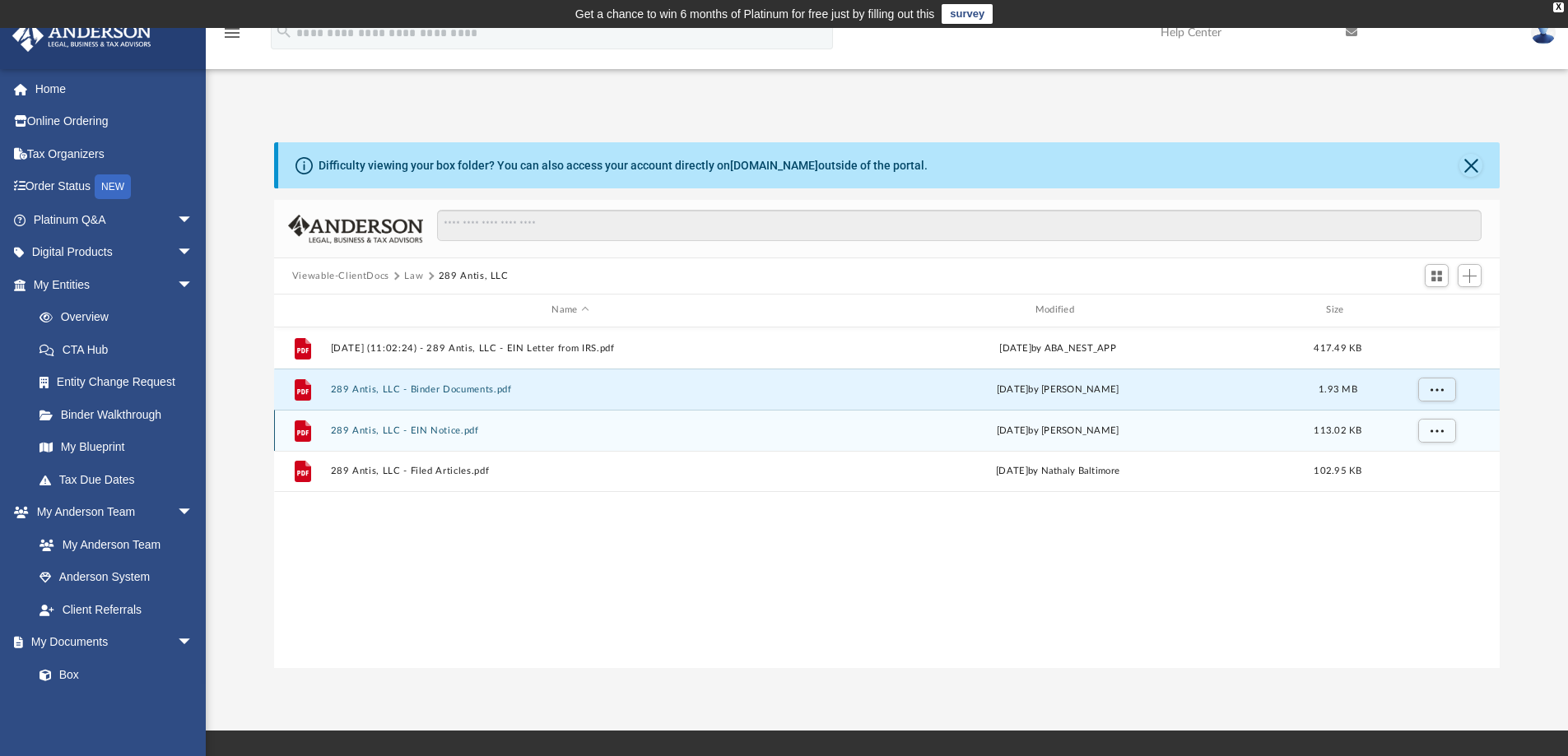
click at [450, 430] on button "289 Antis, LLC - EIN Notice.pdf" at bounding box center [569, 430] width 479 height 11
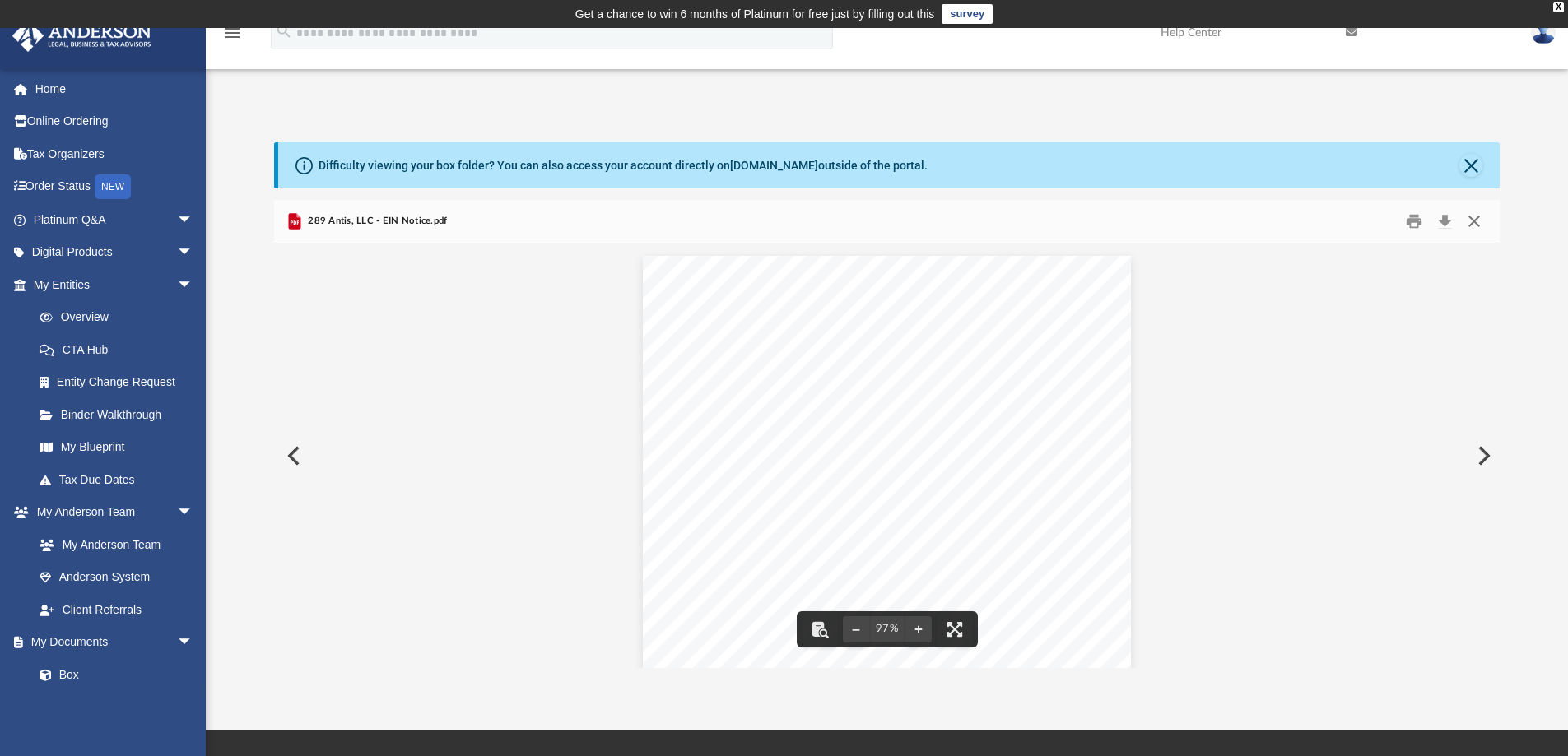
click at [1469, 218] on button "Close" at bounding box center [1474, 222] width 30 height 26
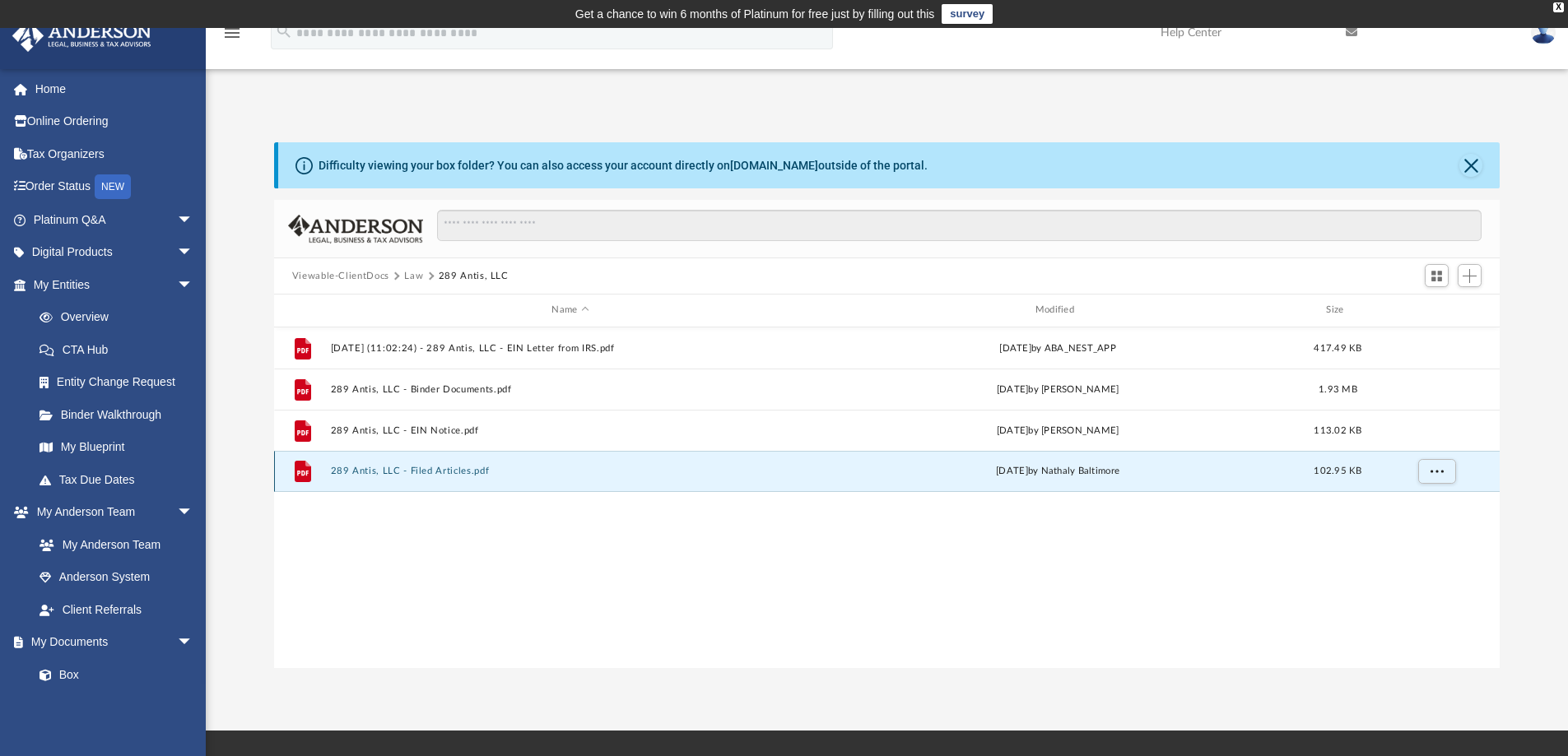
click at [434, 469] on button "289 Antis, LLC - Filed Articles.pdf" at bounding box center [569, 471] width 479 height 11
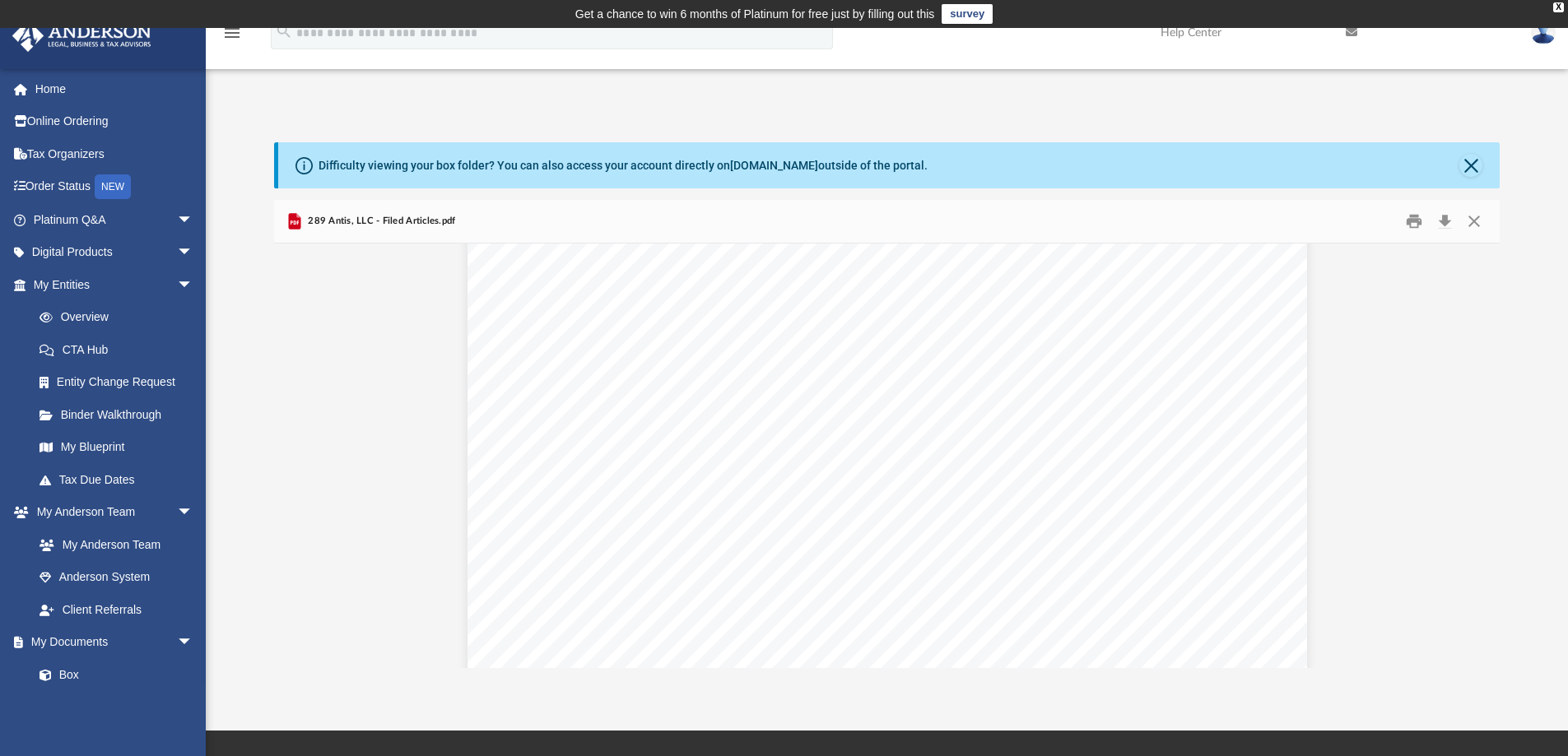
scroll to position [459, 0]
drag, startPoint x: 1491, startPoint y: 284, endPoint x: 1480, endPoint y: 338, distance: 55.1
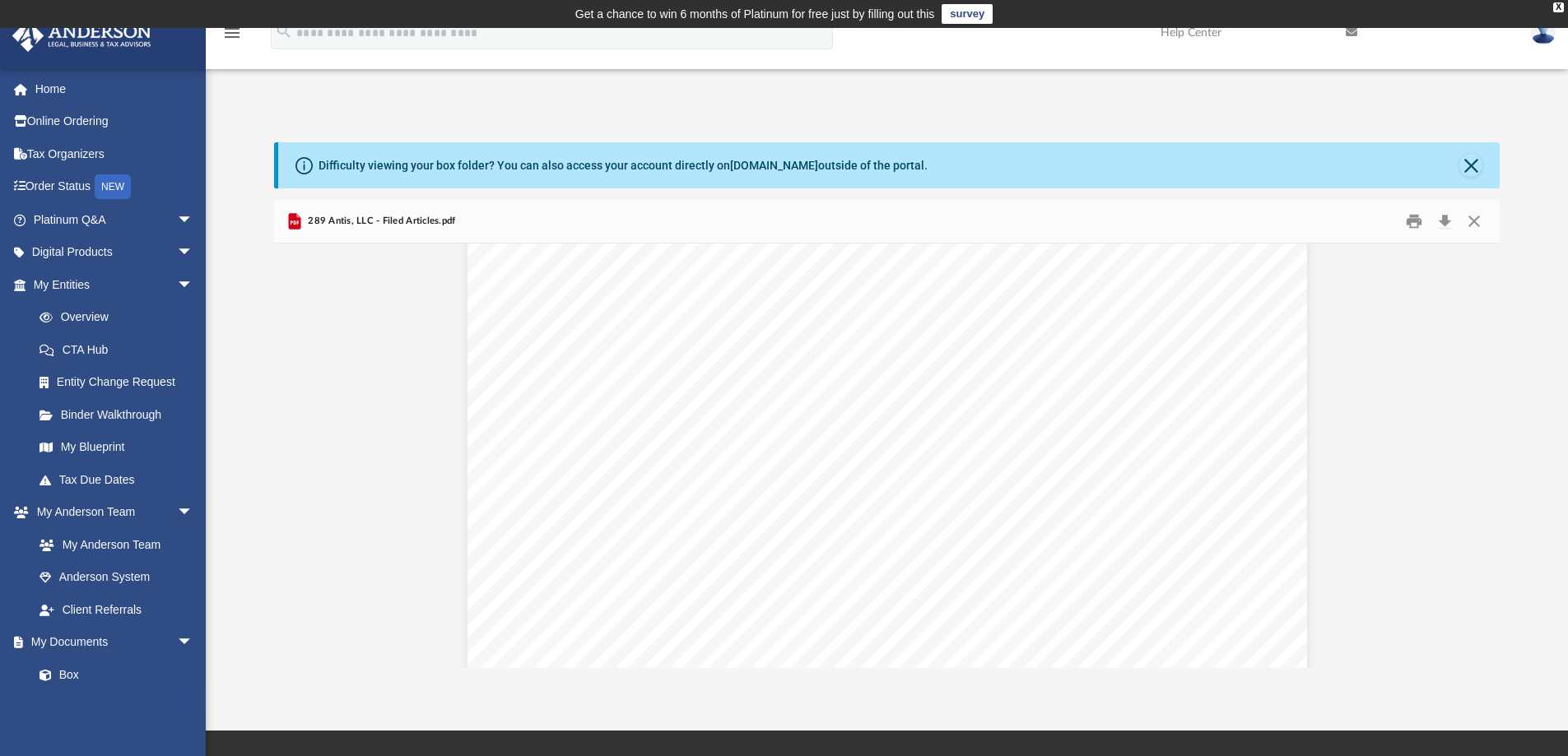
scroll to position [2839, 0]
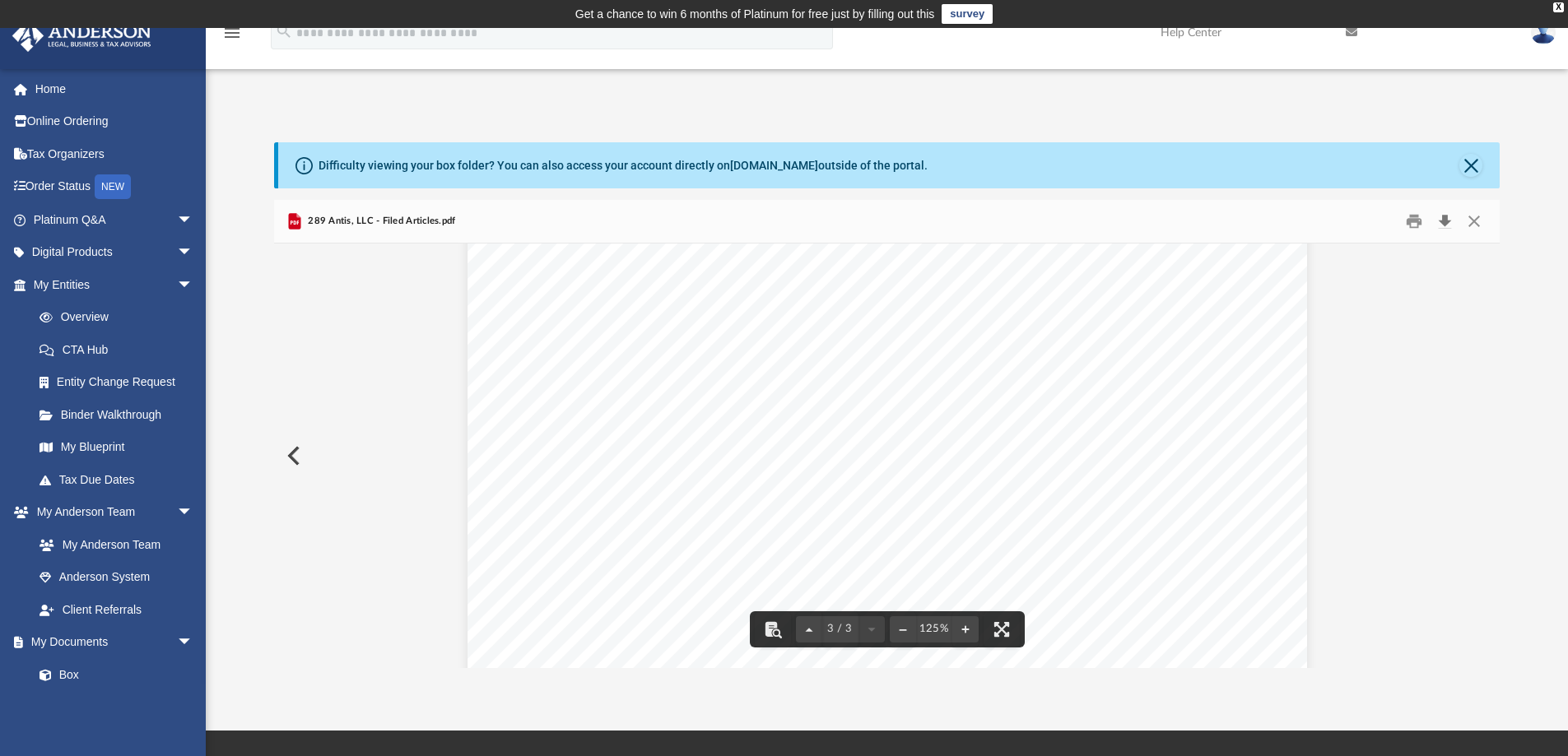
click at [1447, 213] on button "Download" at bounding box center [1445, 222] width 30 height 26
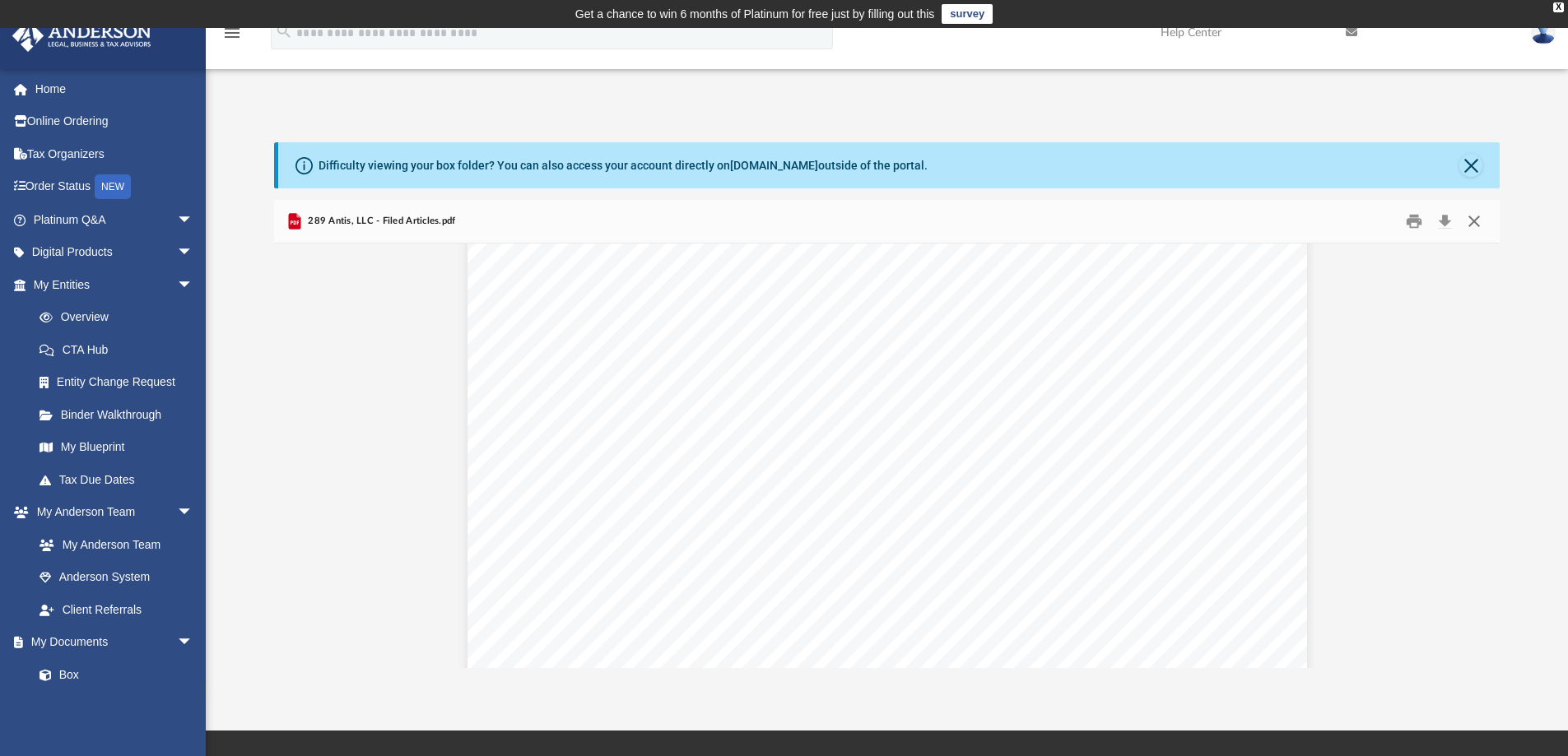
click at [1477, 218] on button "Close" at bounding box center [1474, 222] width 30 height 26
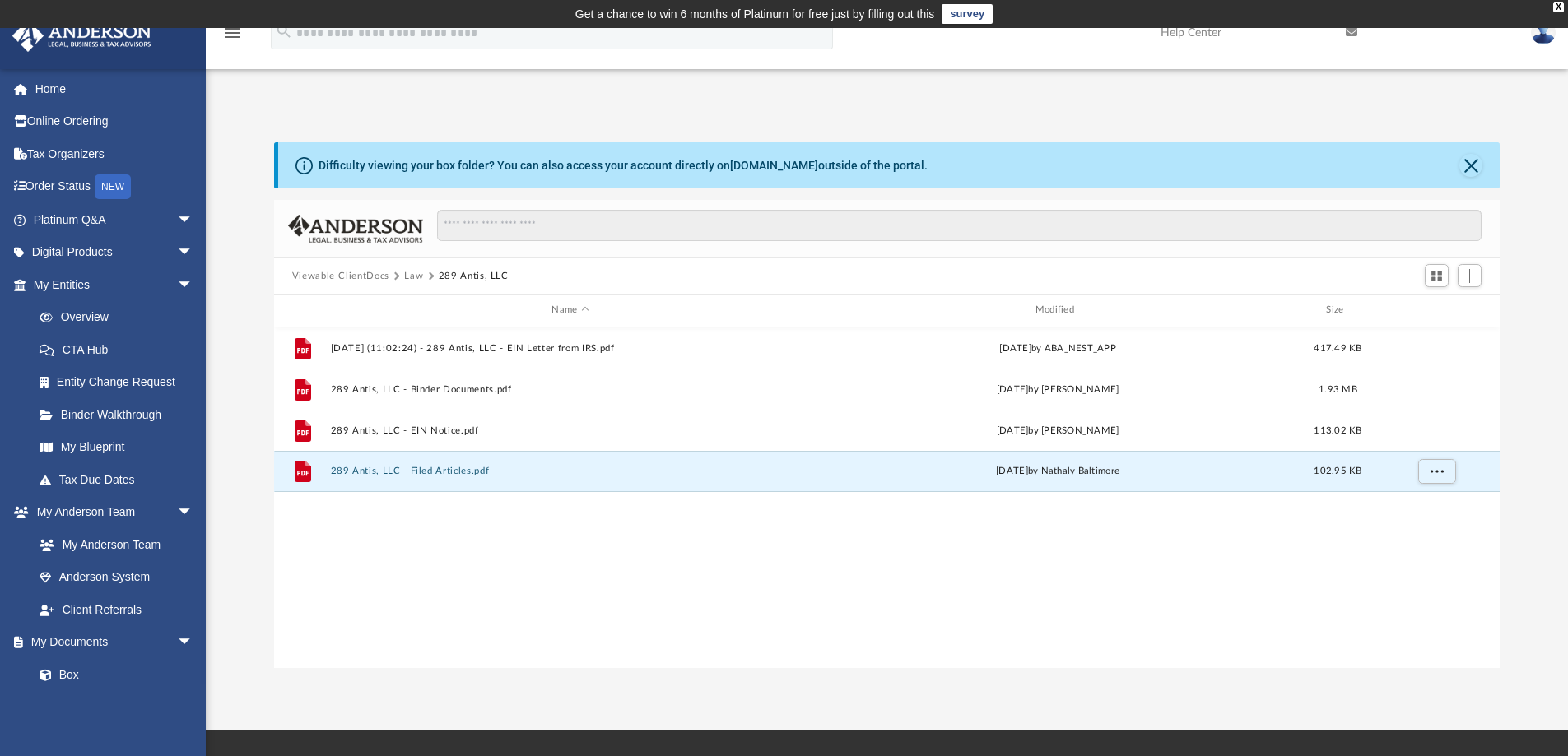
click at [412, 272] on button "Law" at bounding box center [413, 277] width 19 height 15
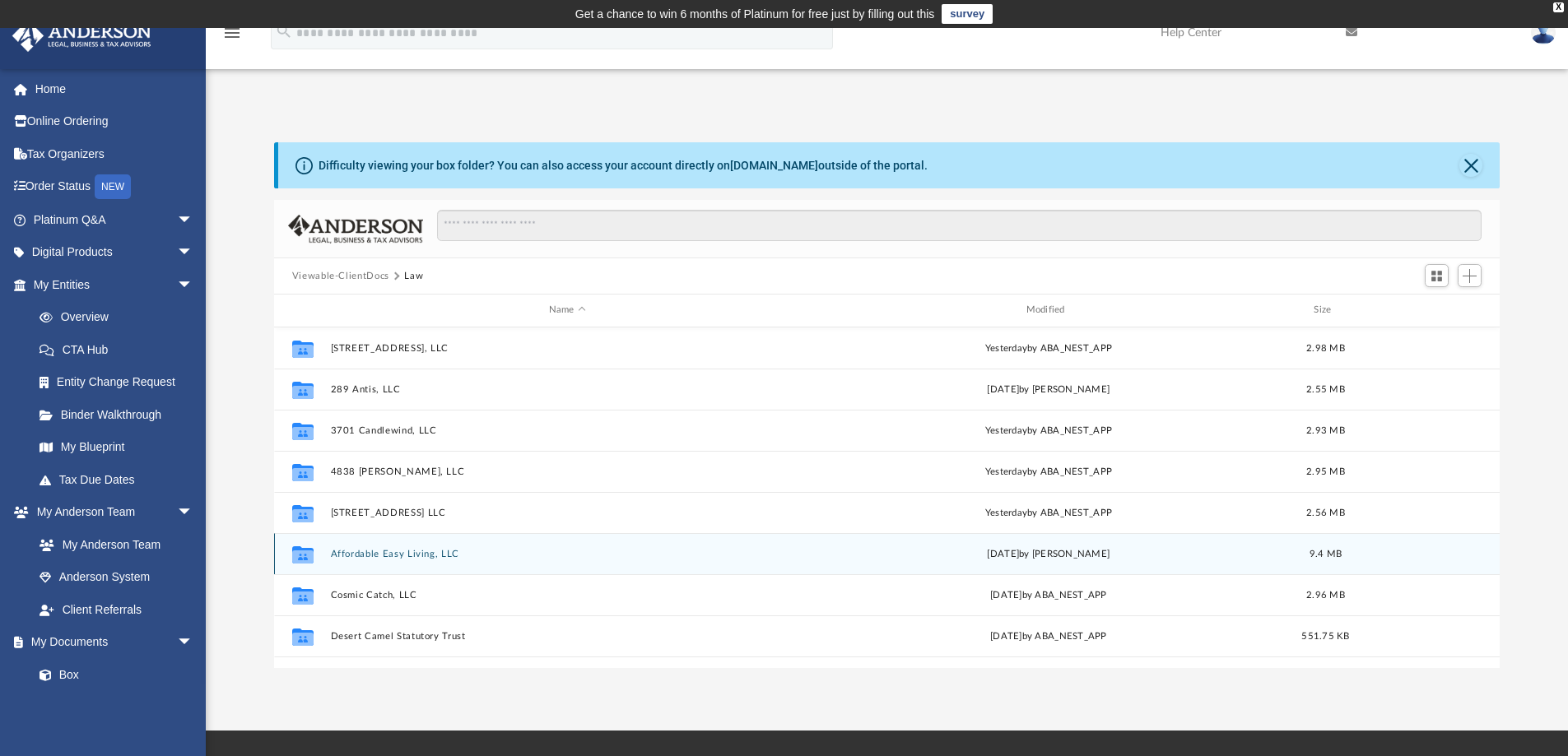
click at [374, 552] on button "Affordable Easy Living, LLC" at bounding box center [567, 554] width 474 height 11
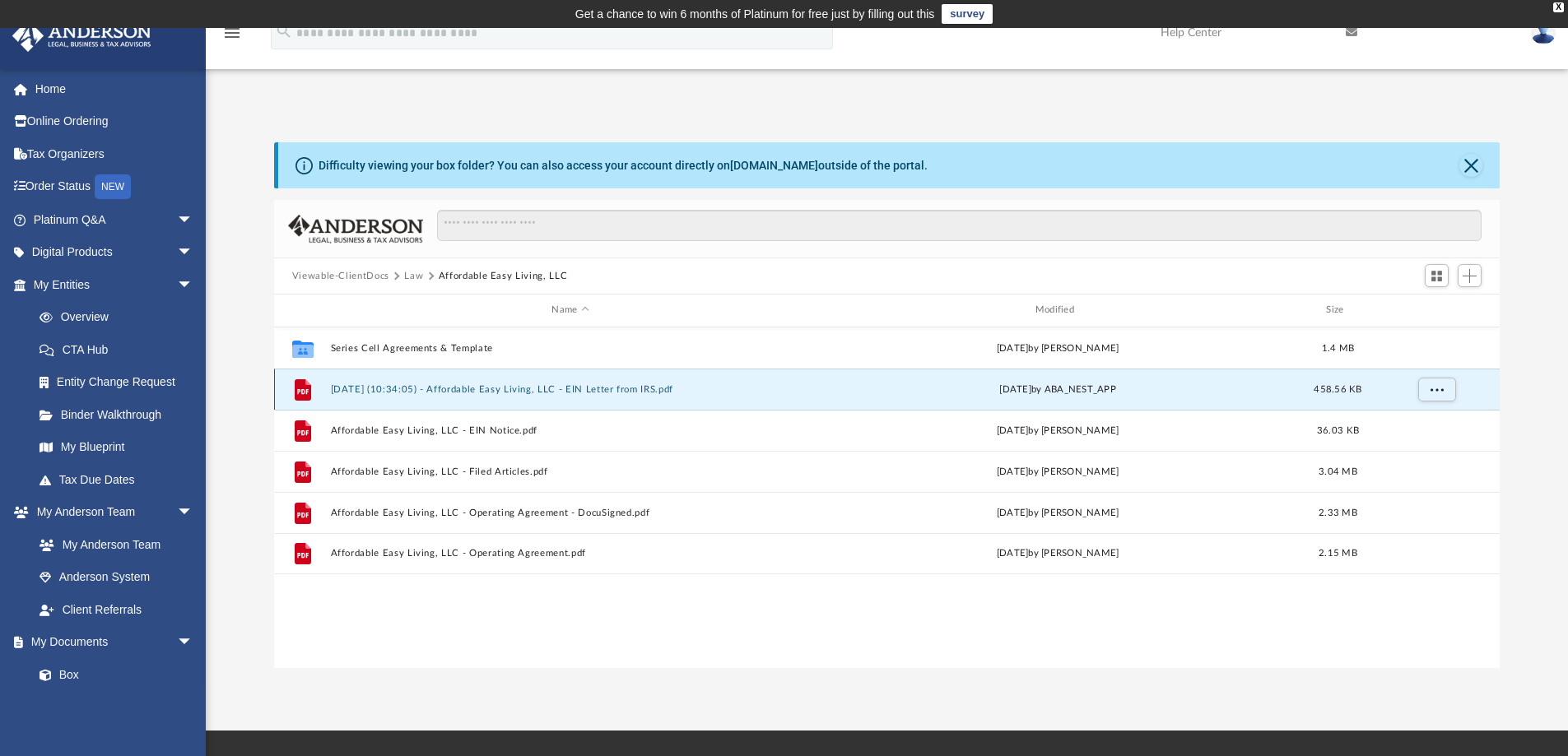
click at [464, 389] on button "2025.07.25 (10:34:05) - Affordable Easy Living, LLC - EIN Letter from IRS.pdf" at bounding box center [569, 390] width 479 height 11
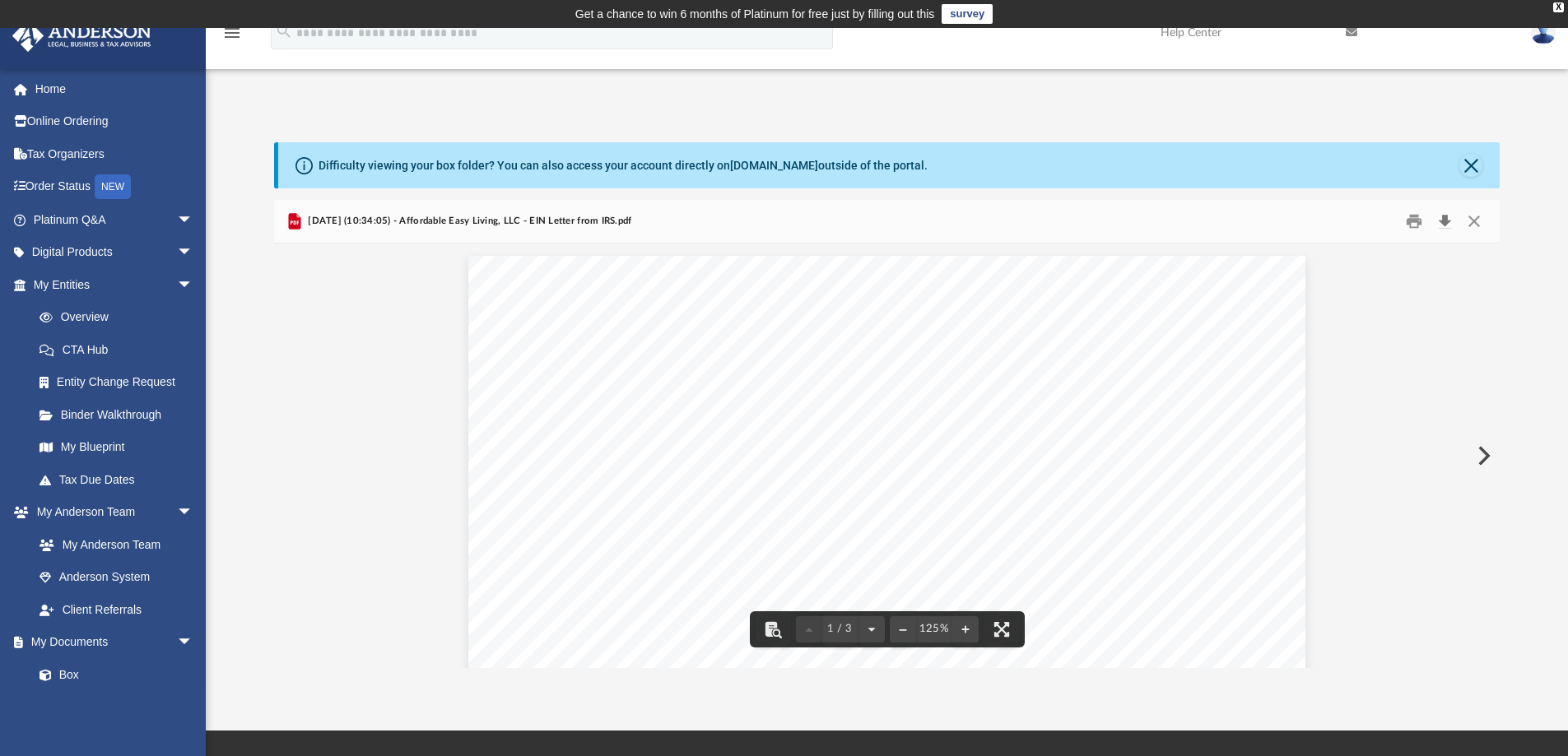
click at [1442, 218] on button "Download" at bounding box center [1445, 222] width 30 height 26
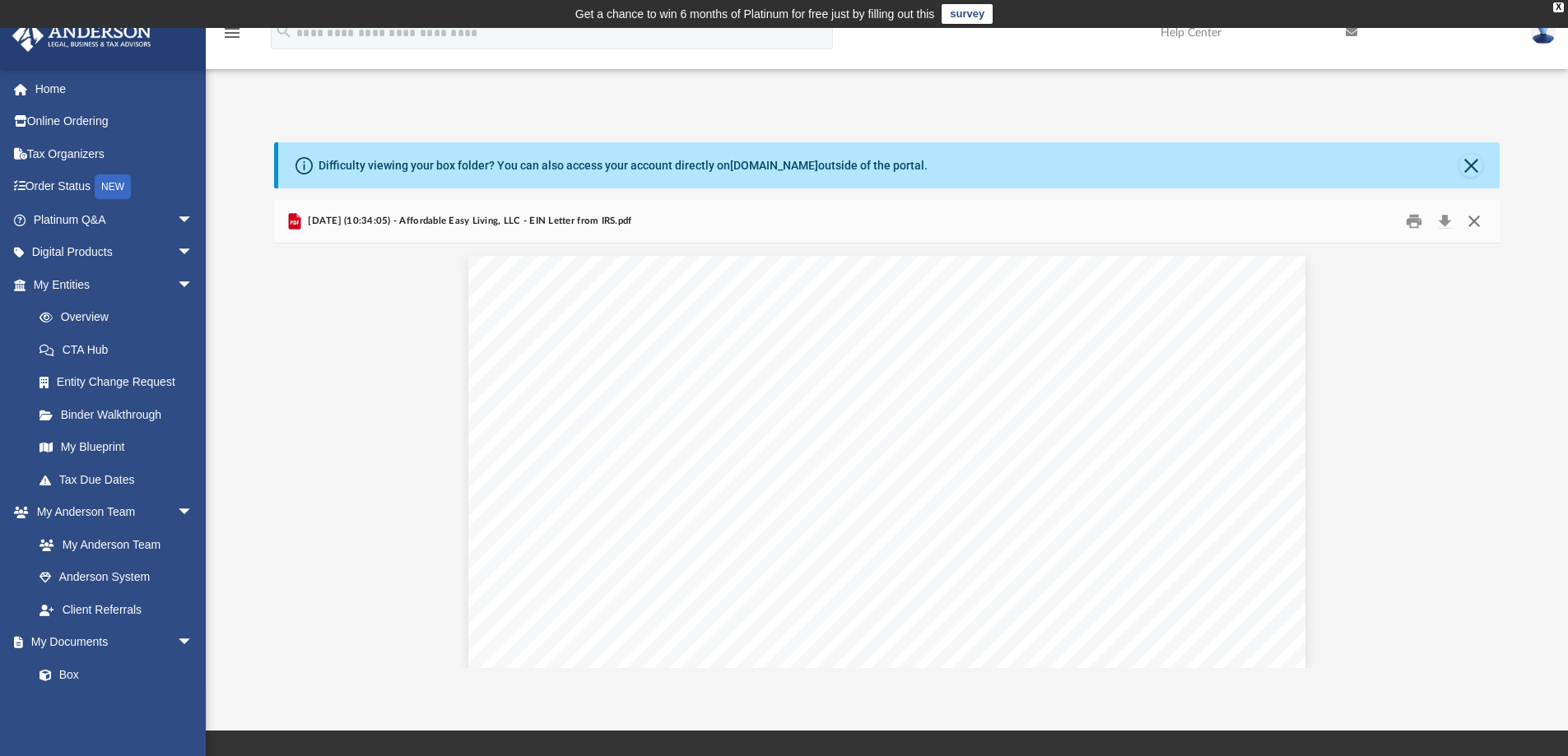
click at [1480, 217] on button "Close" at bounding box center [1474, 222] width 30 height 26
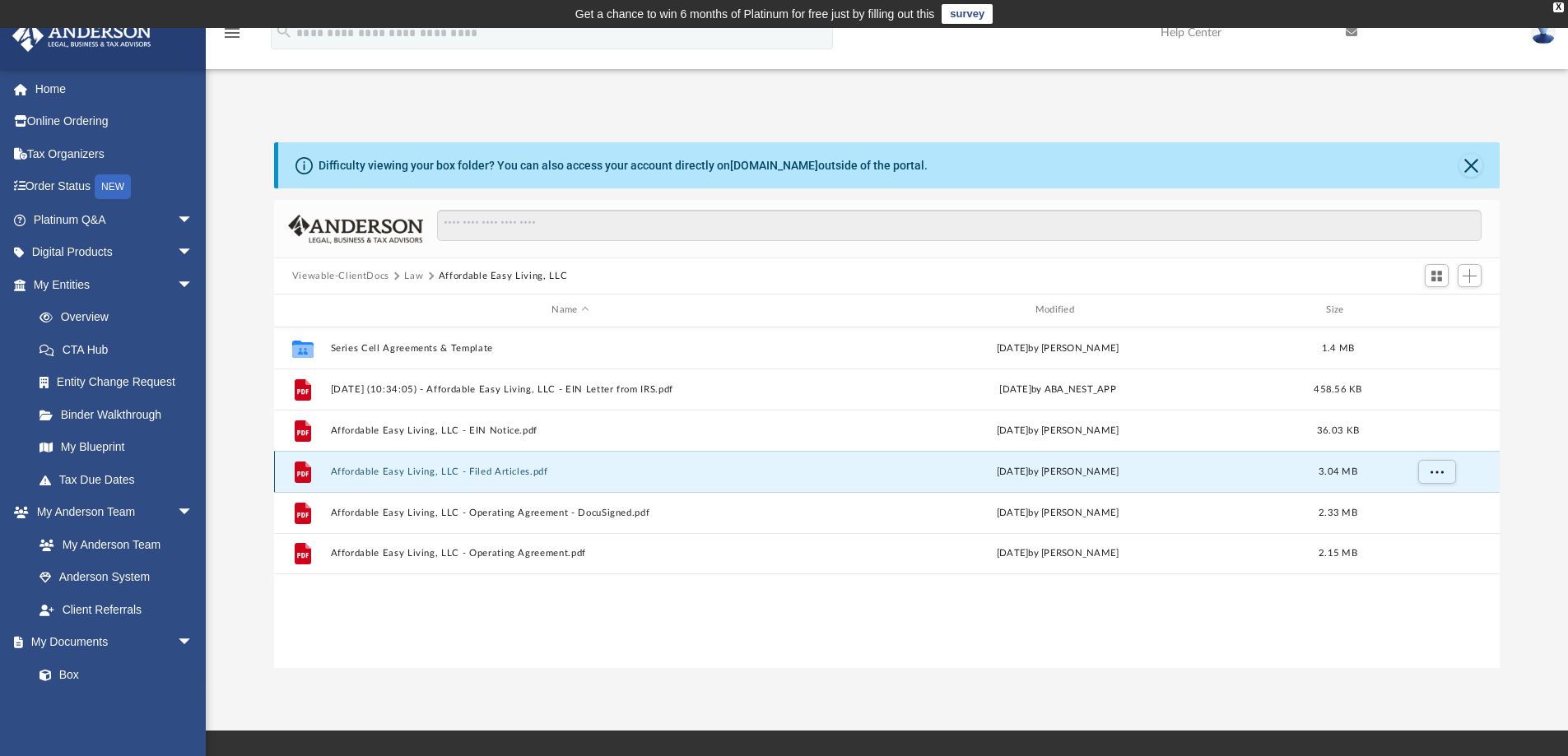
click at [511, 469] on button "Affordable Easy Living, LLC - Filed Articles.pdf" at bounding box center [569, 472] width 479 height 11
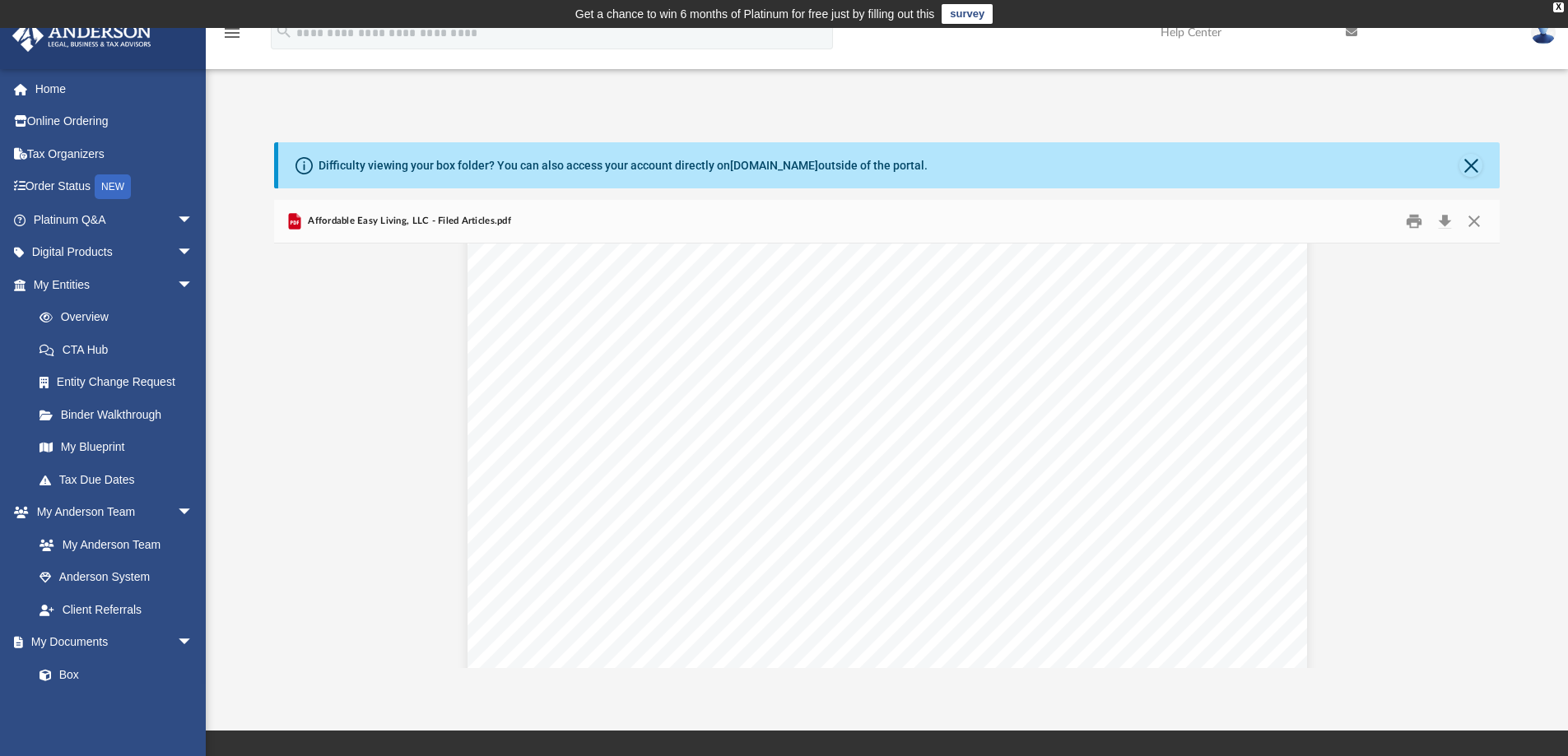
scroll to position [0, 0]
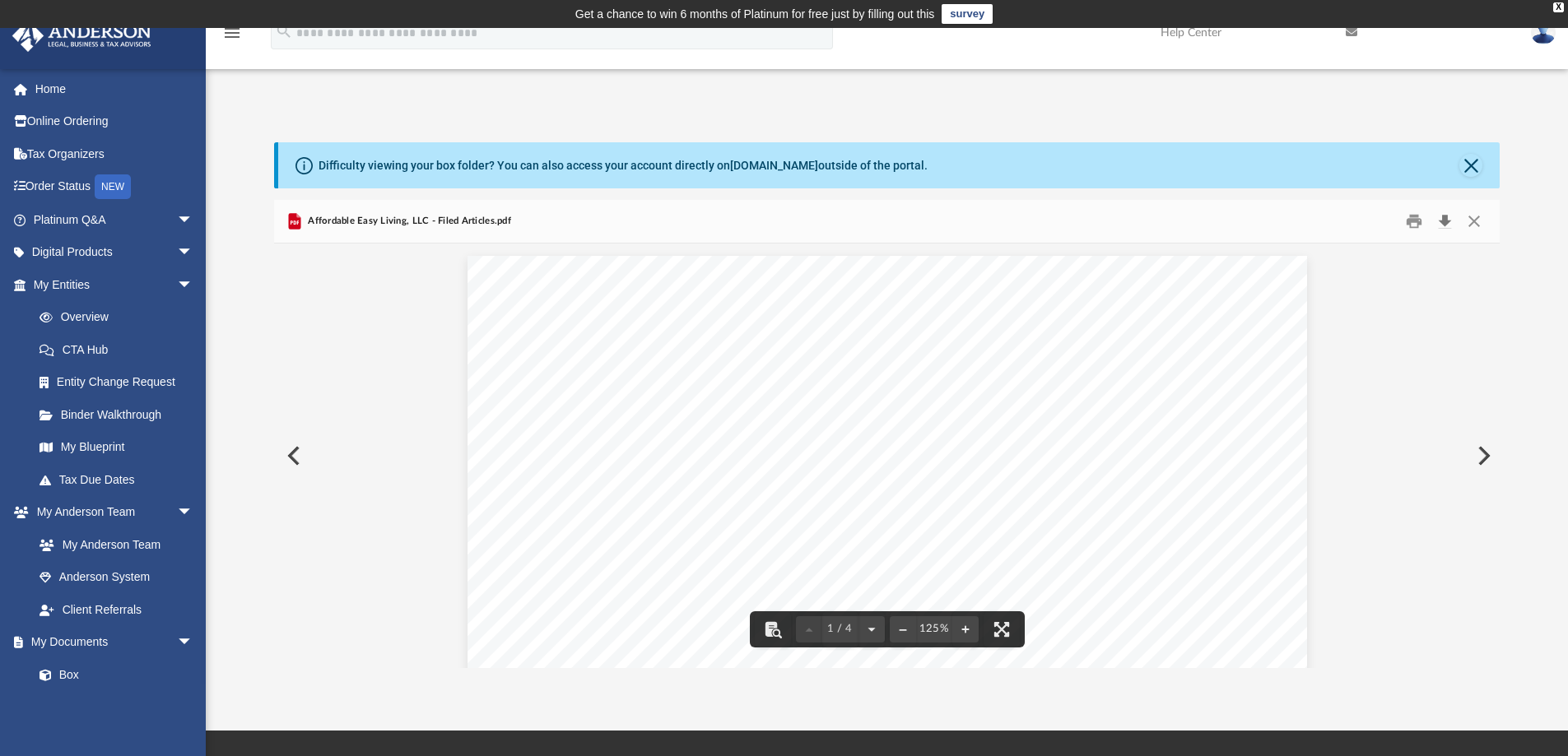
click at [1449, 217] on button "Download" at bounding box center [1445, 222] width 30 height 26
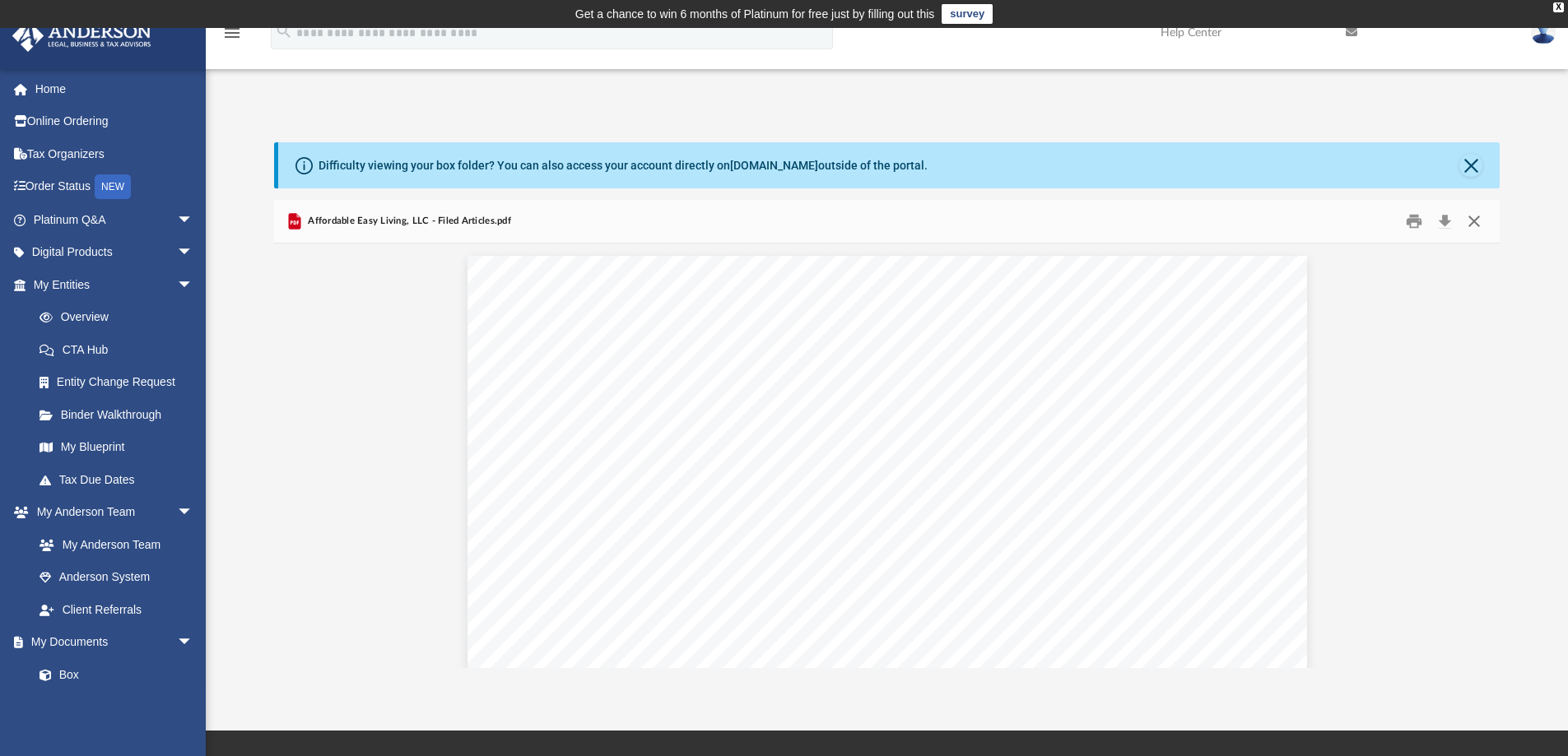
click at [1469, 220] on button "Close" at bounding box center [1474, 222] width 30 height 26
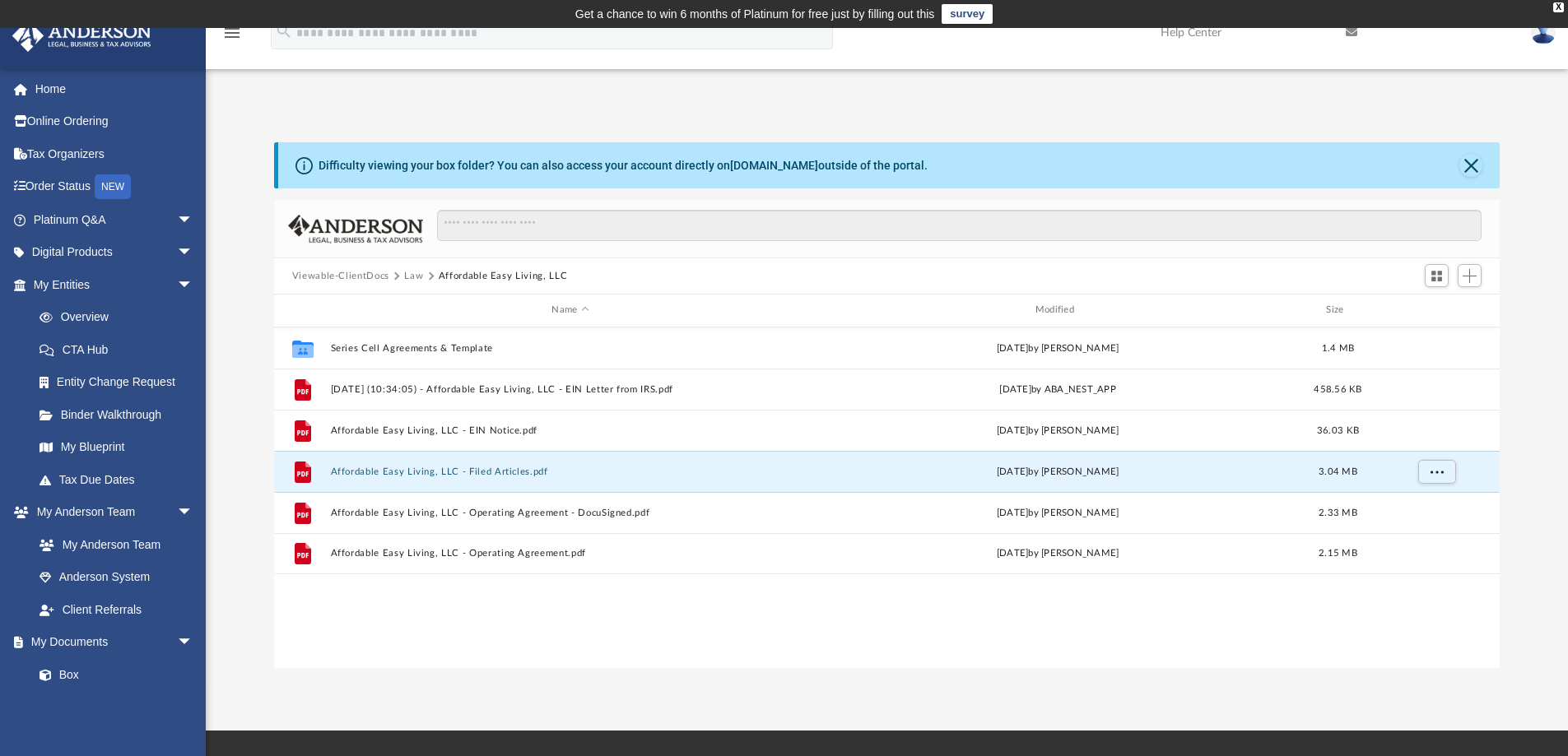
click at [414, 271] on button "Law" at bounding box center [413, 277] width 19 height 15
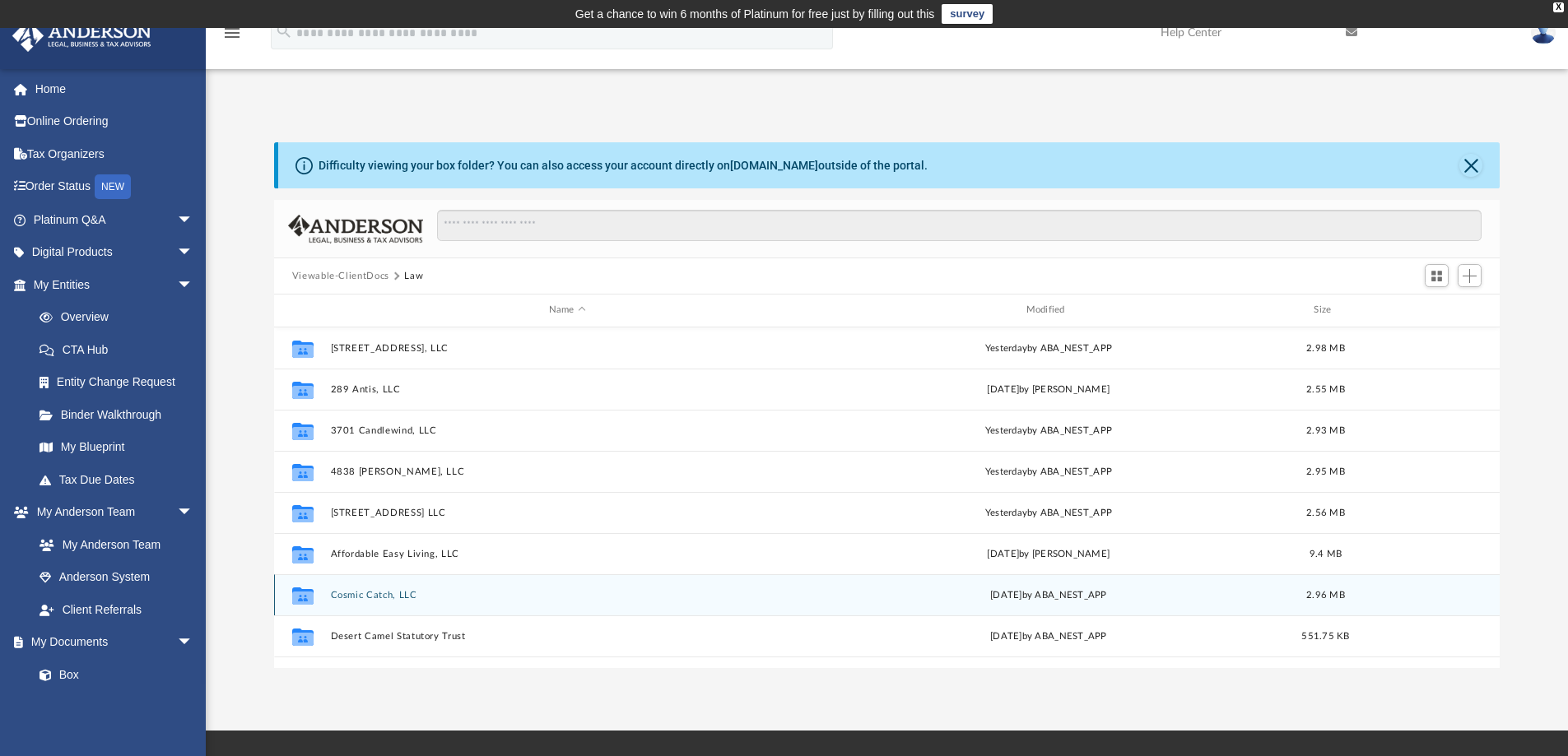
click at [380, 596] on button "Cosmic Catch, LLC" at bounding box center [567, 595] width 474 height 11
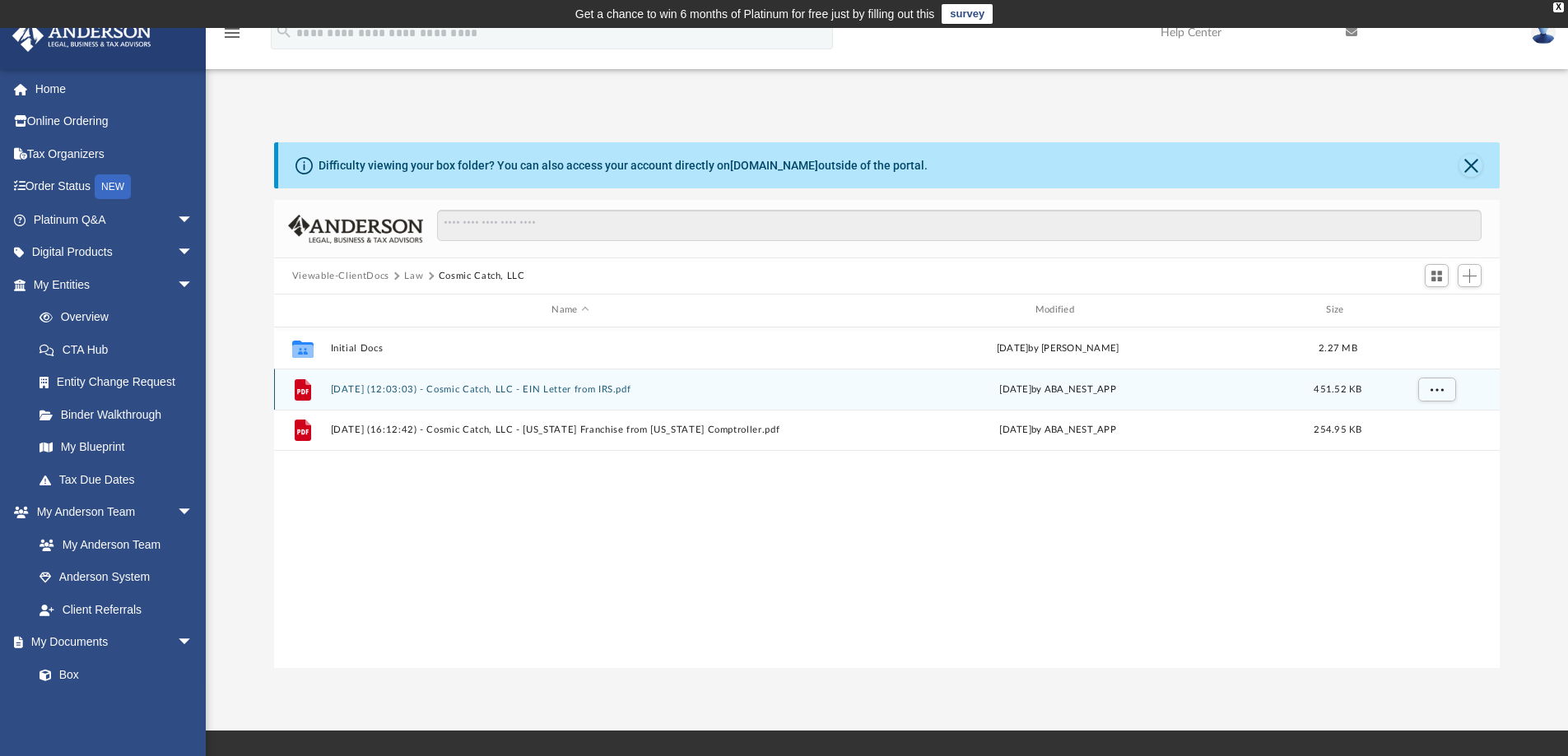
click at [600, 388] on button "2025.07.01 (12:03:03) - Cosmic Catch, LLC - EIN Letter from IRS.pdf" at bounding box center [569, 390] width 479 height 11
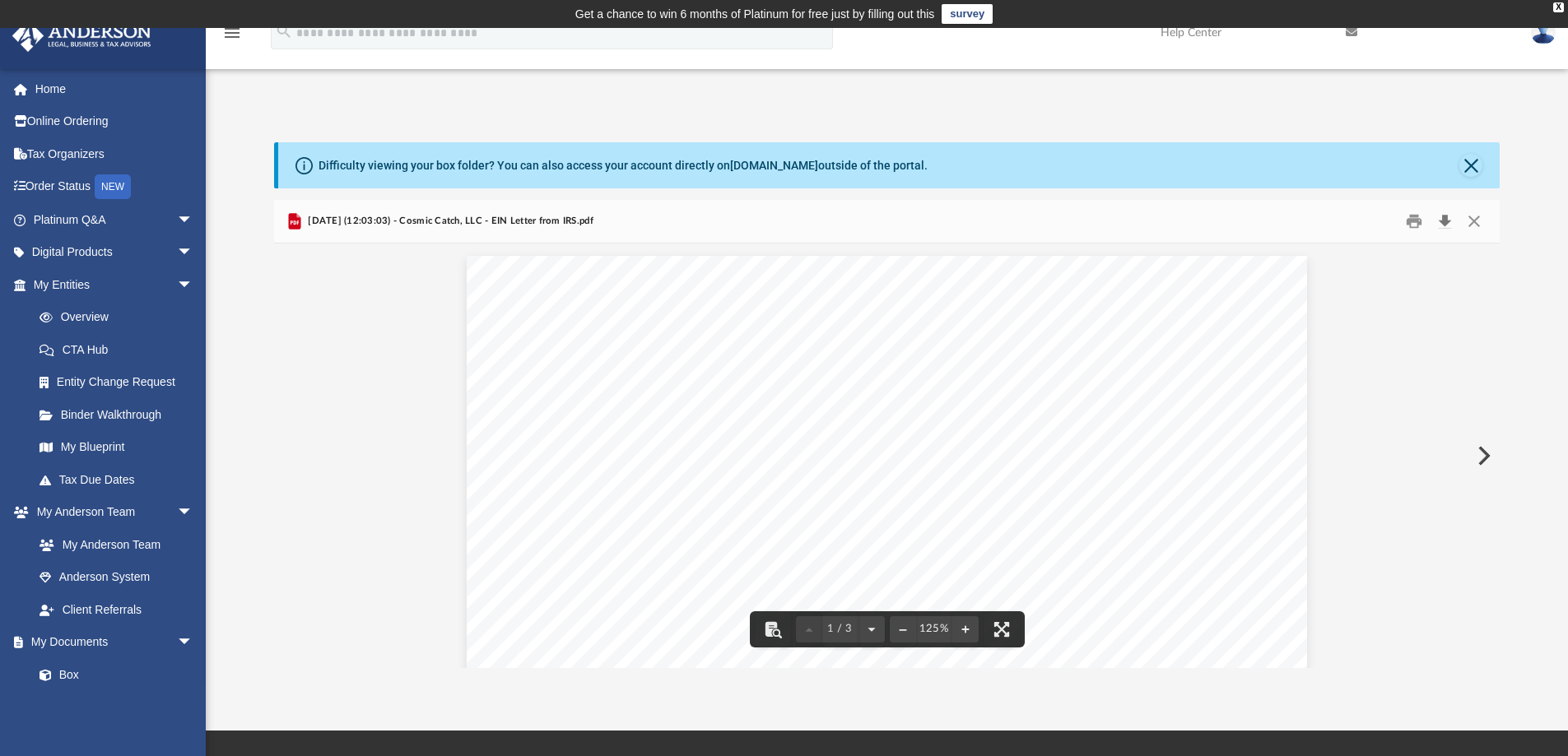
click at [1440, 223] on button "Download" at bounding box center [1445, 222] width 30 height 26
click at [1477, 221] on button "Close" at bounding box center [1474, 222] width 30 height 26
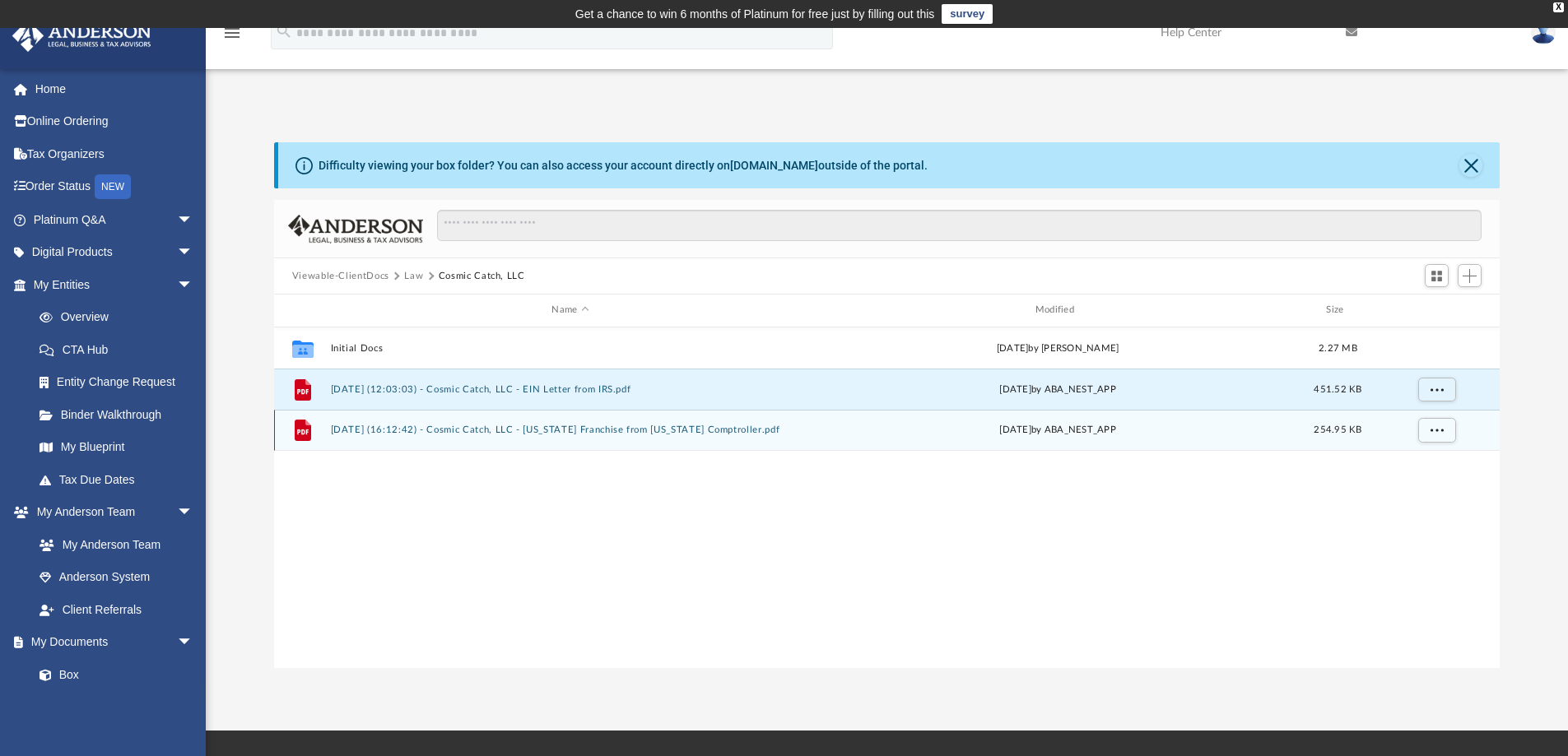
click at [586, 429] on button "2025.07.16 (16:12:42) - Cosmic Catch, LLC - Texas Franchise from Texas Comptrol…" at bounding box center [569, 430] width 479 height 11
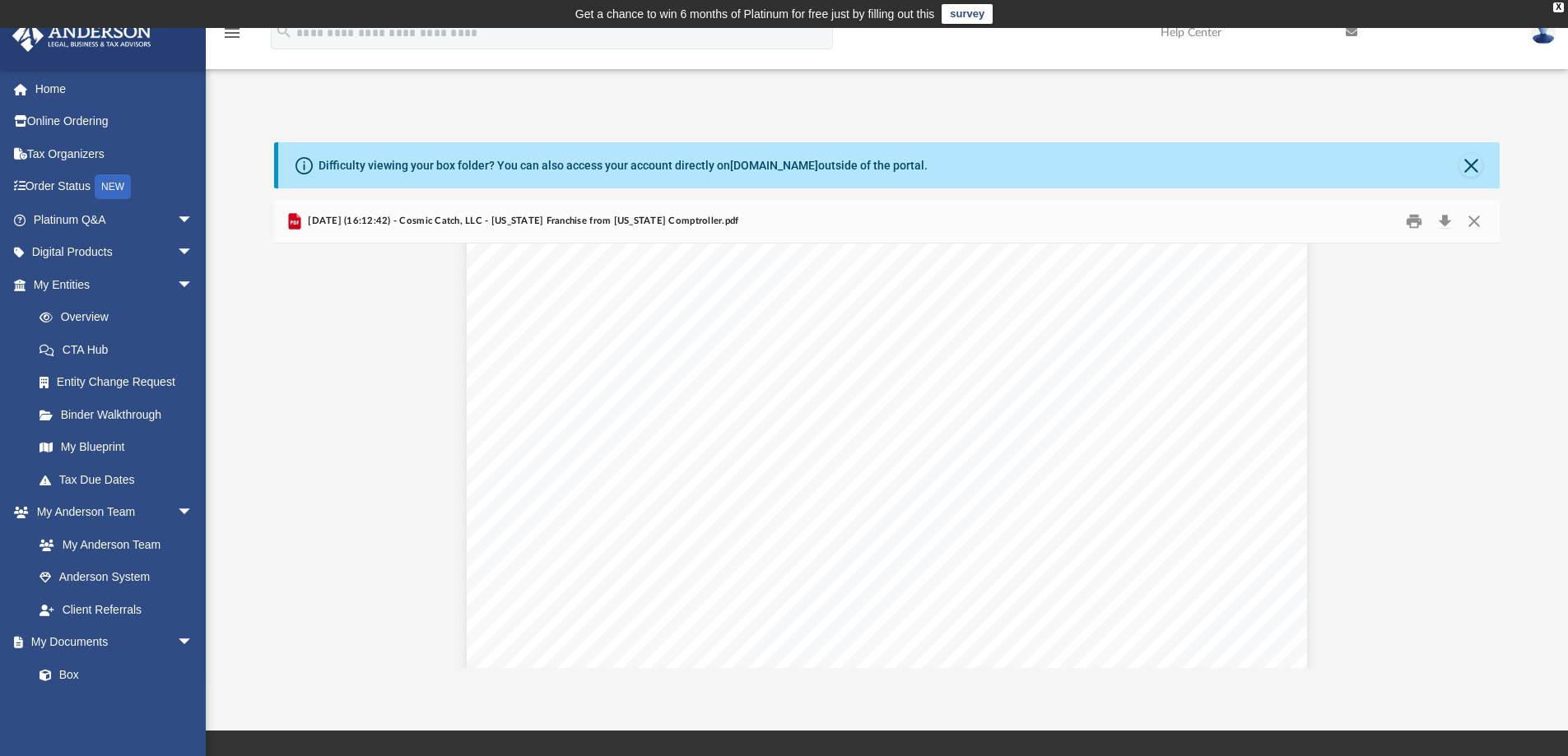
scroll to position [407, 0]
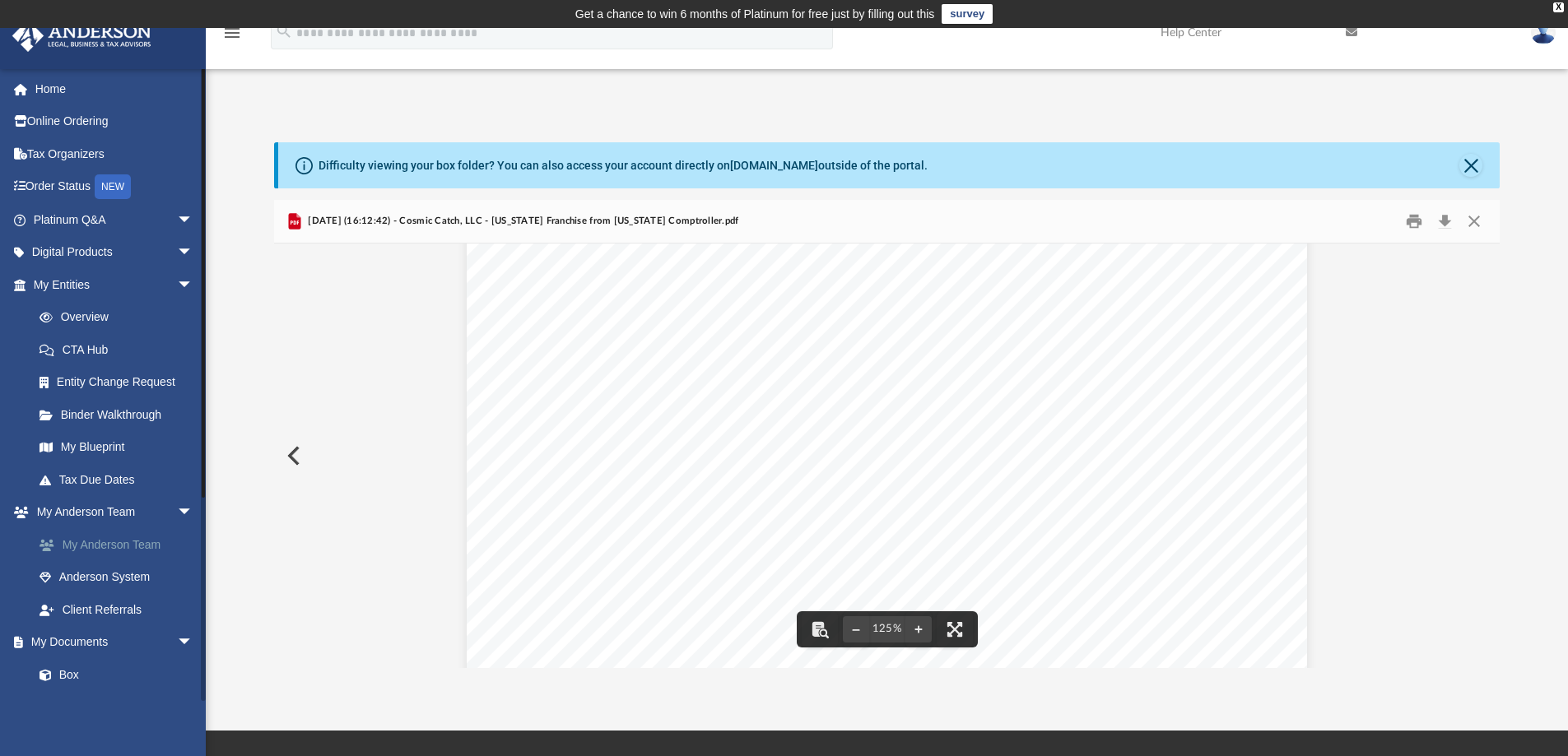
click at [126, 538] on link "My Anderson Team" at bounding box center [120, 545] width 195 height 33
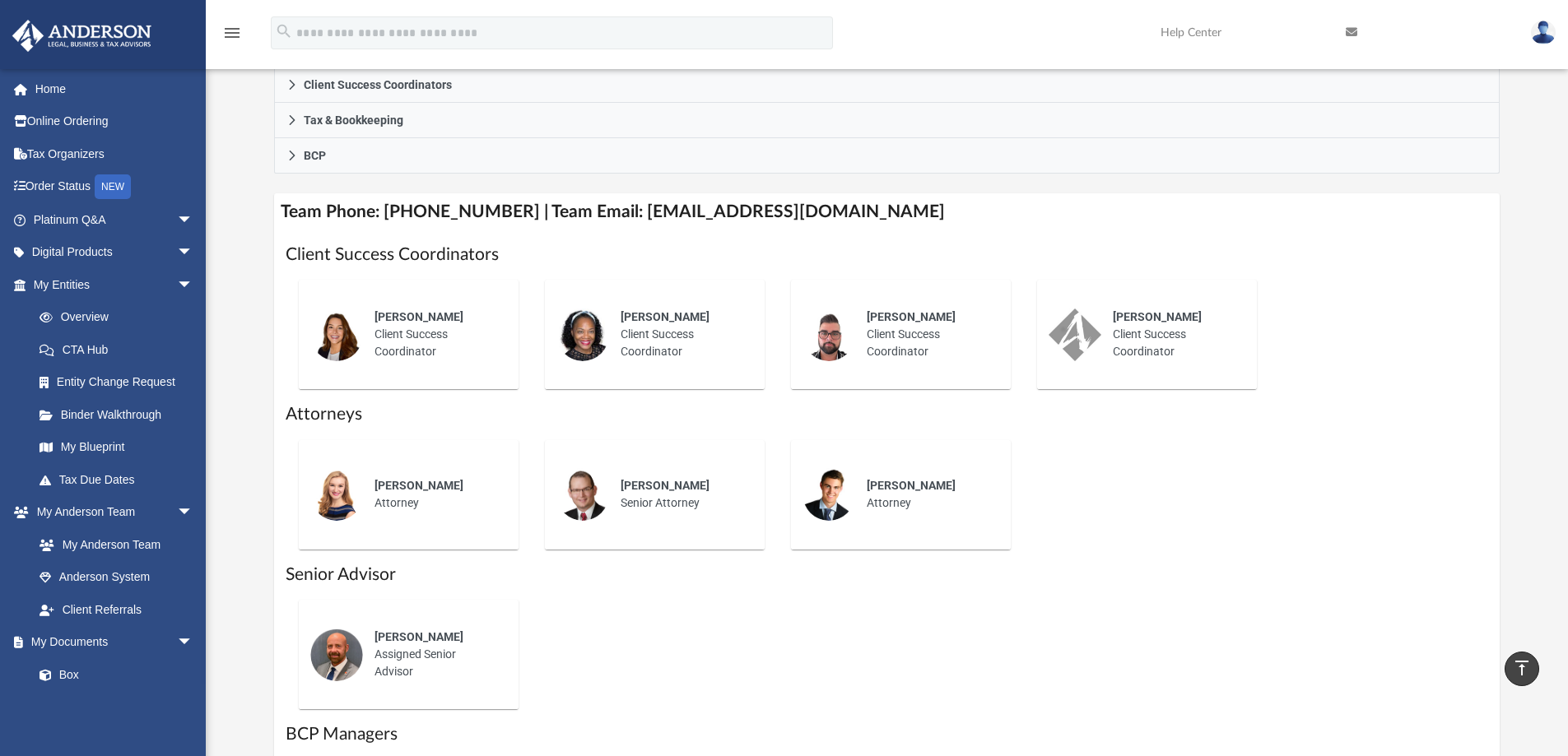
scroll to position [521, 0]
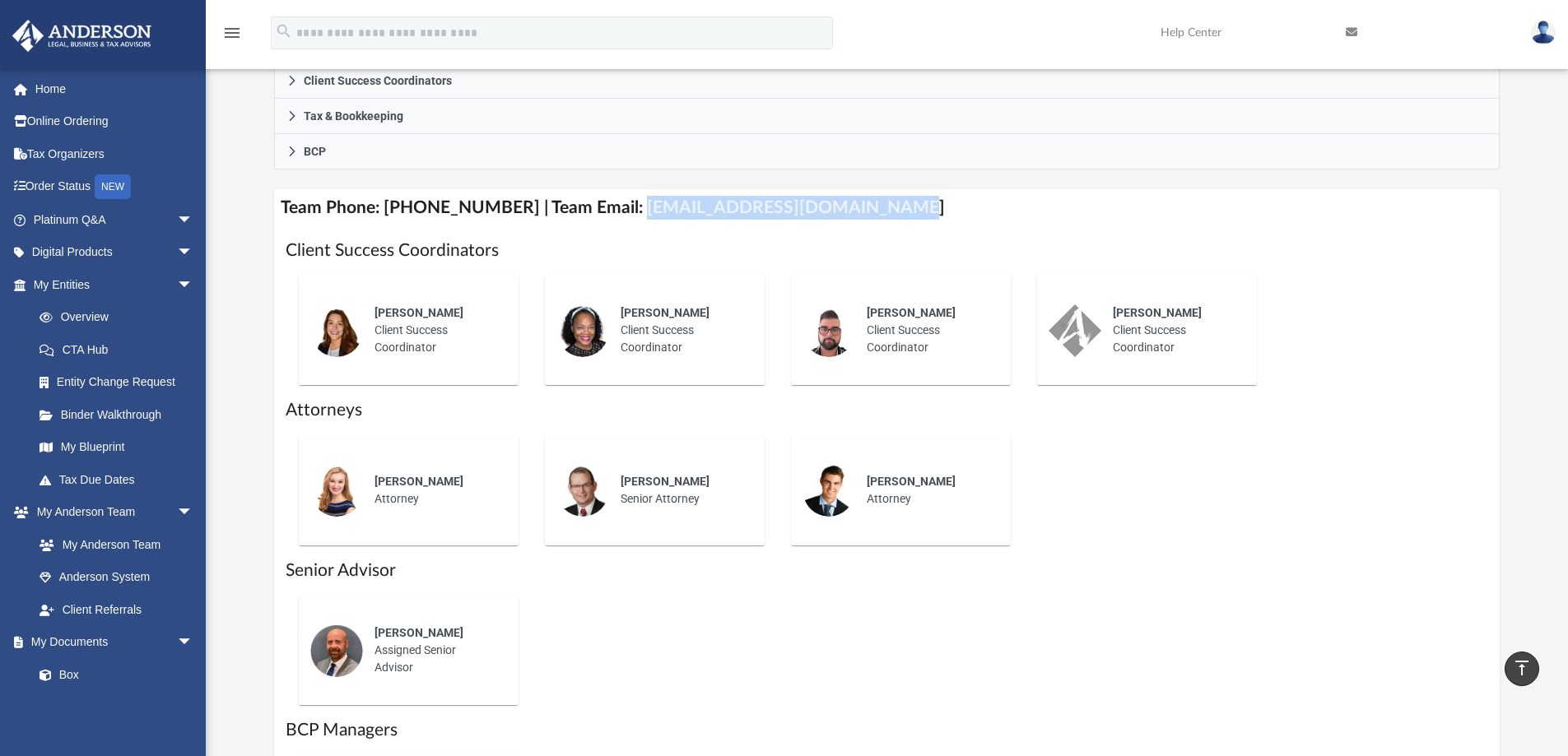
drag, startPoint x: 861, startPoint y: 207, endPoint x: 614, endPoint y: 200, distance: 247.1
click at [614, 200] on h4 "Team Phone: (725) 201-7545 | Team Email: myteam@andersonadvisors.com" at bounding box center [887, 208] width 1226 height 37
copy h4 "myteam@andersonadvisors.com"
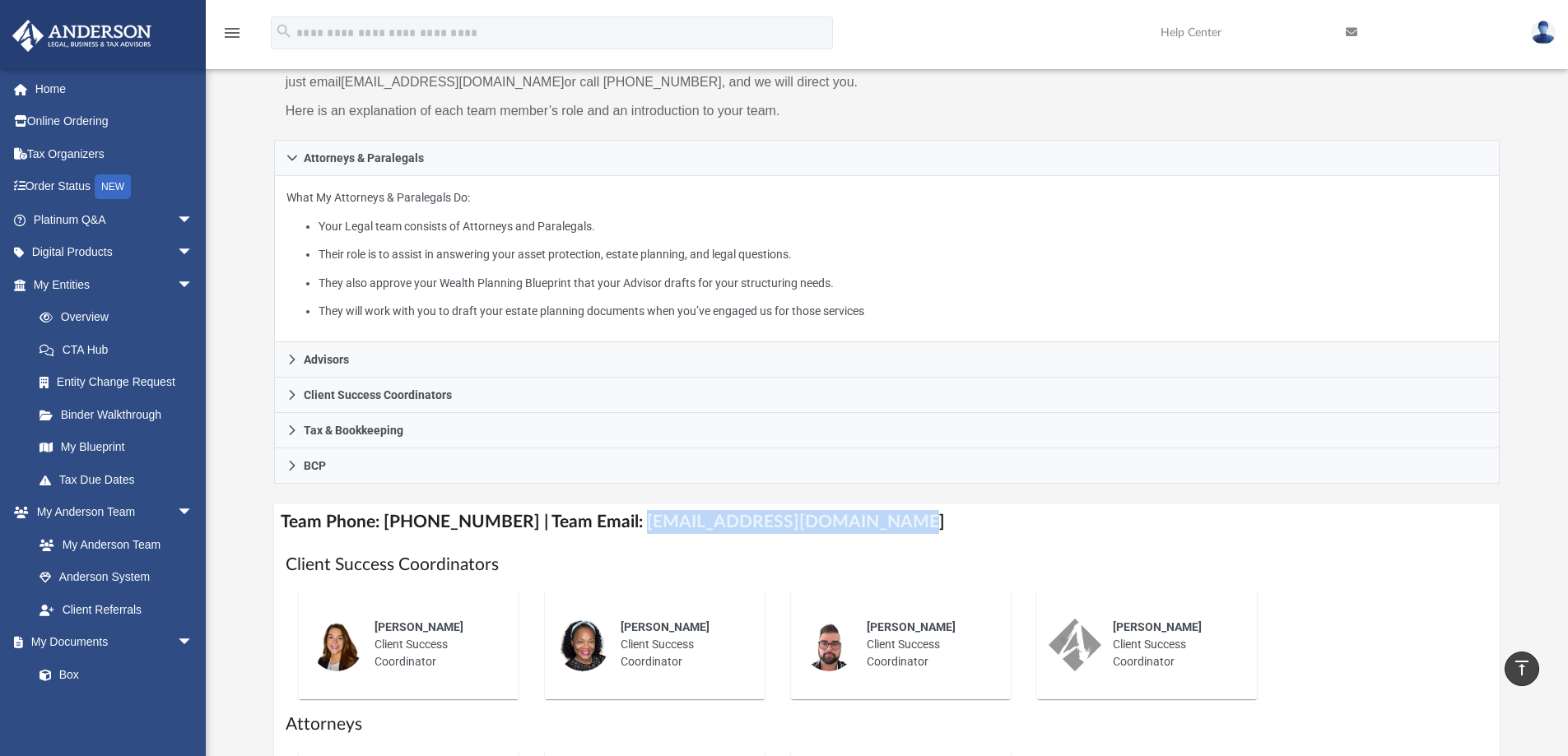
scroll to position [148, 0]
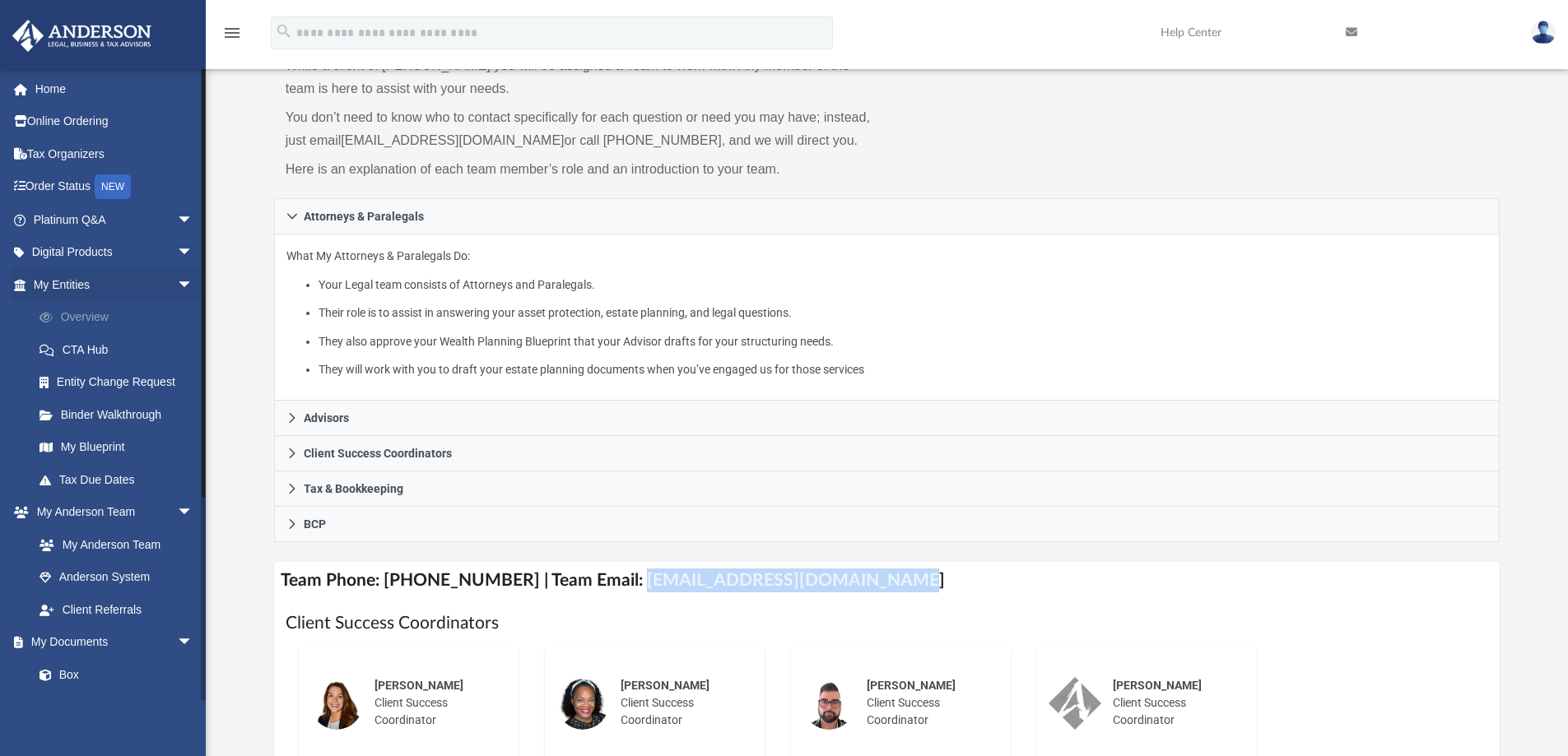
click at [97, 319] on link "Overview" at bounding box center [120, 318] width 195 height 33
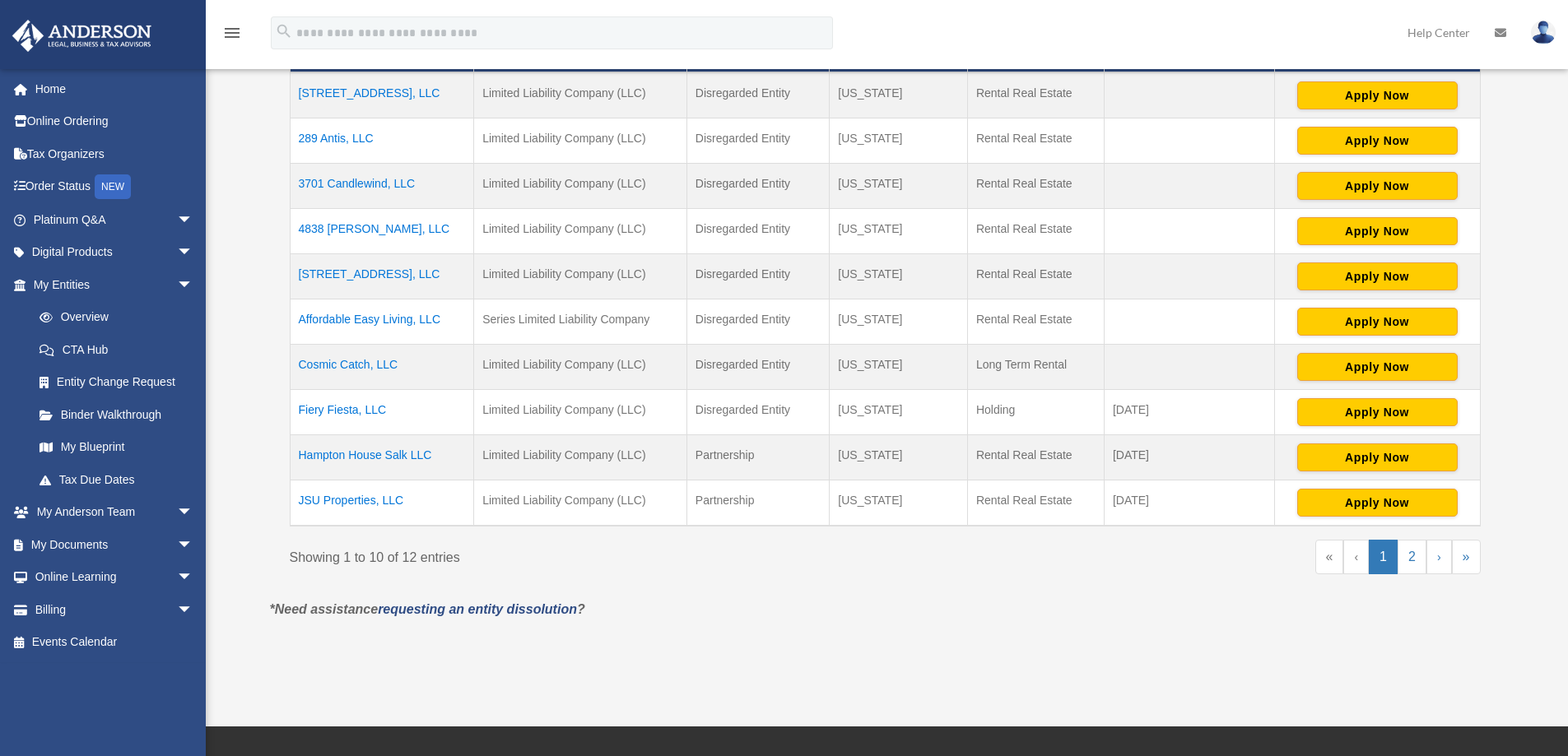
scroll to position [424, 0]
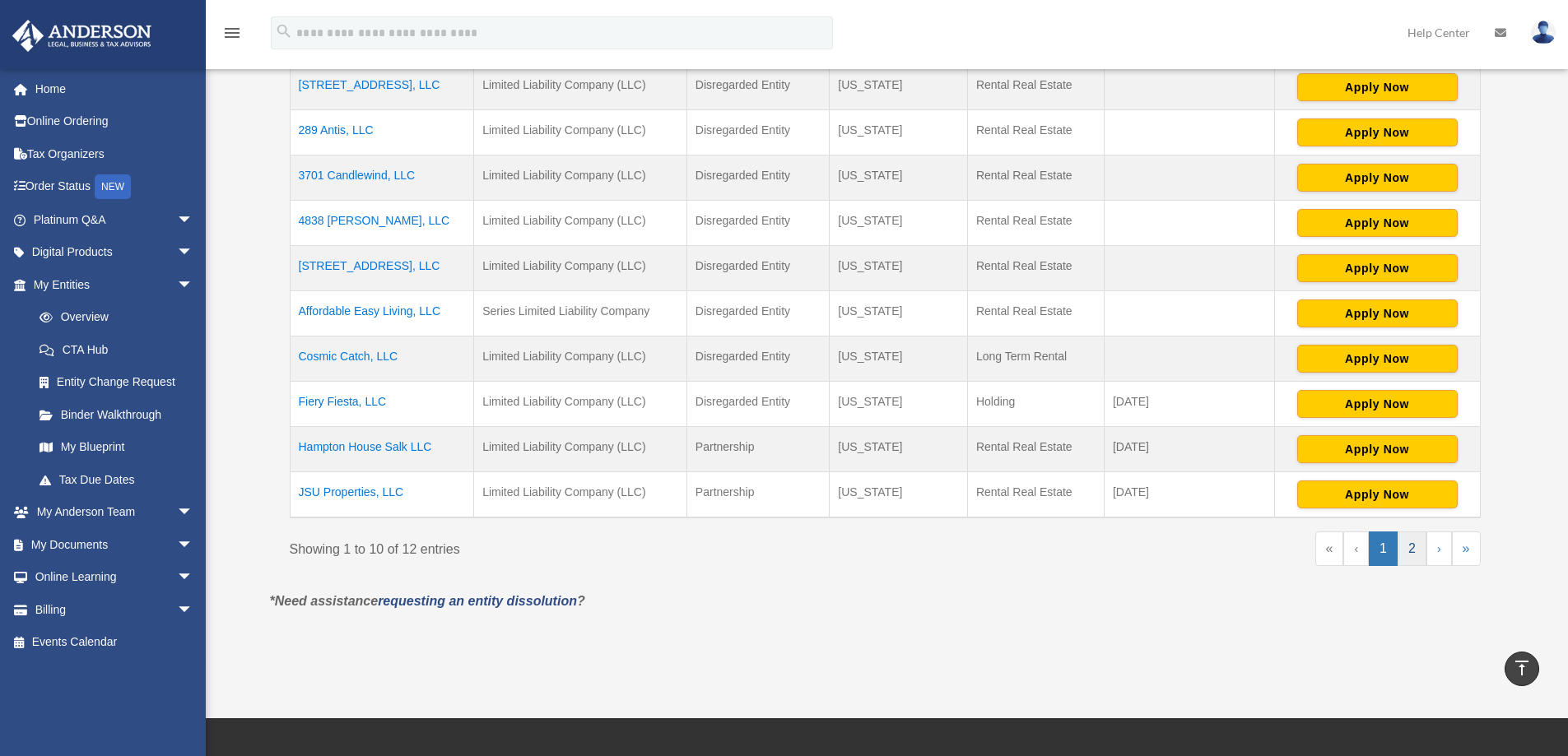
click at [1405, 549] on link "2" at bounding box center [1412, 549] width 29 height 35
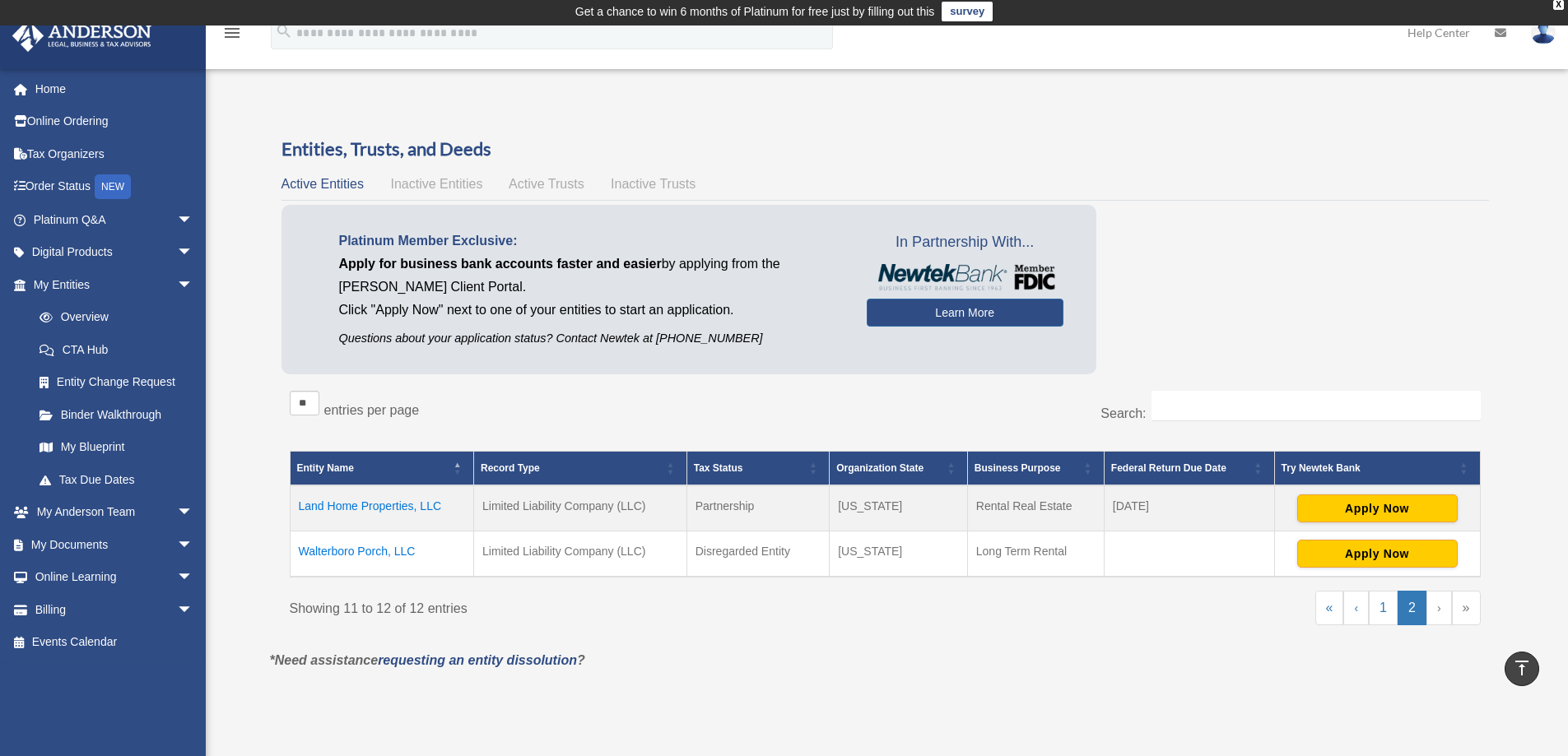
scroll to position [0, 0]
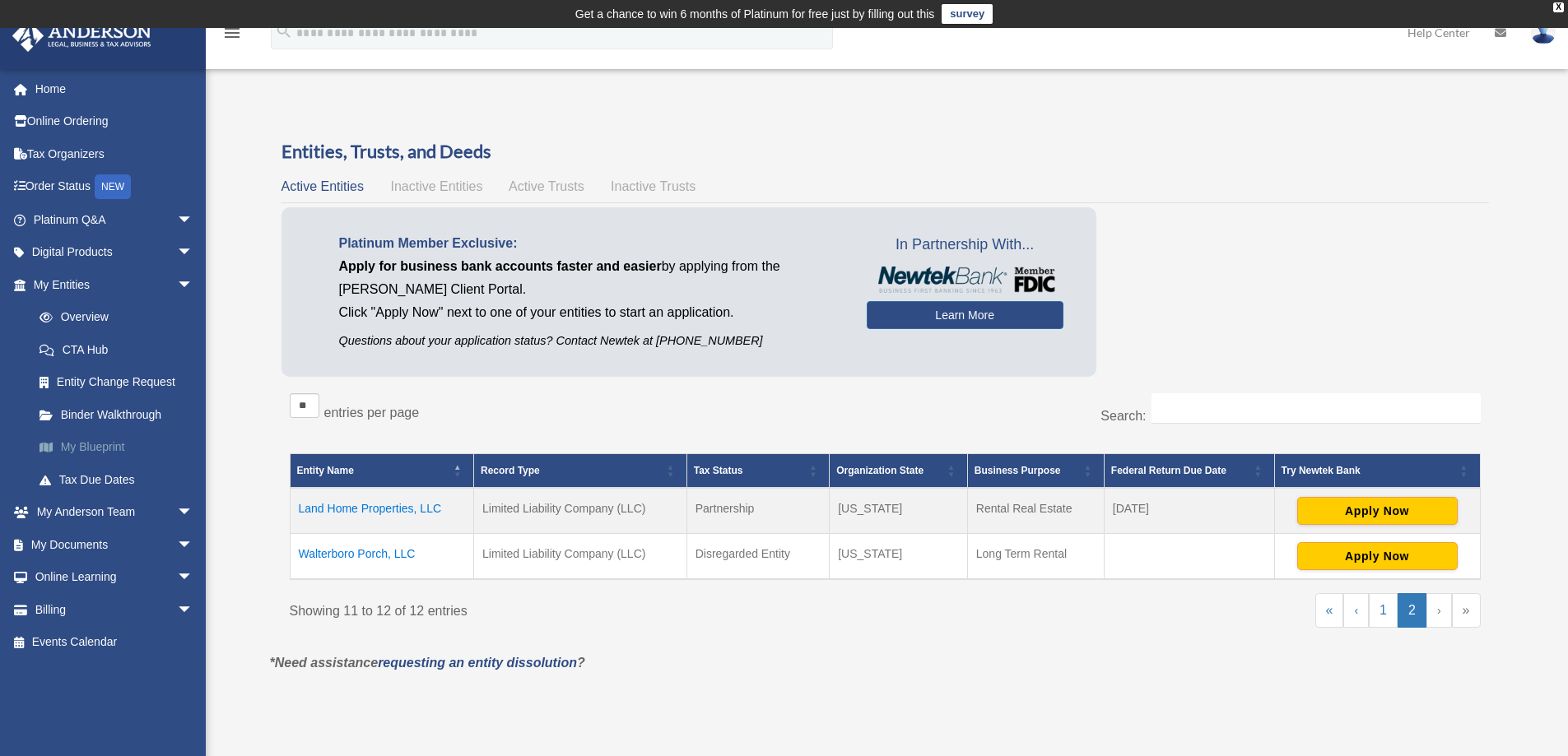
click at [100, 444] on link "My Blueprint" at bounding box center [120, 448] width 195 height 33
